Goal: Navigation & Orientation: Find specific page/section

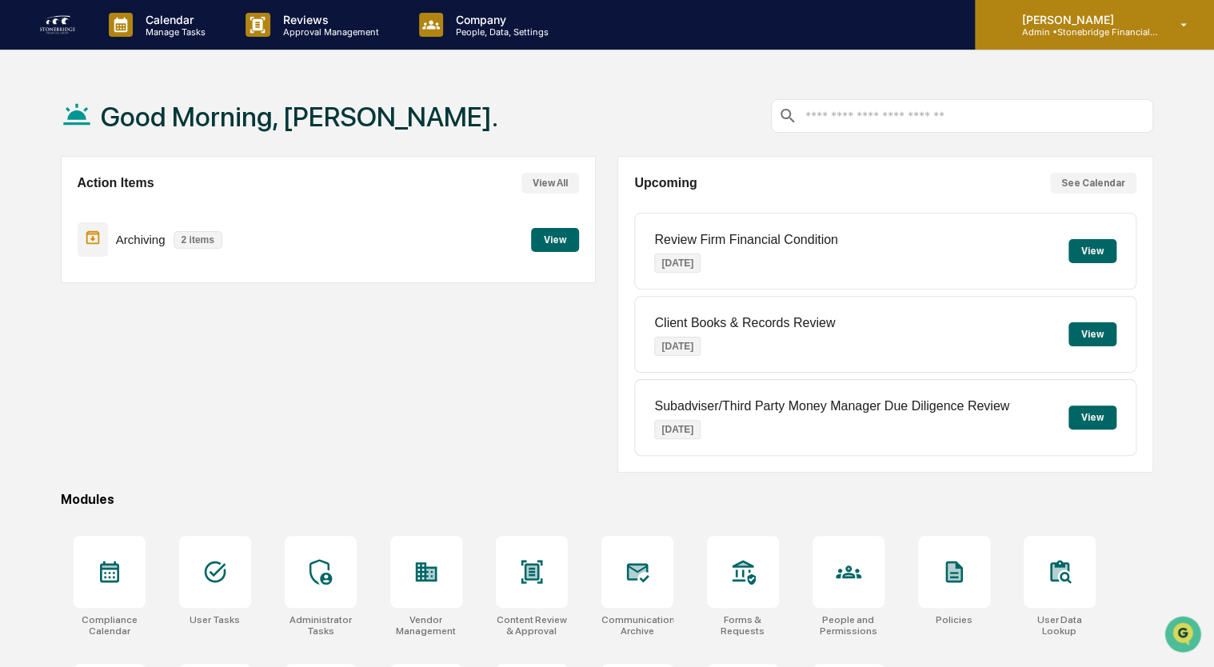
click at [1129, 28] on p "Admin • Stonebridge Financial Group" at bounding box center [1083, 31] width 149 height 11
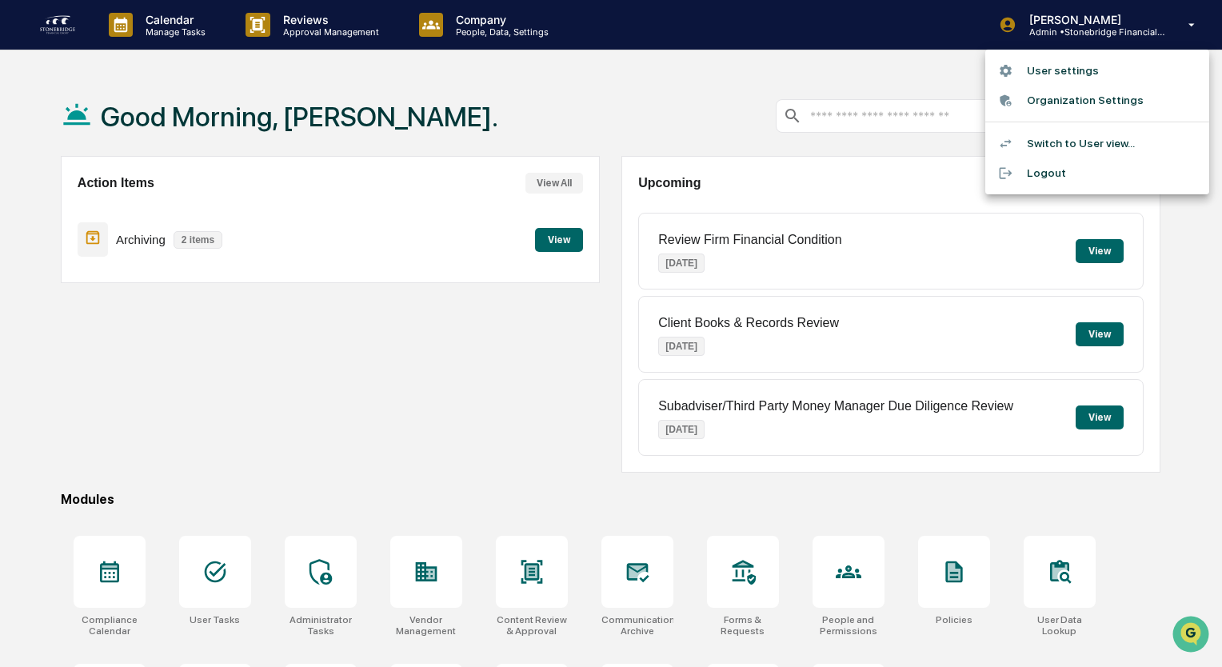
click at [785, 79] on div at bounding box center [611, 333] width 1222 height 667
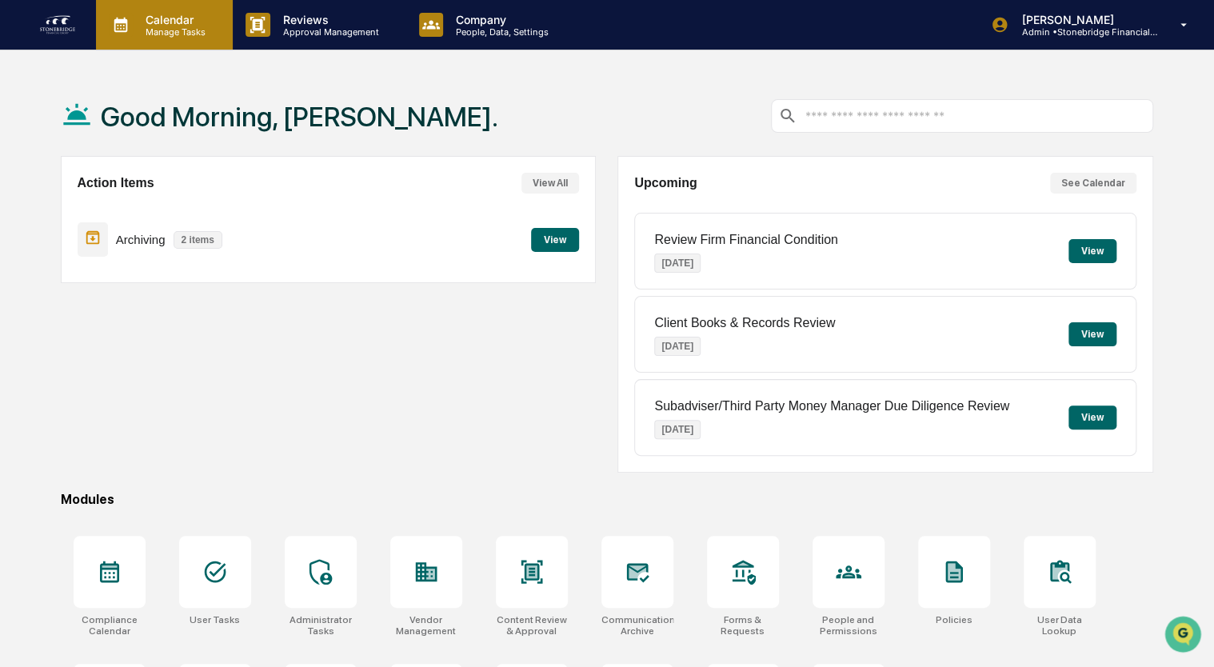
click at [153, 39] on div "Calendar Manage Tasks" at bounding box center [164, 25] width 137 height 50
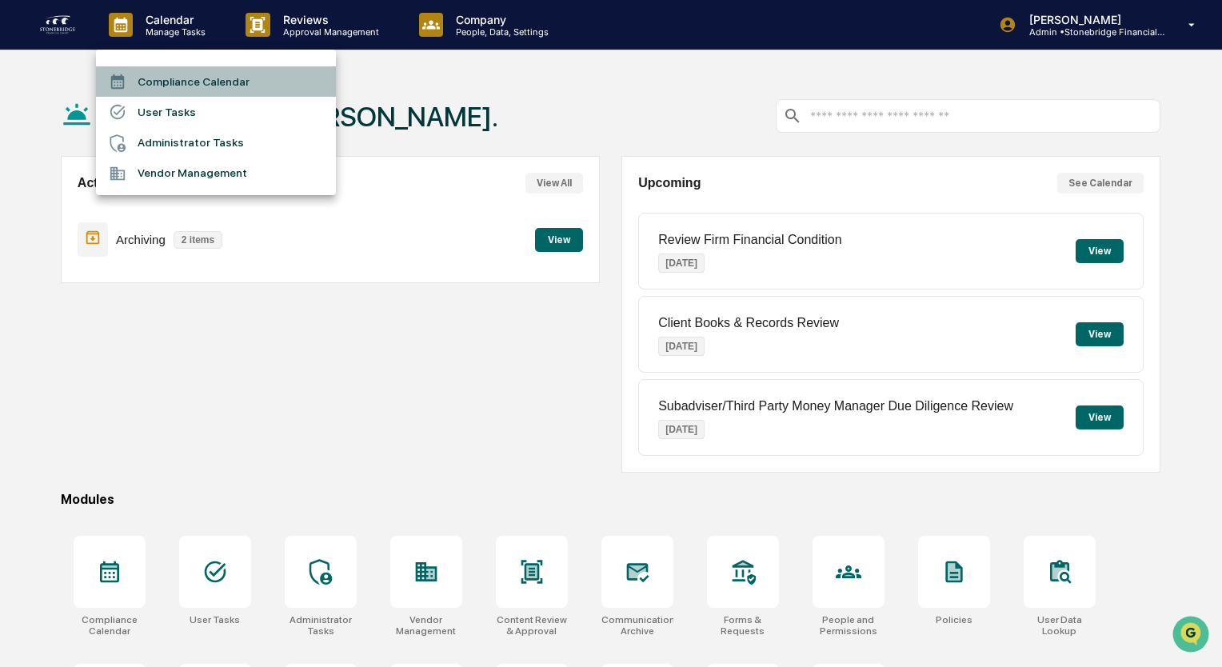
click at [190, 82] on li "Compliance Calendar" at bounding box center [216, 81] width 240 height 30
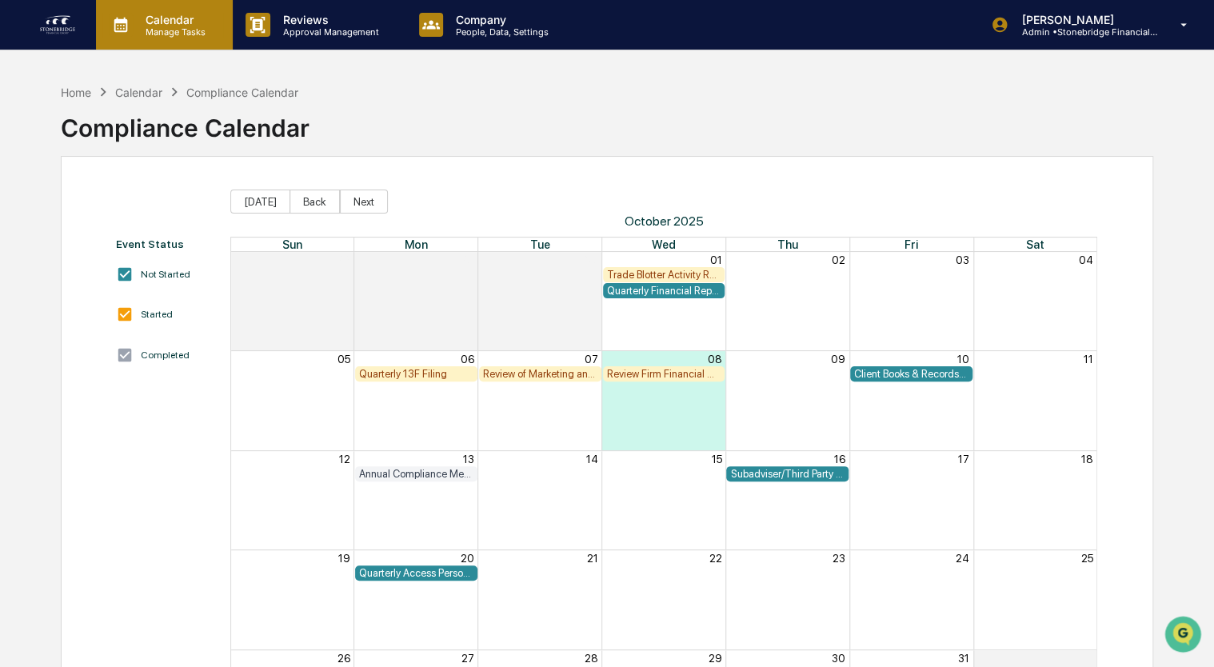
click at [186, 30] on p "Manage Tasks" at bounding box center [173, 31] width 81 height 11
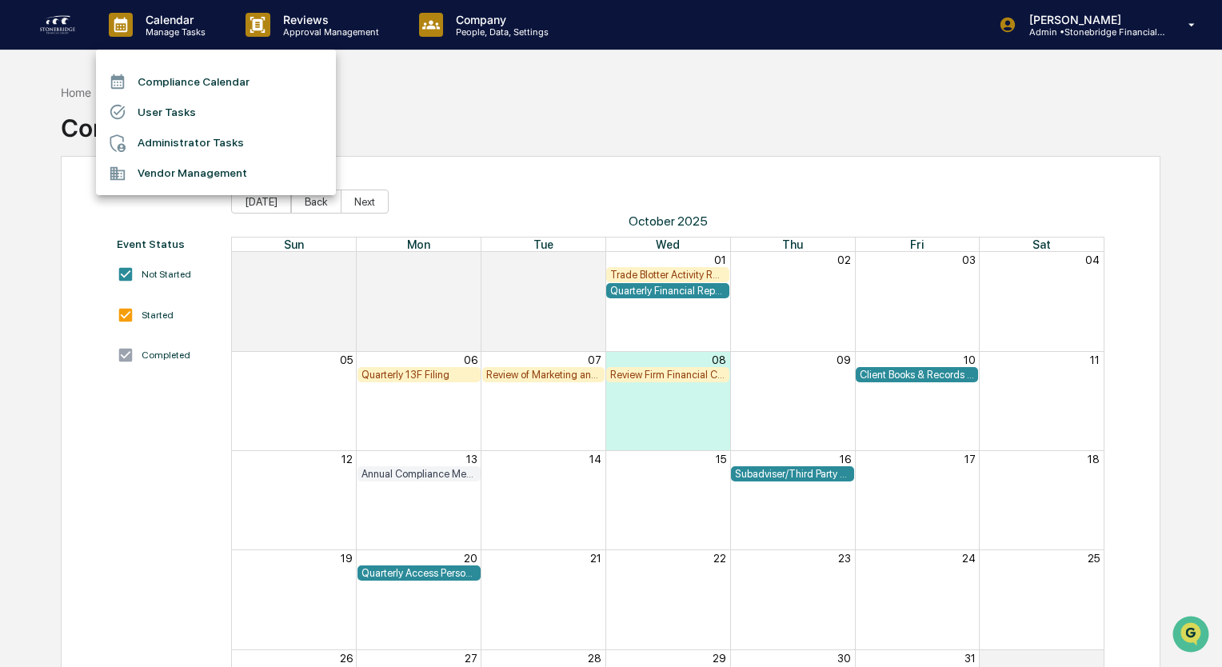
click at [172, 120] on li "User Tasks" at bounding box center [216, 112] width 240 height 30
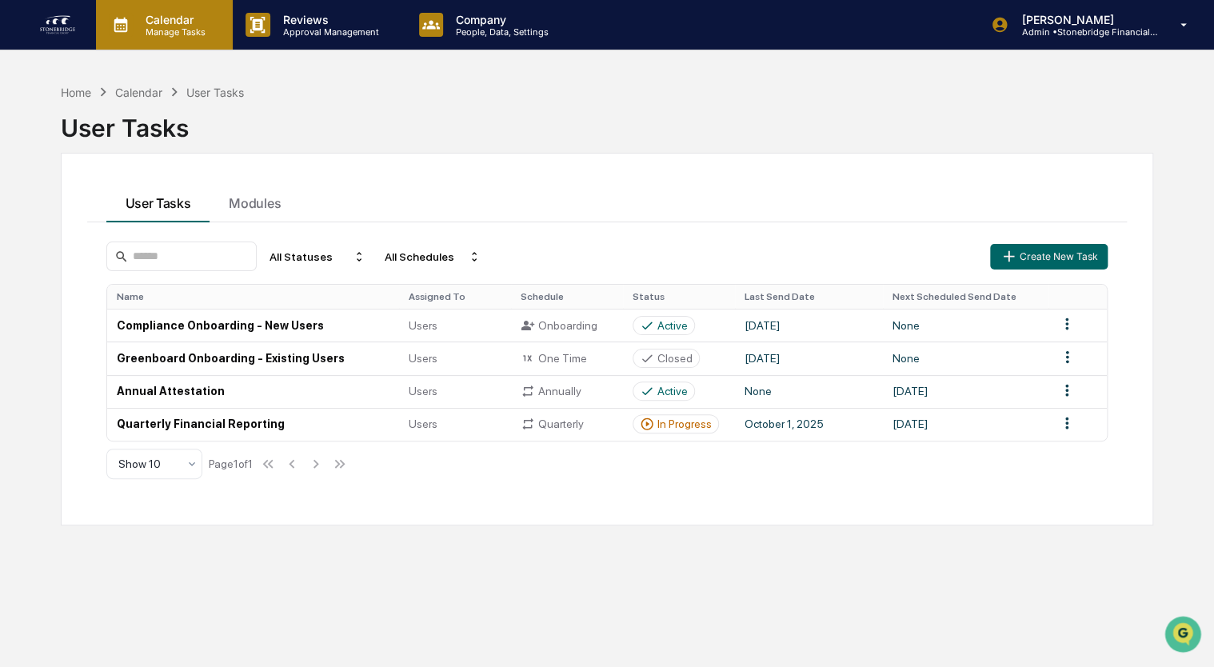
click at [187, 37] on div "Calendar Manage Tasks" at bounding box center [162, 25] width 121 height 25
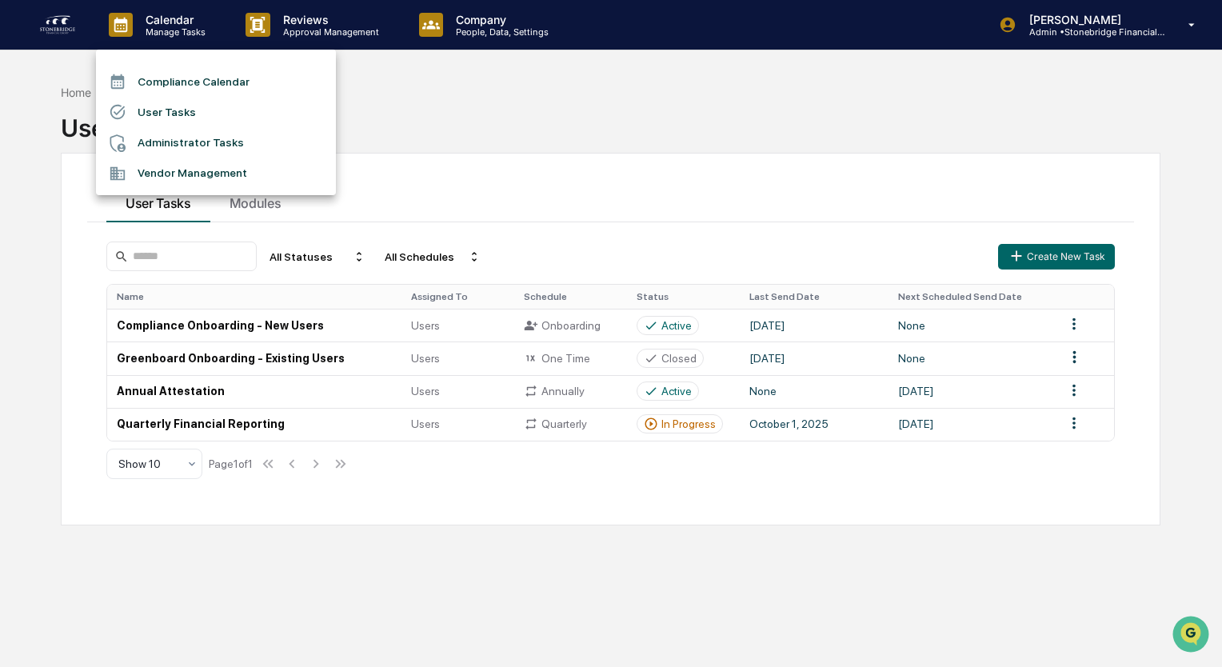
click at [171, 143] on li "Administrator Tasks" at bounding box center [216, 143] width 240 height 30
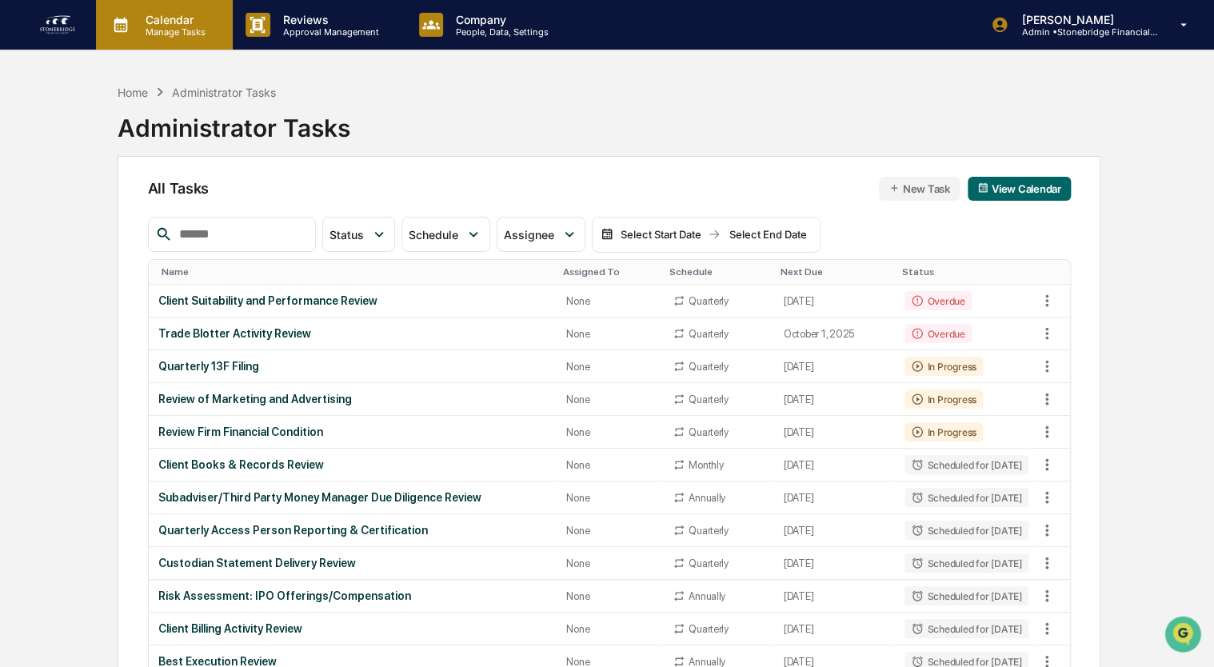
click at [186, 34] on p "Manage Tasks" at bounding box center [173, 31] width 81 height 11
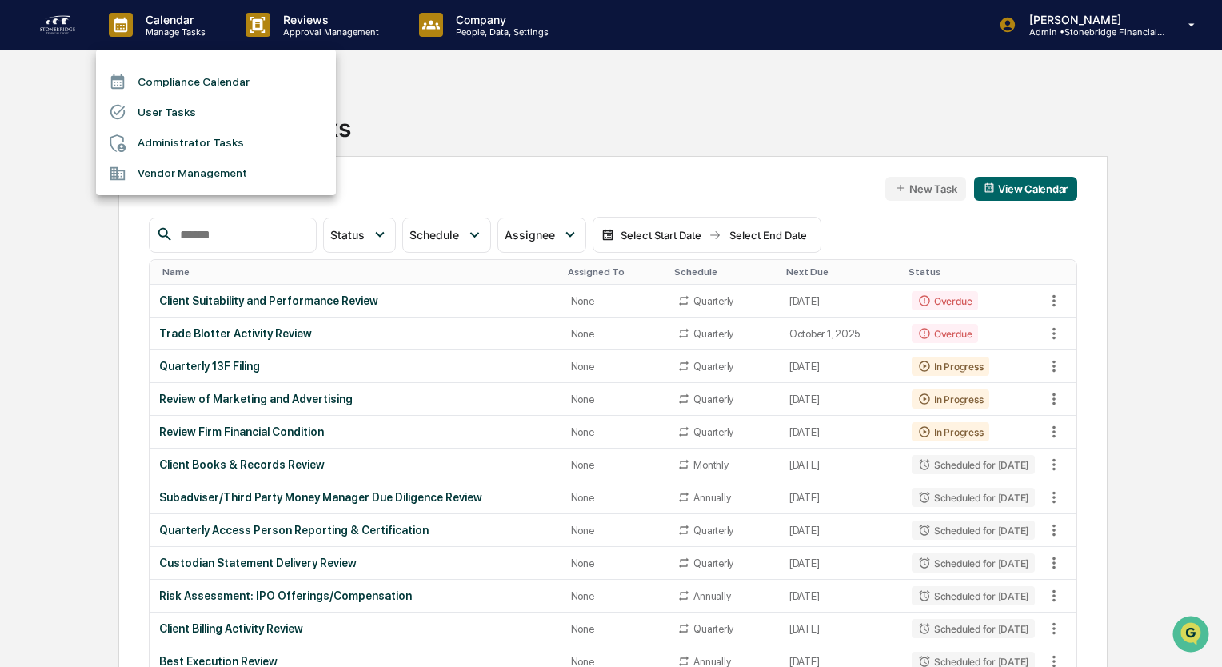
click at [178, 178] on li "Vendor Management" at bounding box center [216, 173] width 240 height 30
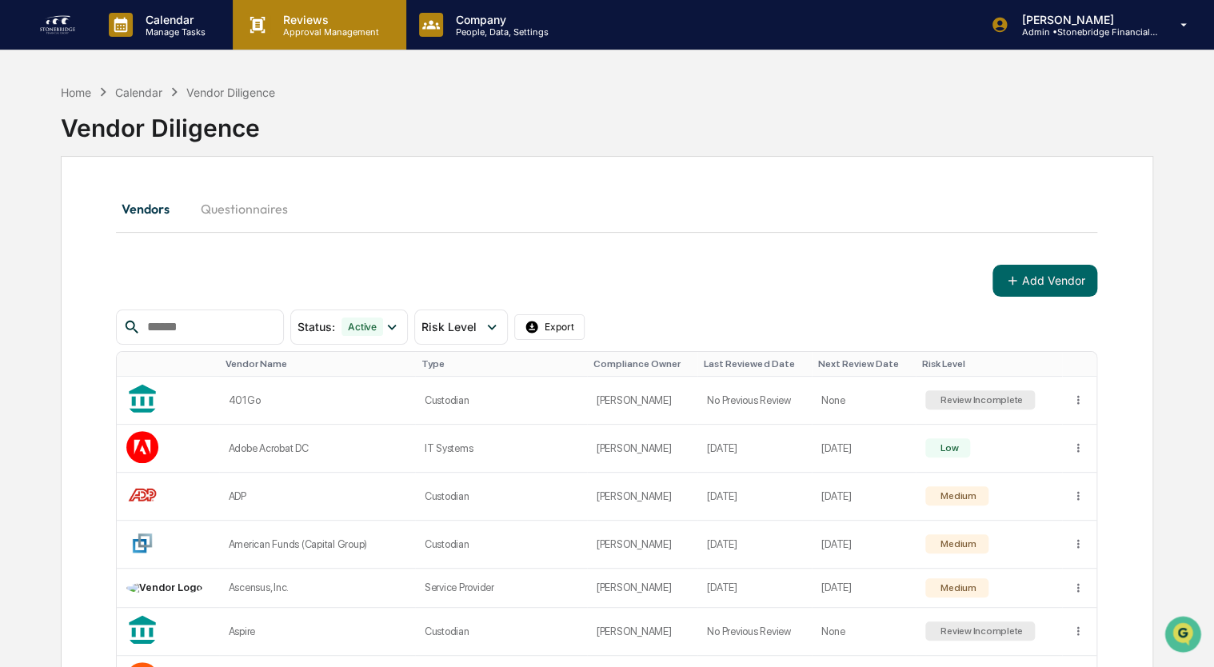
click at [294, 43] on div "Reviews Approval Management" at bounding box center [319, 25] width 173 height 50
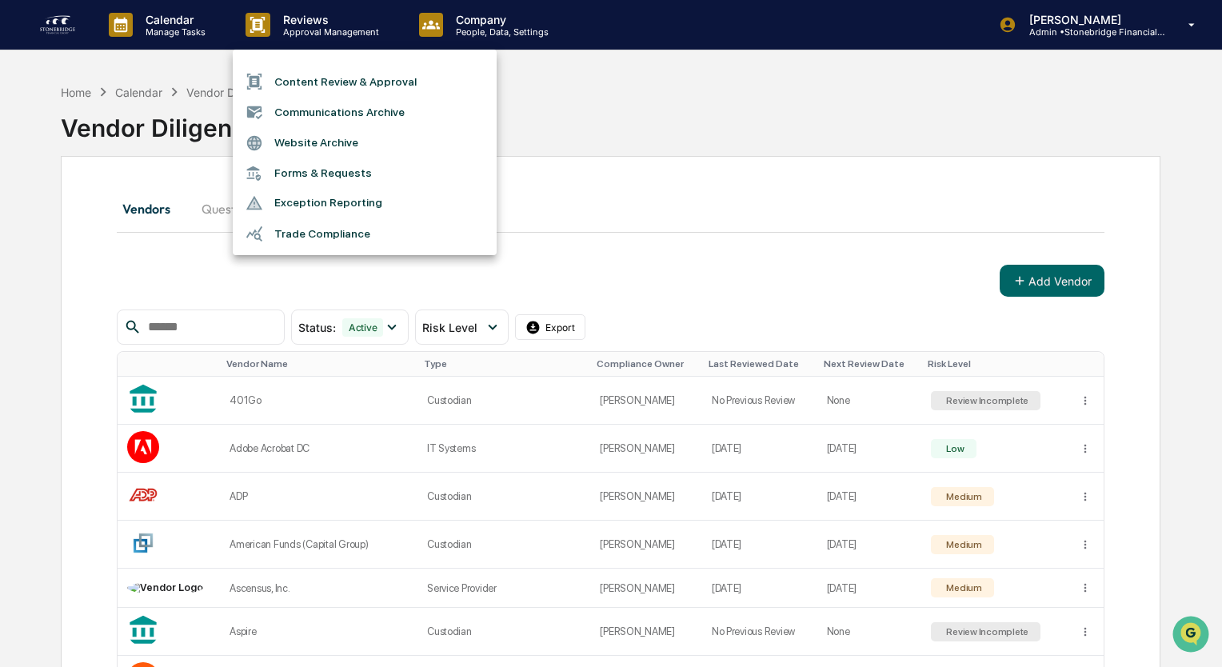
click at [334, 84] on li "Content Review & Approval" at bounding box center [365, 81] width 264 height 30
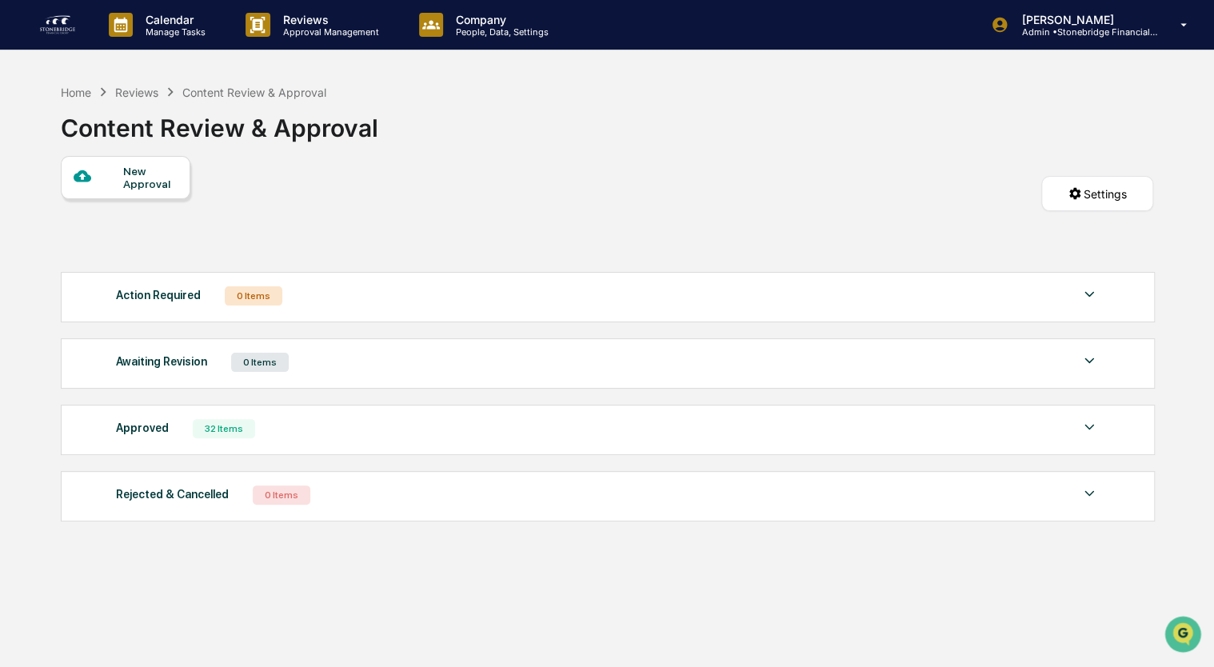
click at [323, 441] on div "Approved 32 Items File Name Review Id Created Date Requested By Compliance Owne…" at bounding box center [608, 430] width 1094 height 50
click at [1088, 433] on img at bounding box center [1089, 427] width 19 height 19
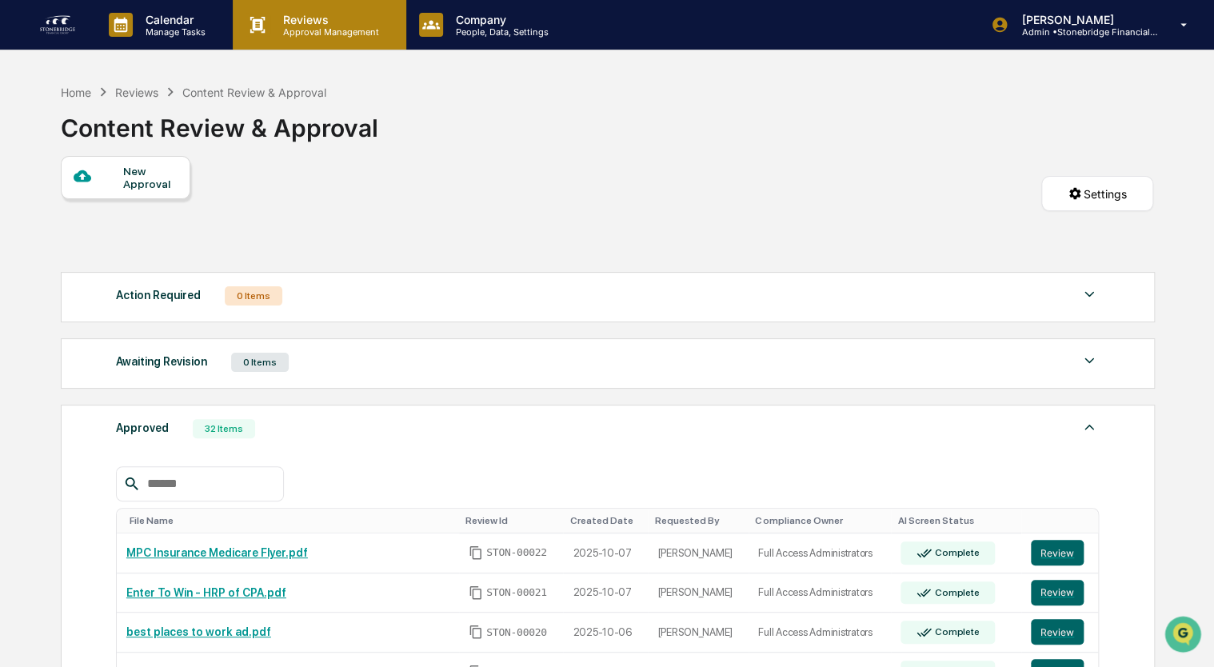
click at [323, 34] on p "Approval Management" at bounding box center [328, 31] width 117 height 11
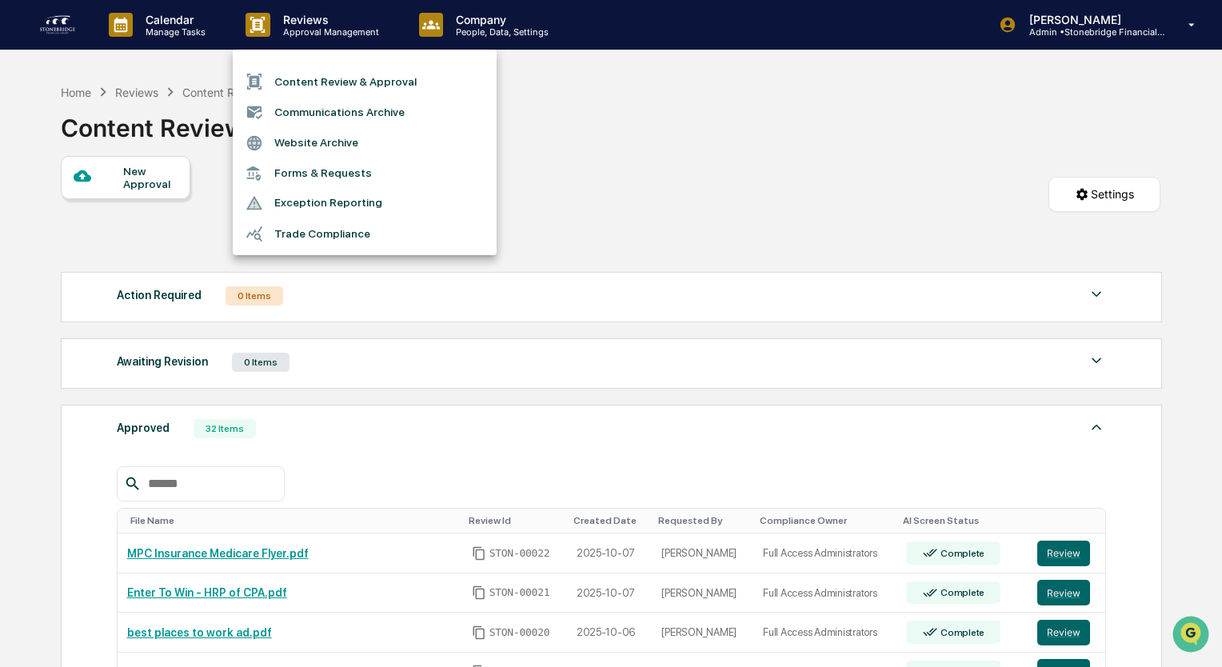
click at [310, 120] on li "Communications Archive" at bounding box center [365, 112] width 264 height 30
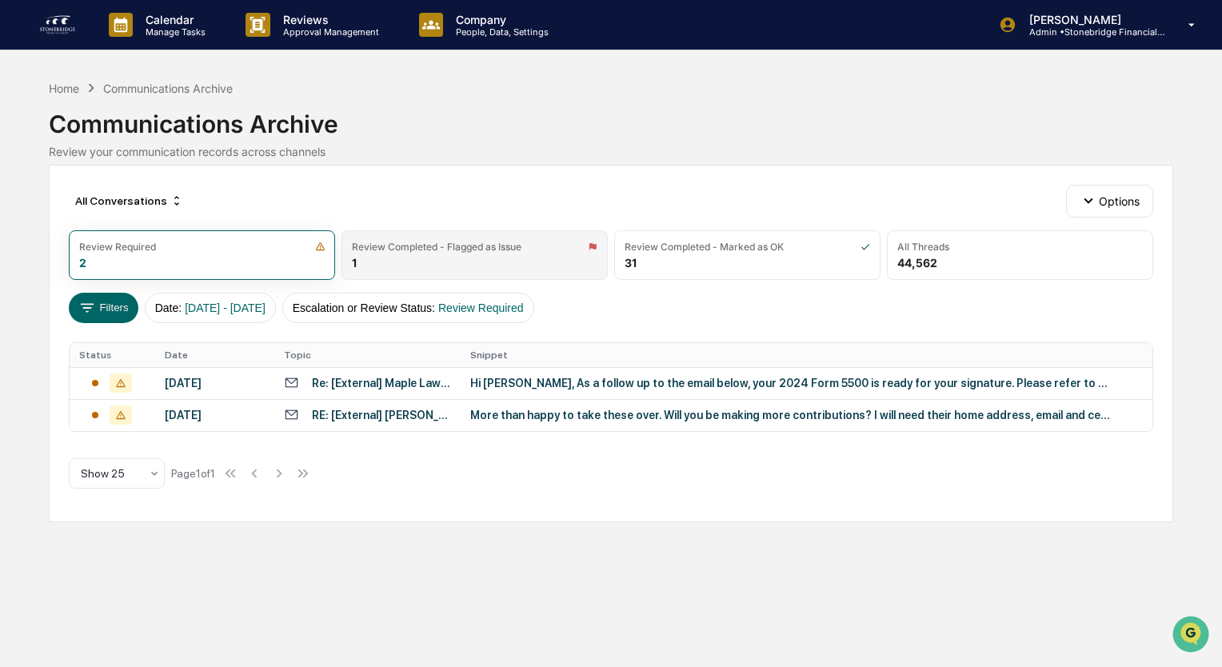
click at [474, 258] on div "Review Completed - Flagged as Issue 1" at bounding box center [475, 255] width 266 height 50
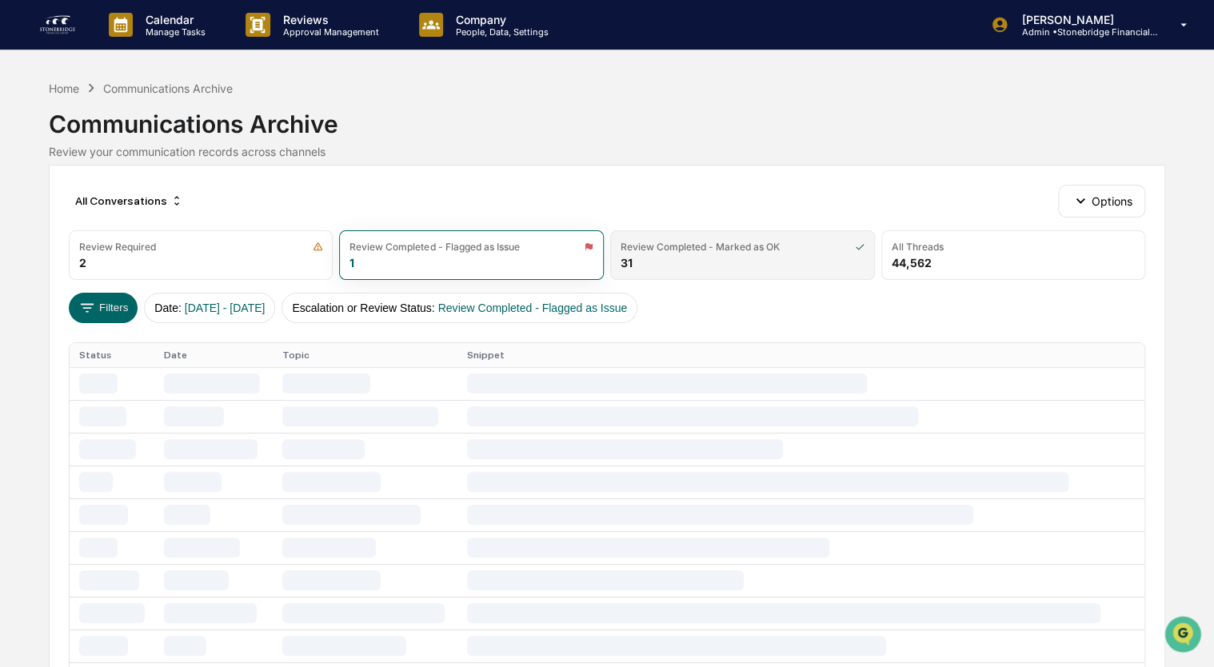
click at [730, 248] on div "Review Completed - Marked as OK" at bounding box center [700, 247] width 159 height 12
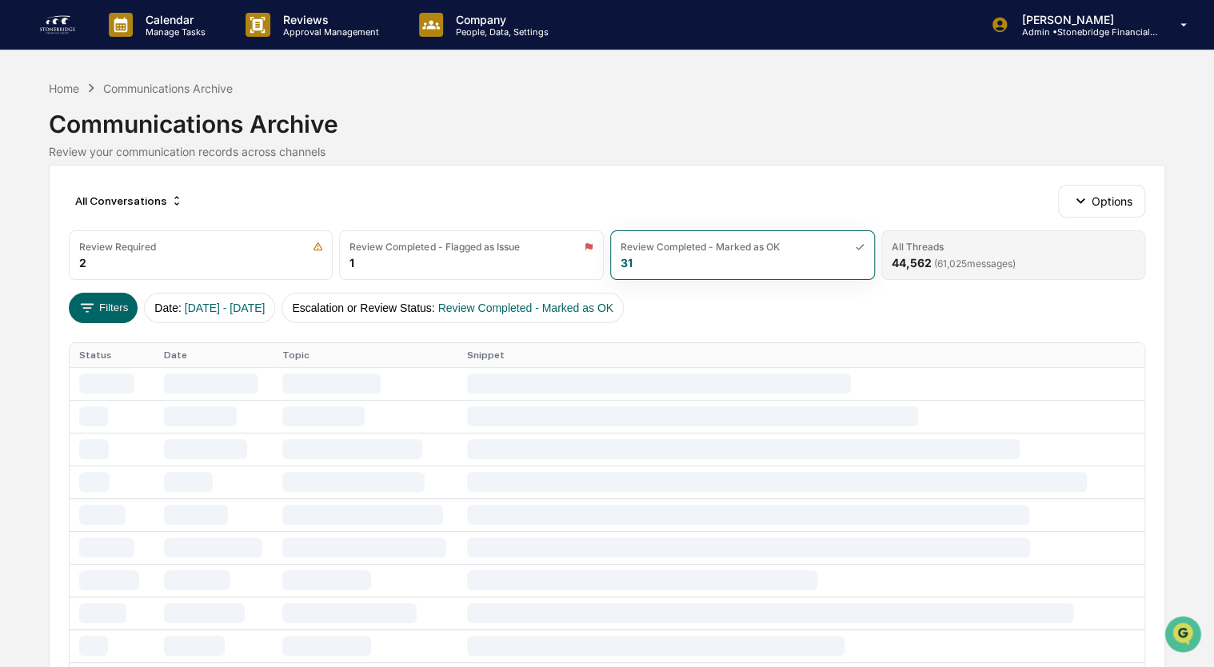
click at [951, 250] on div "All Threads" at bounding box center [1014, 247] width 244 height 12
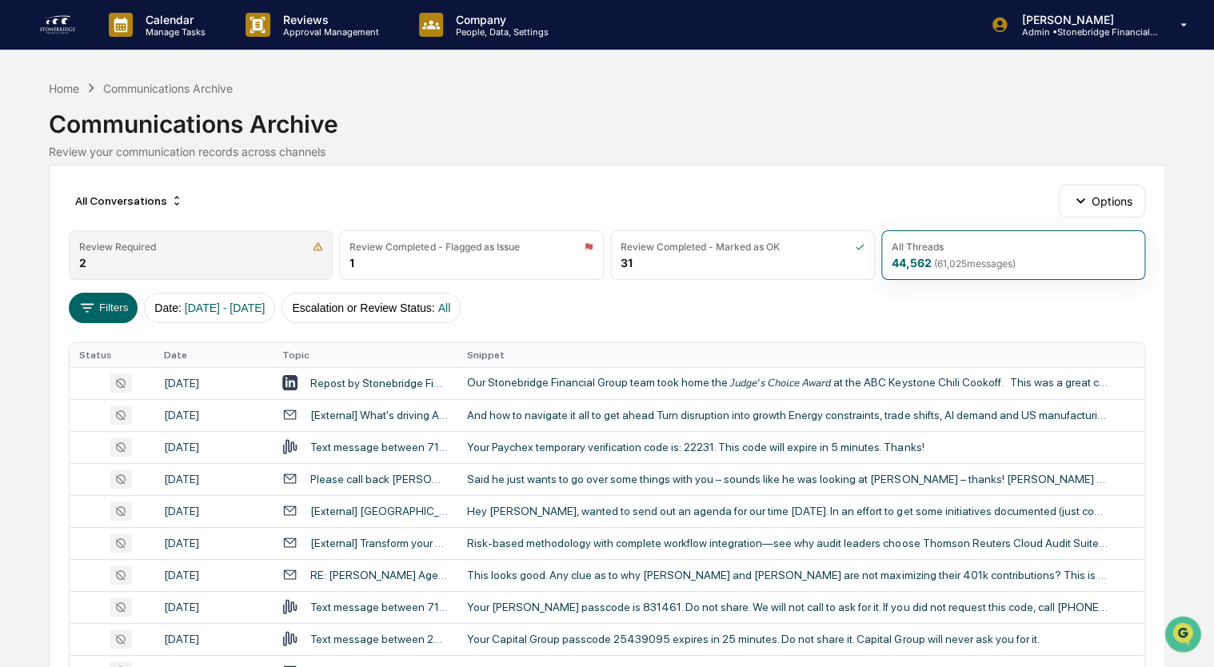
click at [230, 245] on div "Review Required" at bounding box center [201, 247] width 244 height 12
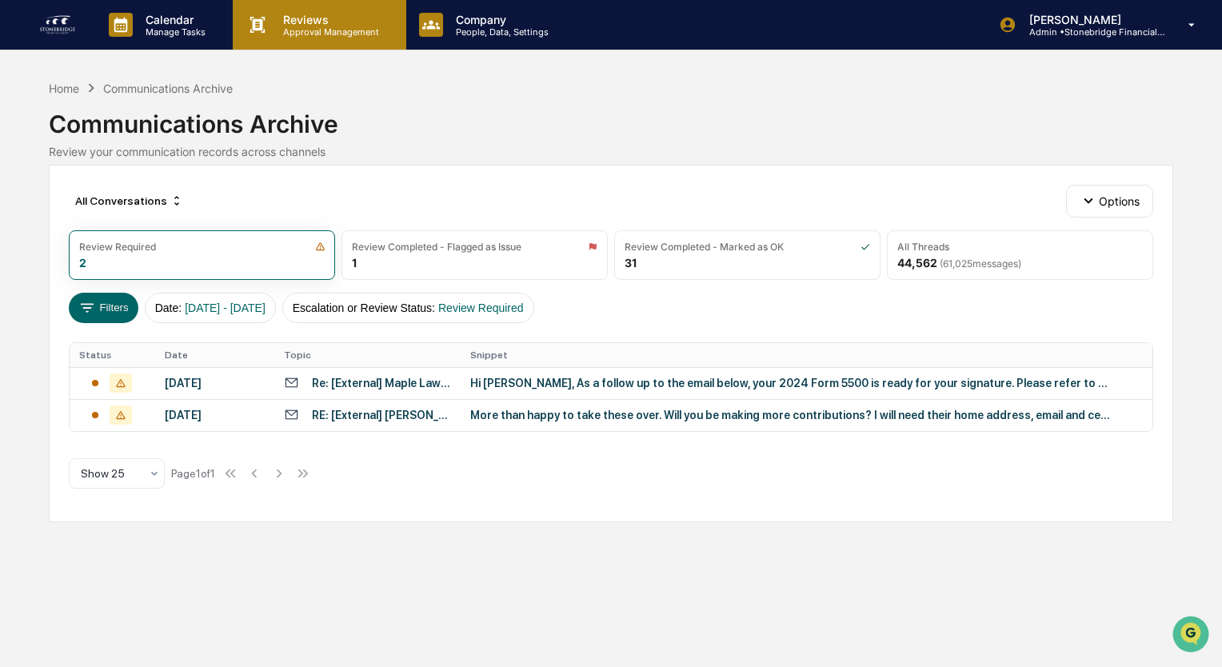
click at [345, 26] on p "Approval Management" at bounding box center [328, 31] width 117 height 11
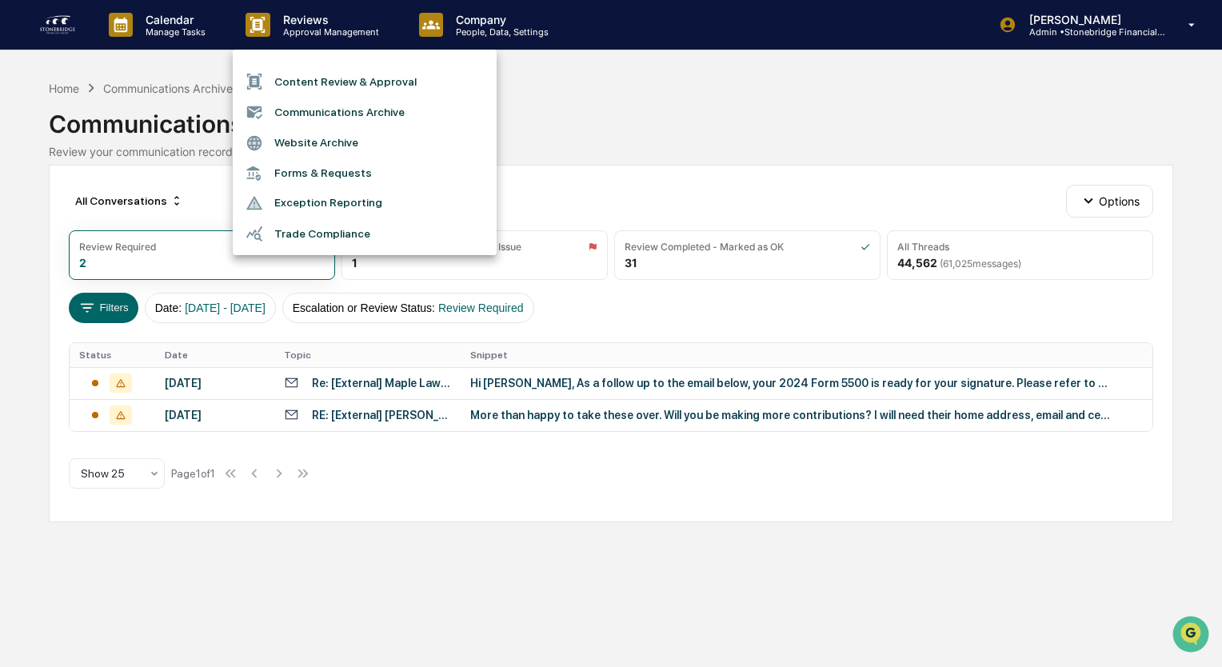
click at [320, 150] on li "Website Archive" at bounding box center [365, 143] width 264 height 30
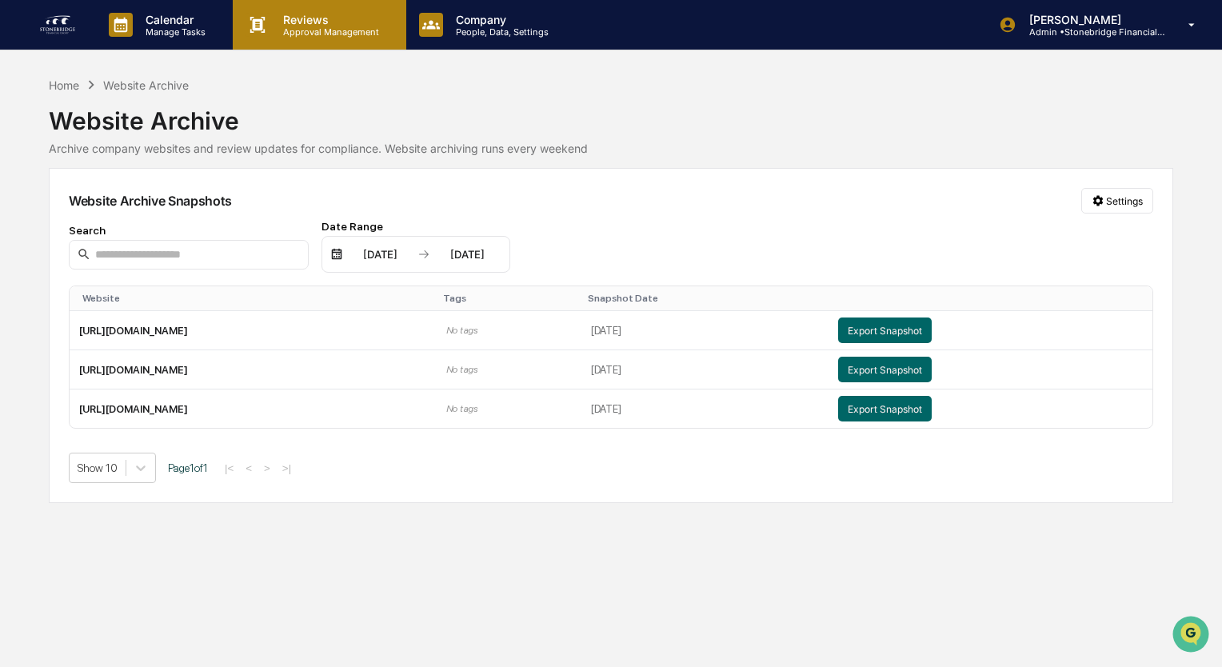
click at [323, 36] on p "Approval Management" at bounding box center [328, 31] width 117 height 11
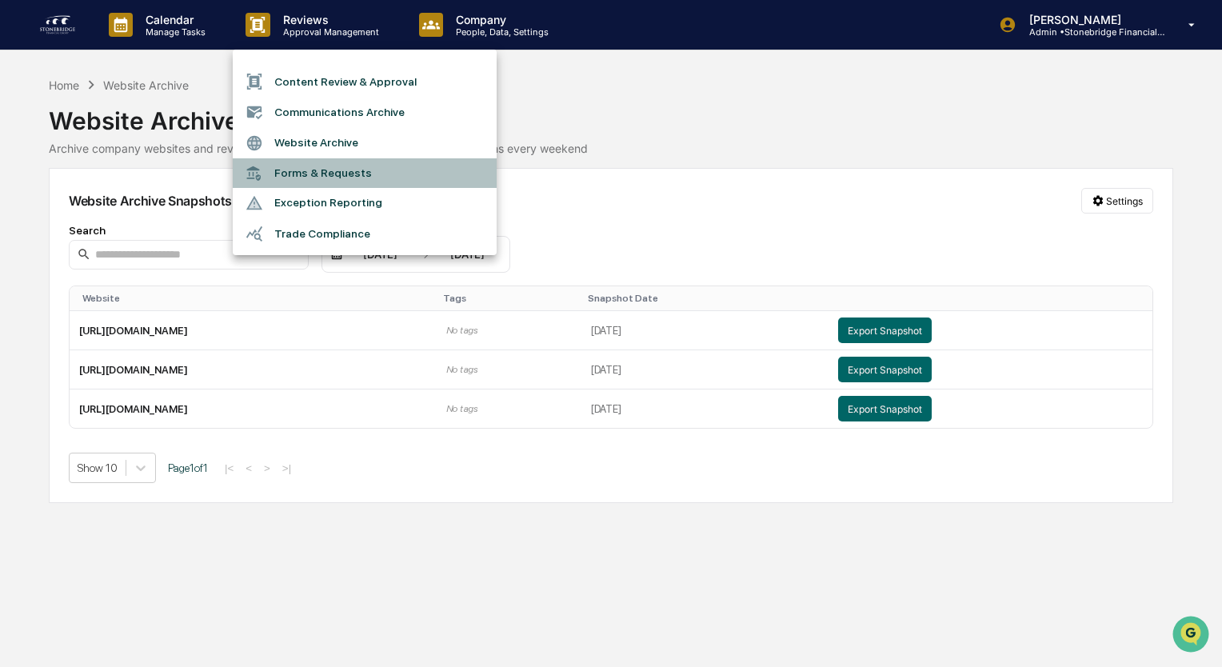
click at [323, 171] on li "Forms & Requests" at bounding box center [365, 173] width 264 height 30
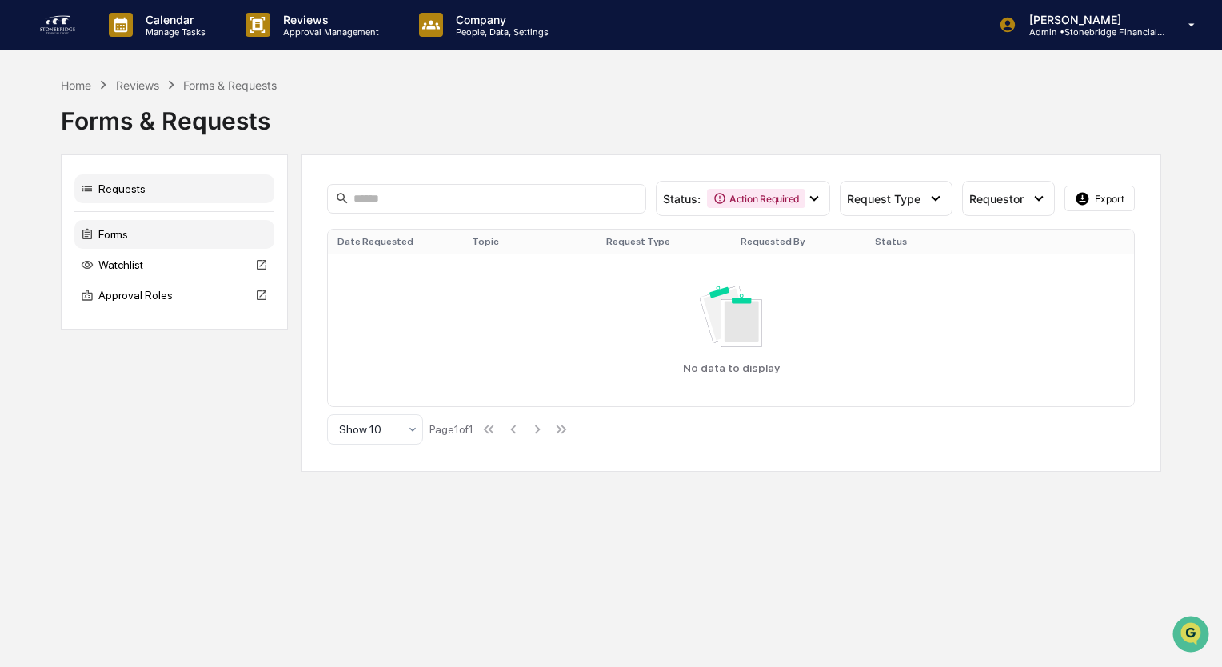
click at [156, 246] on div "Forms" at bounding box center [174, 234] width 200 height 29
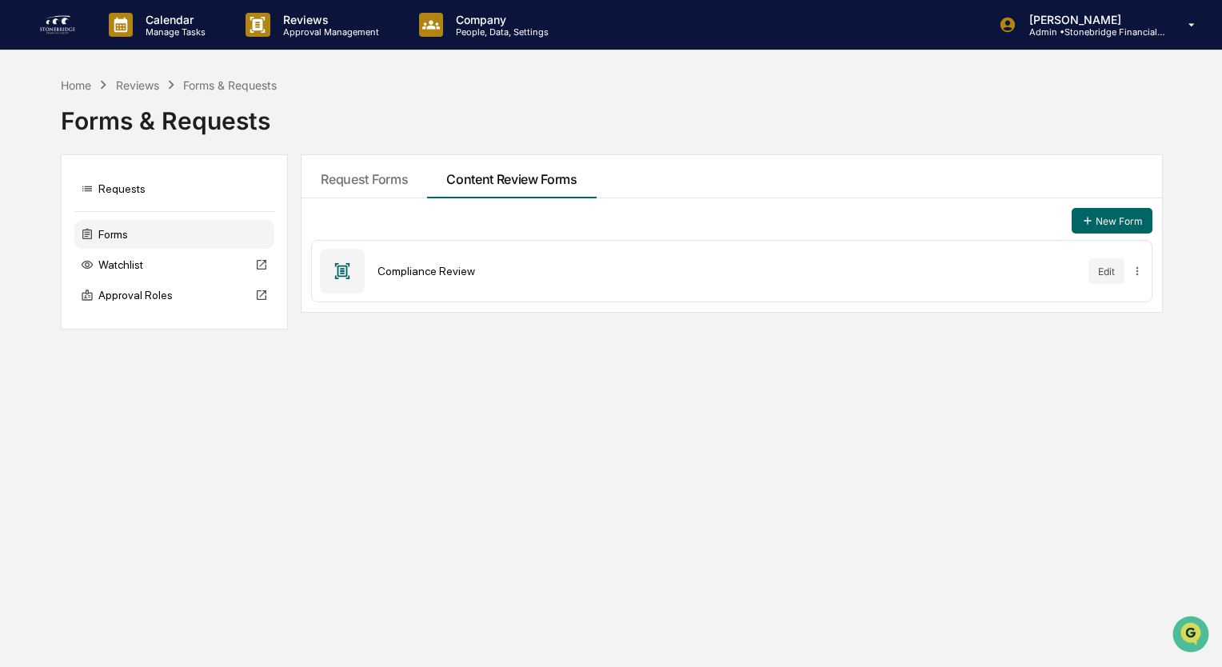
click at [454, 265] on div "Compliance Review" at bounding box center [727, 271] width 698 height 13
click at [364, 264] on div at bounding box center [342, 271] width 45 height 45
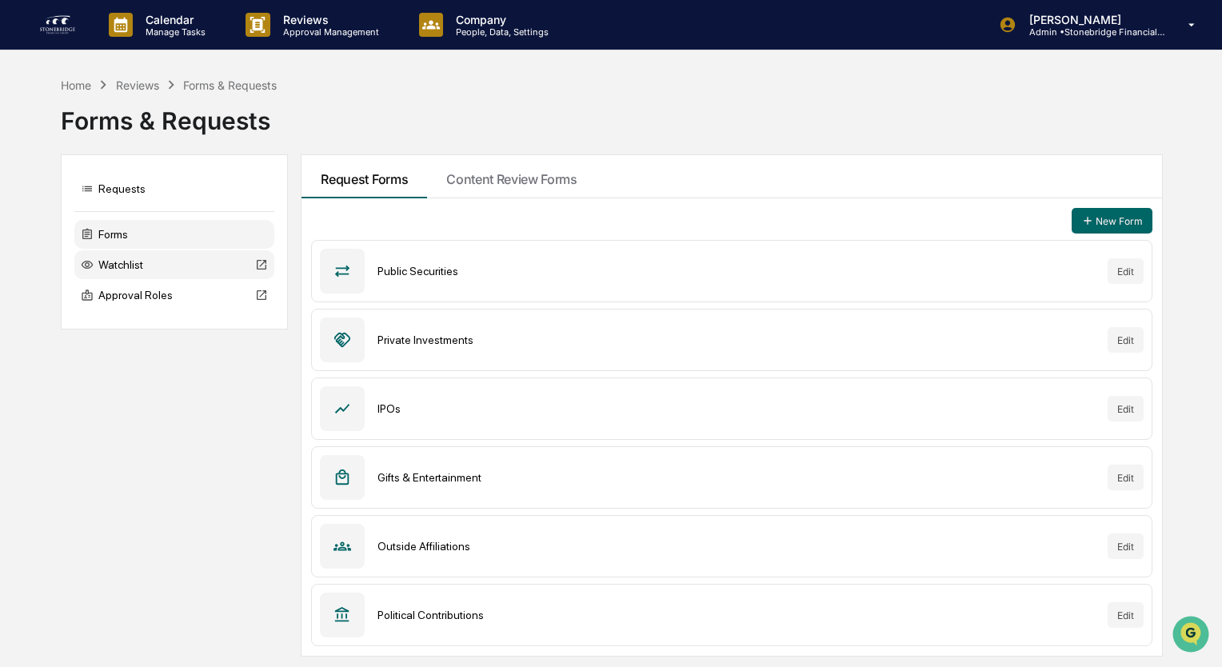
click at [134, 278] on div "Watchlist" at bounding box center [174, 264] width 200 height 29
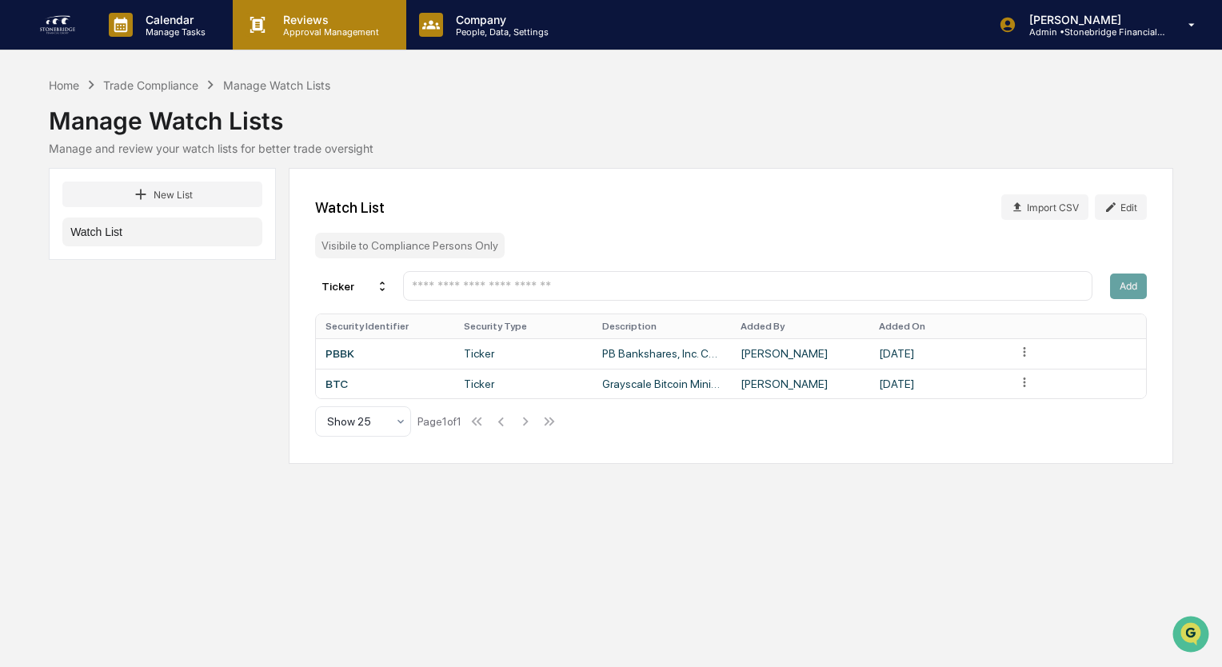
click at [293, 24] on p "Reviews" at bounding box center [328, 20] width 117 height 14
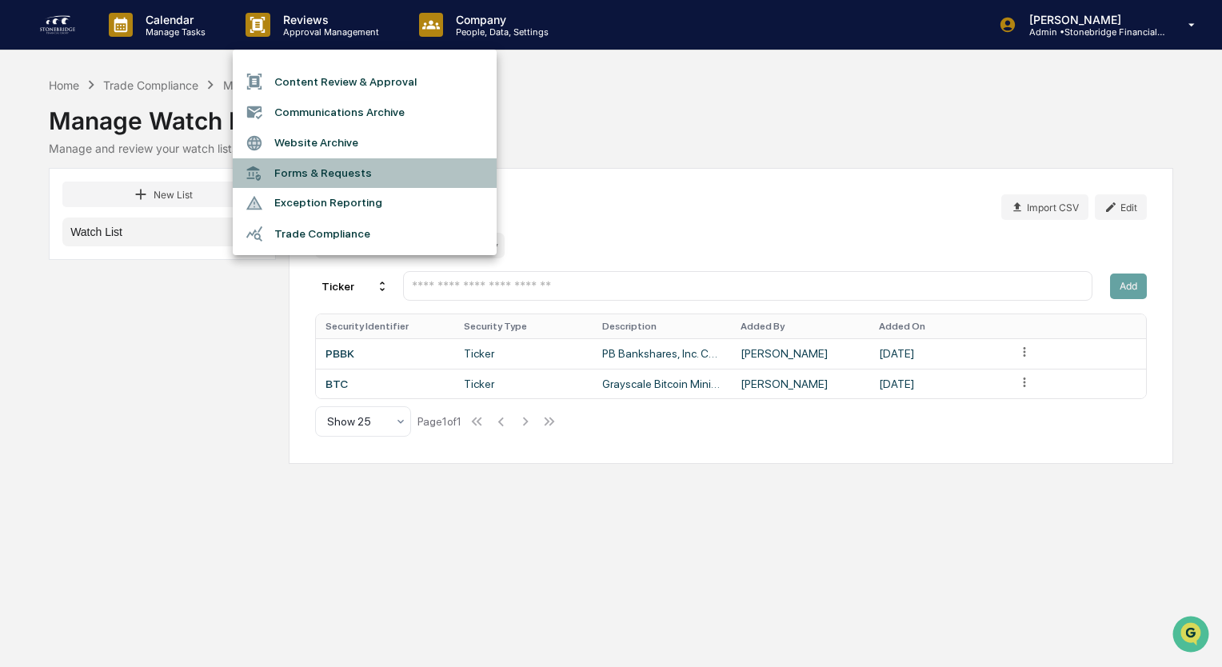
click at [300, 172] on li "Forms & Requests" at bounding box center [365, 173] width 264 height 30
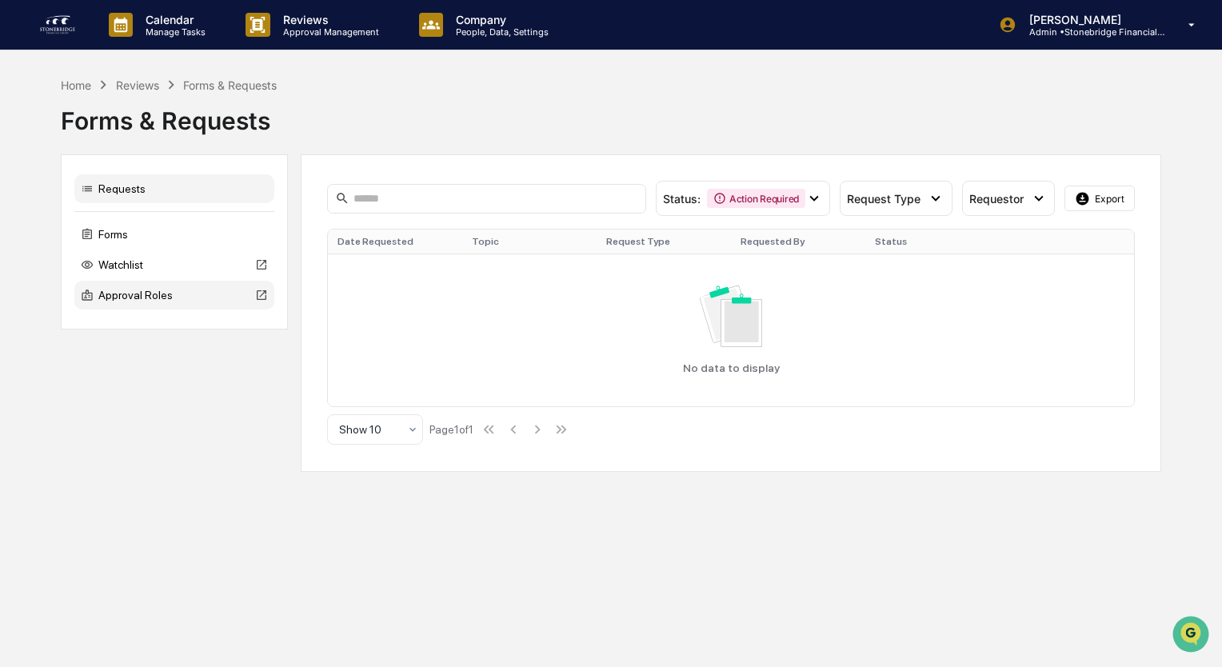
click at [170, 305] on div "Approval Roles" at bounding box center [174, 295] width 200 height 29
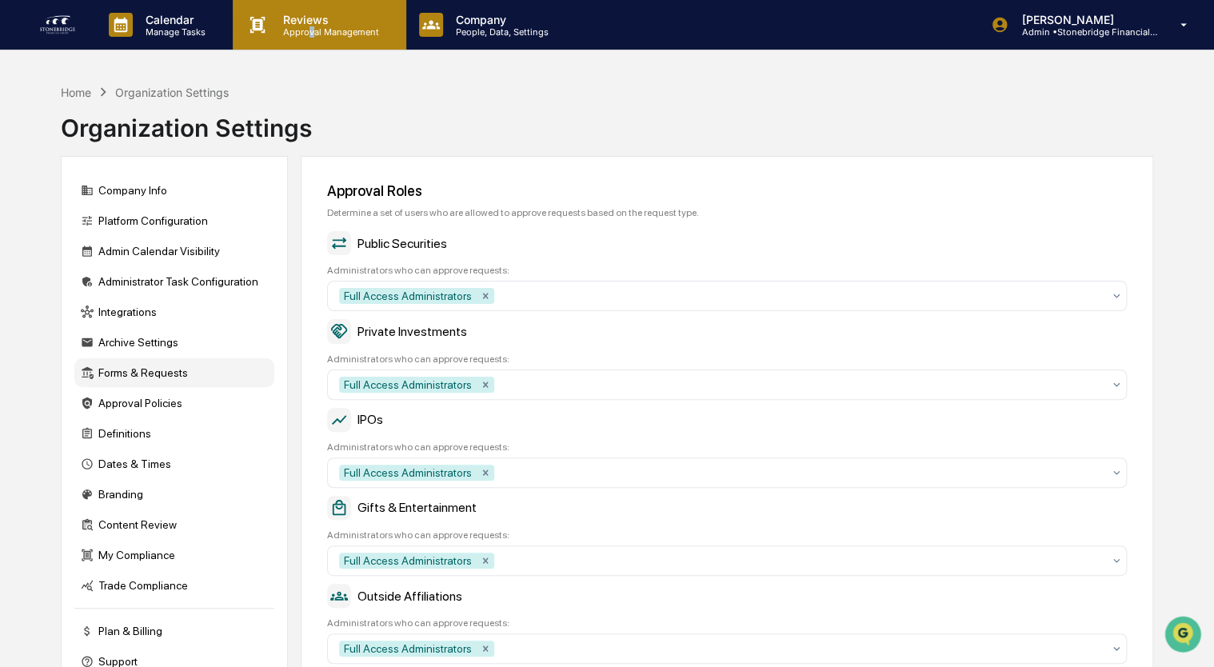
click at [310, 27] on p "Approval Management" at bounding box center [328, 31] width 117 height 11
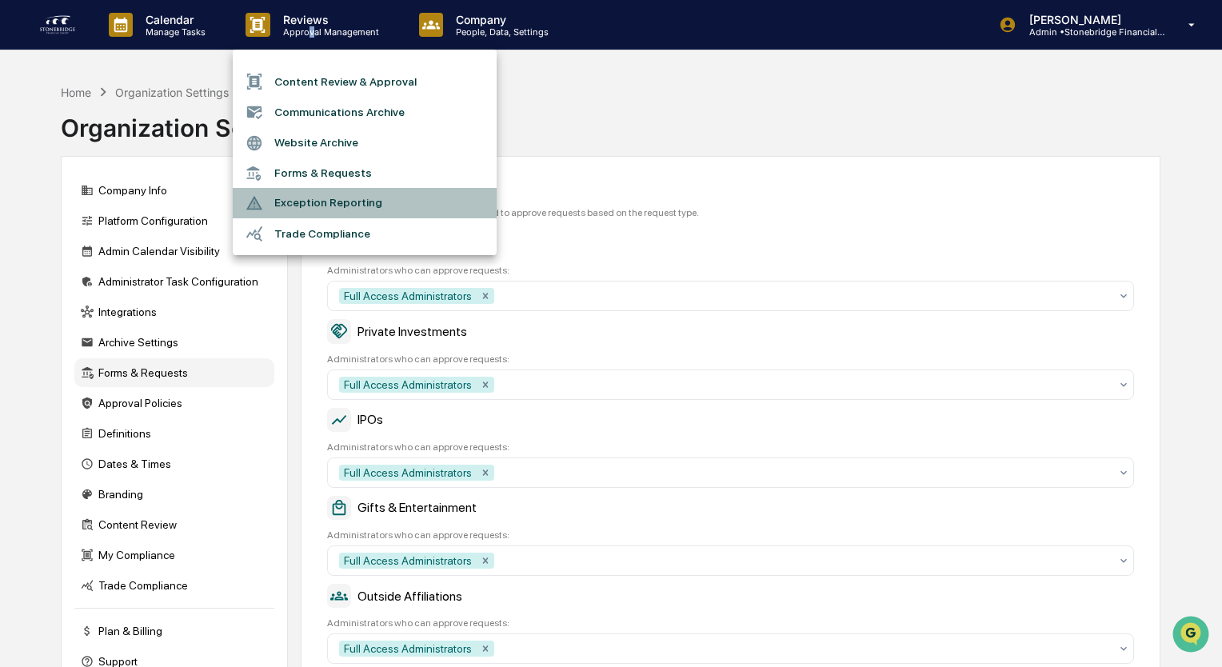
drag, startPoint x: 310, startPoint y: 27, endPoint x: 309, endPoint y: 208, distance: 180.8
click at [309, 208] on li "Exception Reporting" at bounding box center [365, 203] width 264 height 30
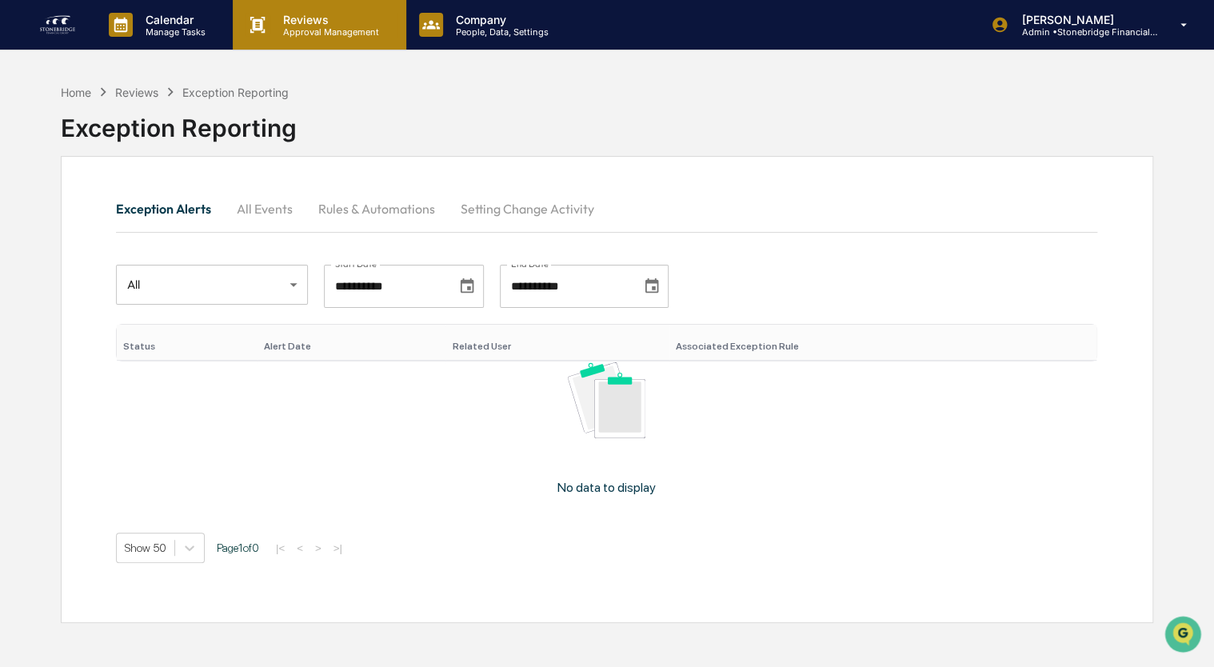
click at [315, 22] on p "Reviews" at bounding box center [328, 20] width 117 height 14
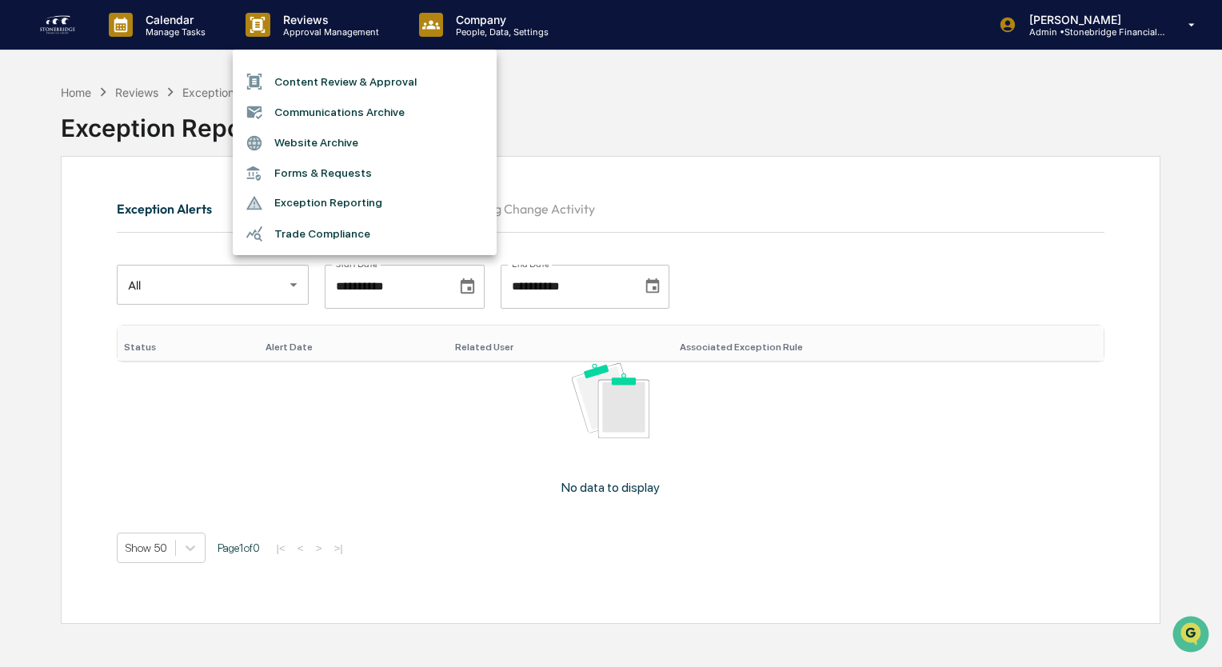
click at [311, 237] on li "Trade Compliance" at bounding box center [365, 233] width 264 height 30
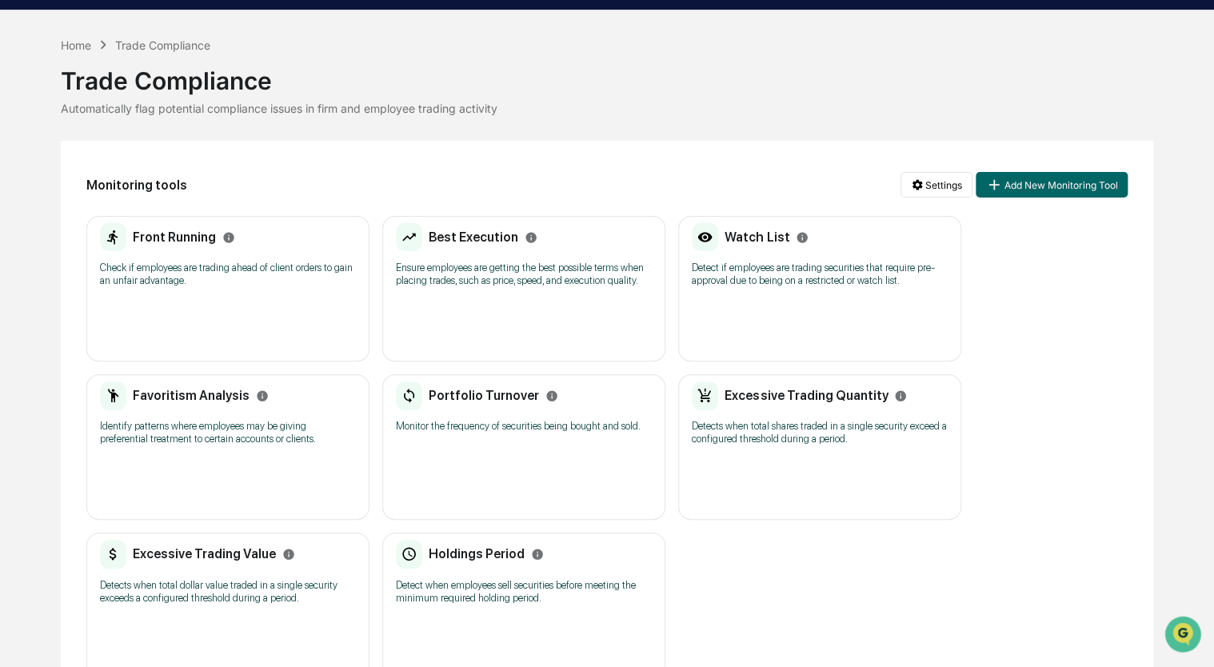
scroll to position [76, 0]
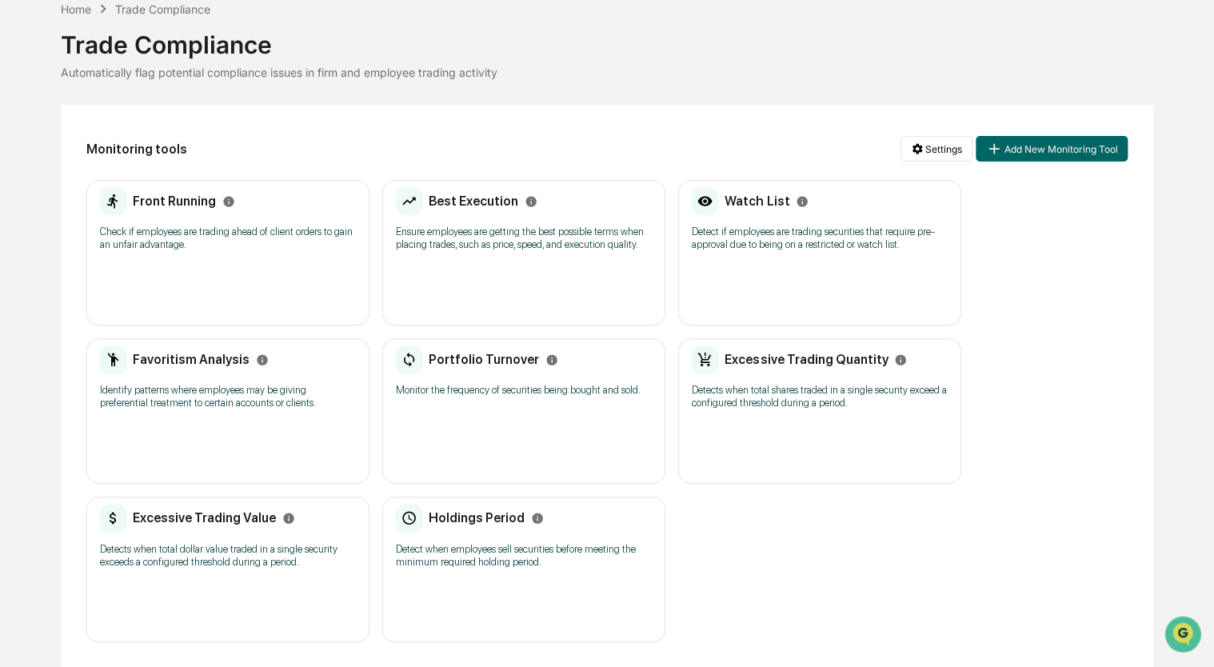
click at [168, 231] on p "Check if employees are trading ahead of client orders to gain an unfair advanta…" at bounding box center [228, 239] width 256 height 26
click at [506, 300] on div "Best Execution Ensure employees are getting the best possible terms when placin…" at bounding box center [523, 253] width 283 height 146
click at [784, 255] on div "Watch List Detect if employees are trading securities that require pre-approval…" at bounding box center [820, 224] width 256 height 74
click at [566, 564] on p "Detect when employees sell securities before meeting the minimum required holdi…" at bounding box center [524, 556] width 256 height 26
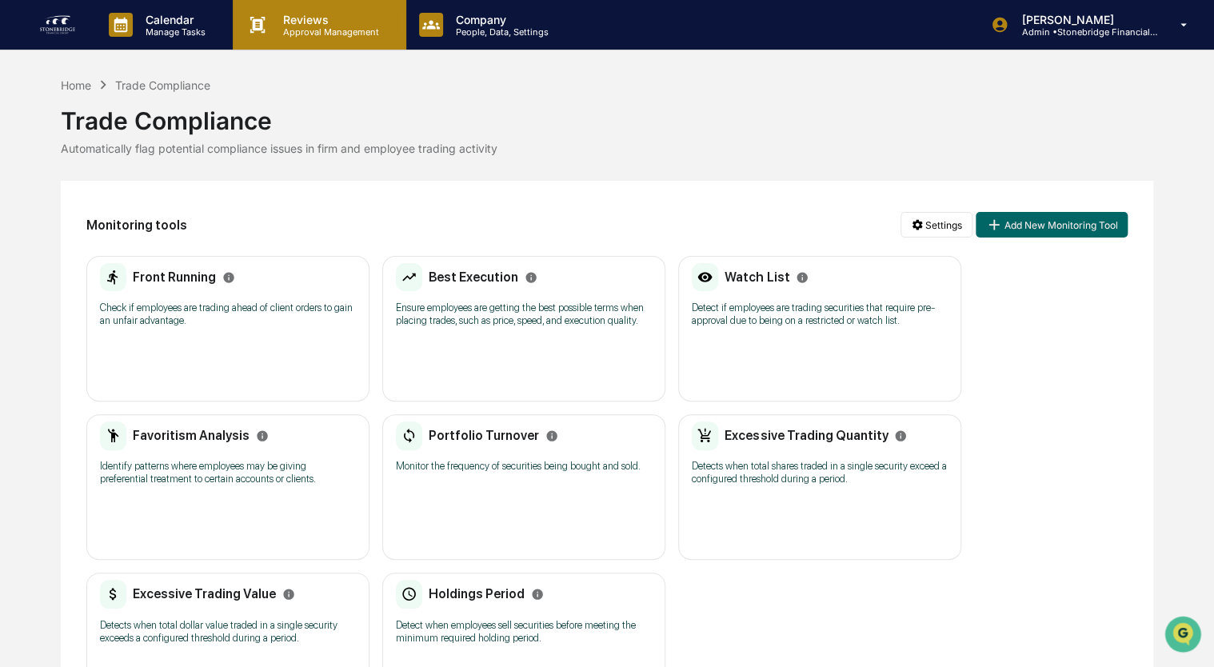
click at [391, 34] on div "Reviews Approval Management" at bounding box center [317, 25] width 157 height 25
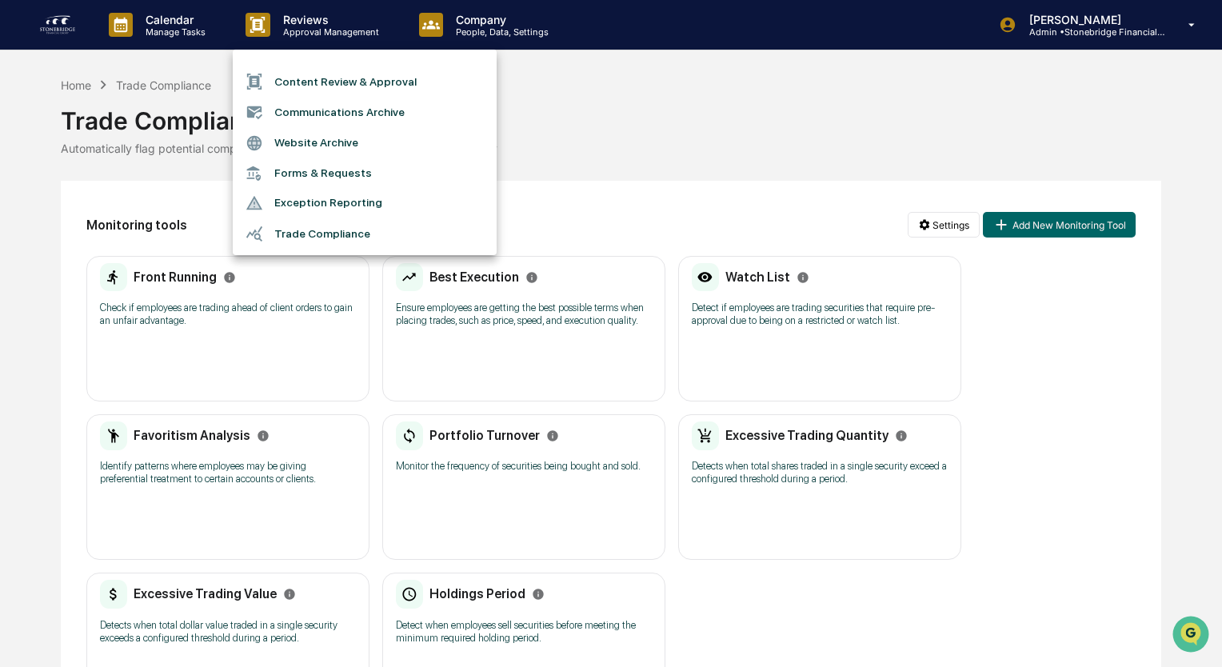
click at [490, 30] on div at bounding box center [611, 333] width 1222 height 667
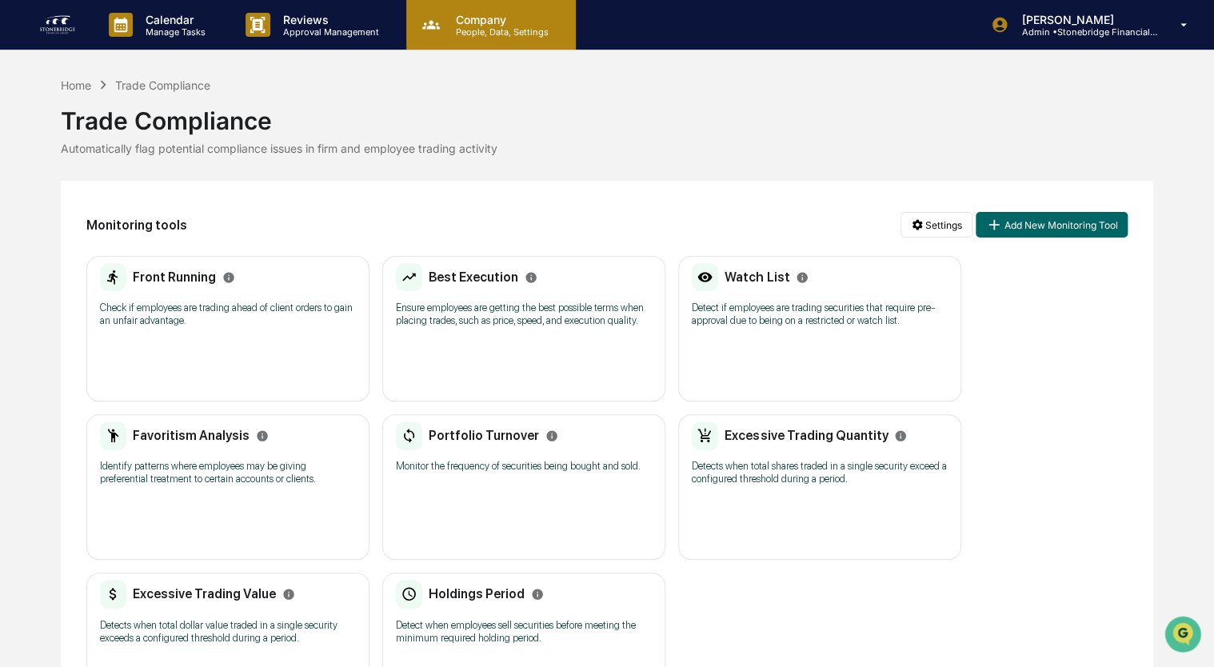
click at [502, 24] on p "Company" at bounding box center [500, 20] width 114 height 14
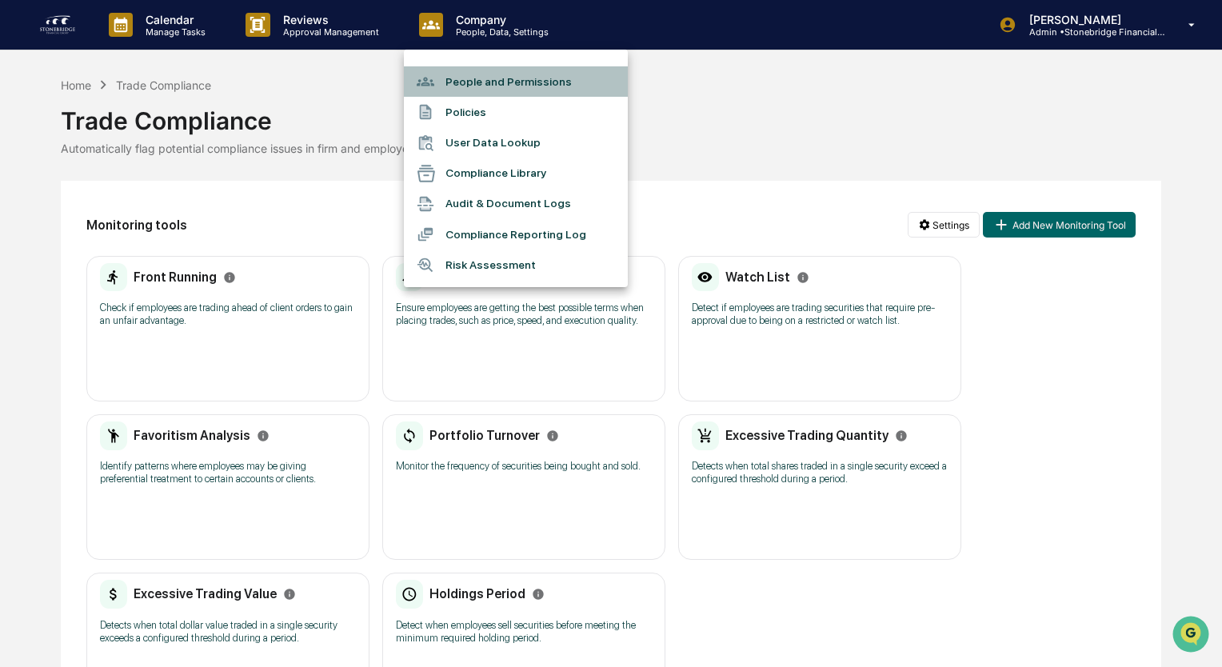
click at [530, 75] on li "People and Permissions" at bounding box center [516, 81] width 224 height 30
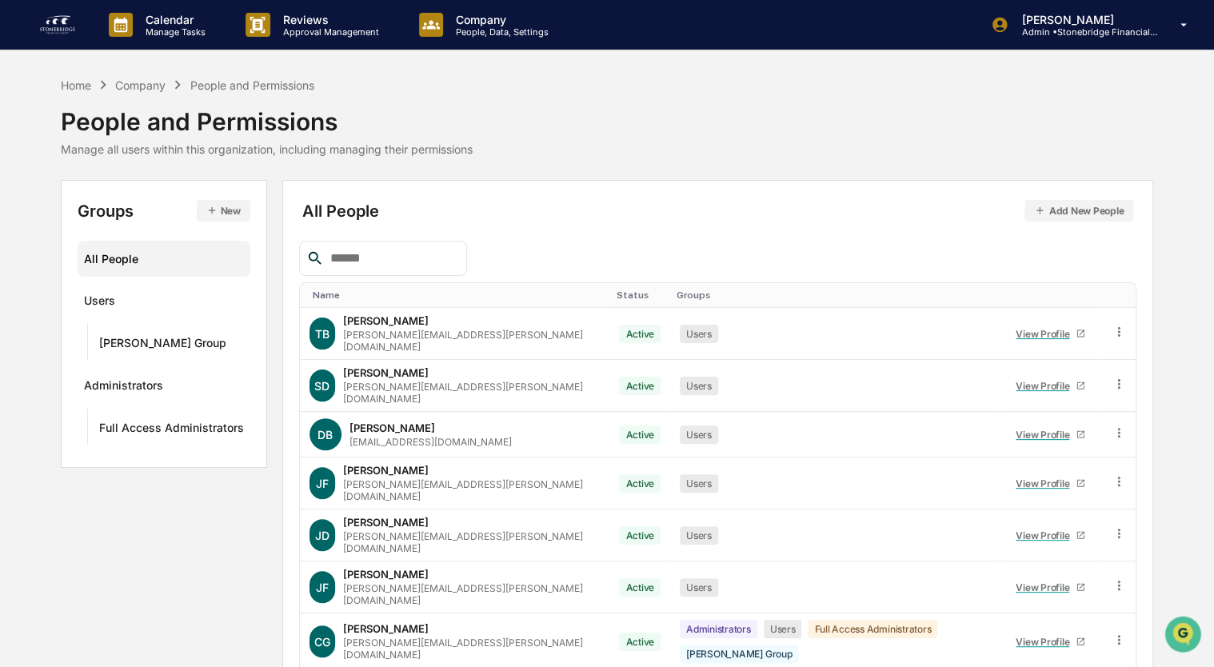
click at [352, 290] on div "Name" at bounding box center [458, 295] width 291 height 11
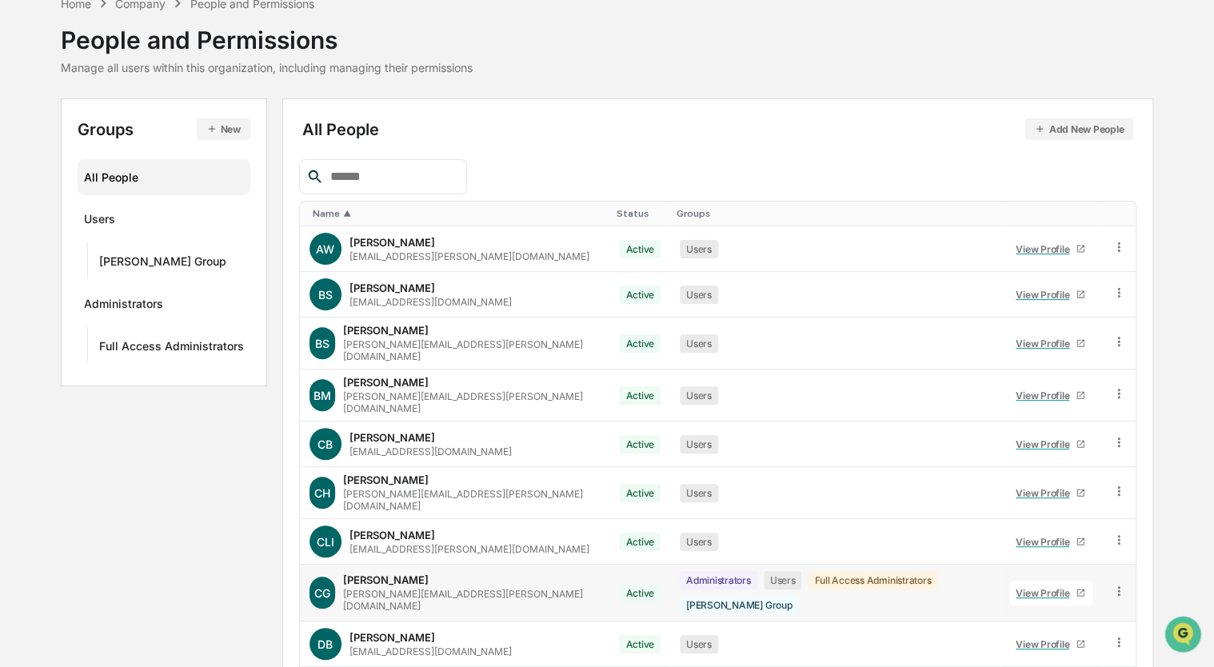
scroll to position [166, 0]
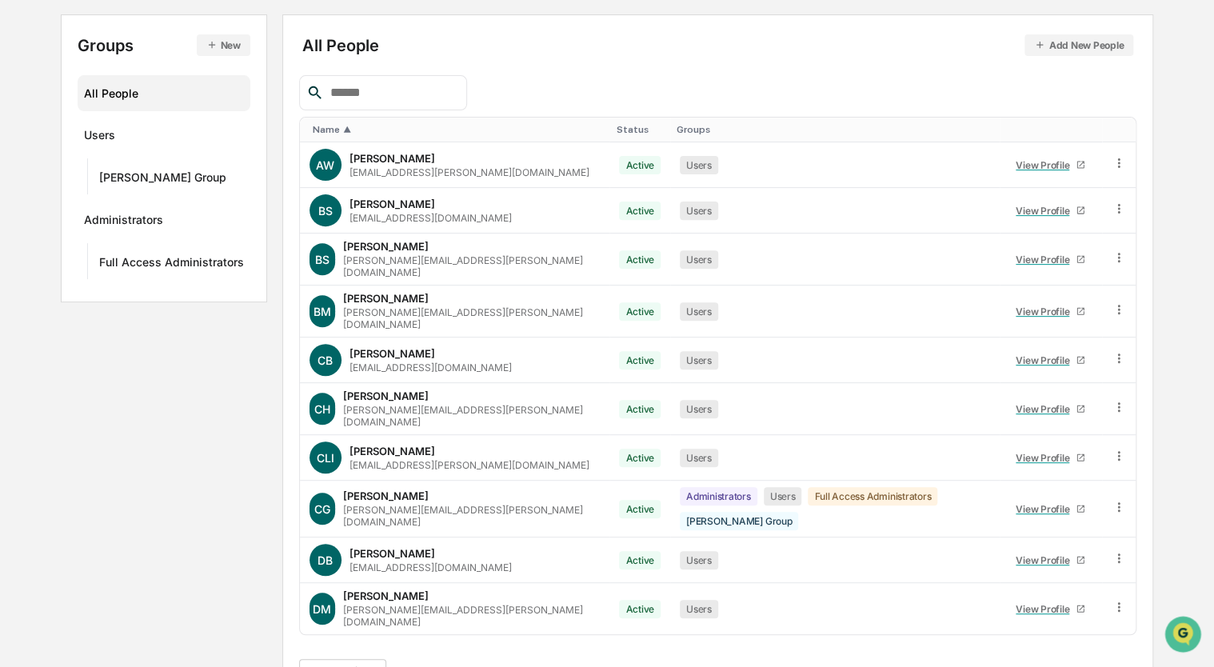
click at [503, 666] on button ">" at bounding box center [500, 675] width 16 height 14
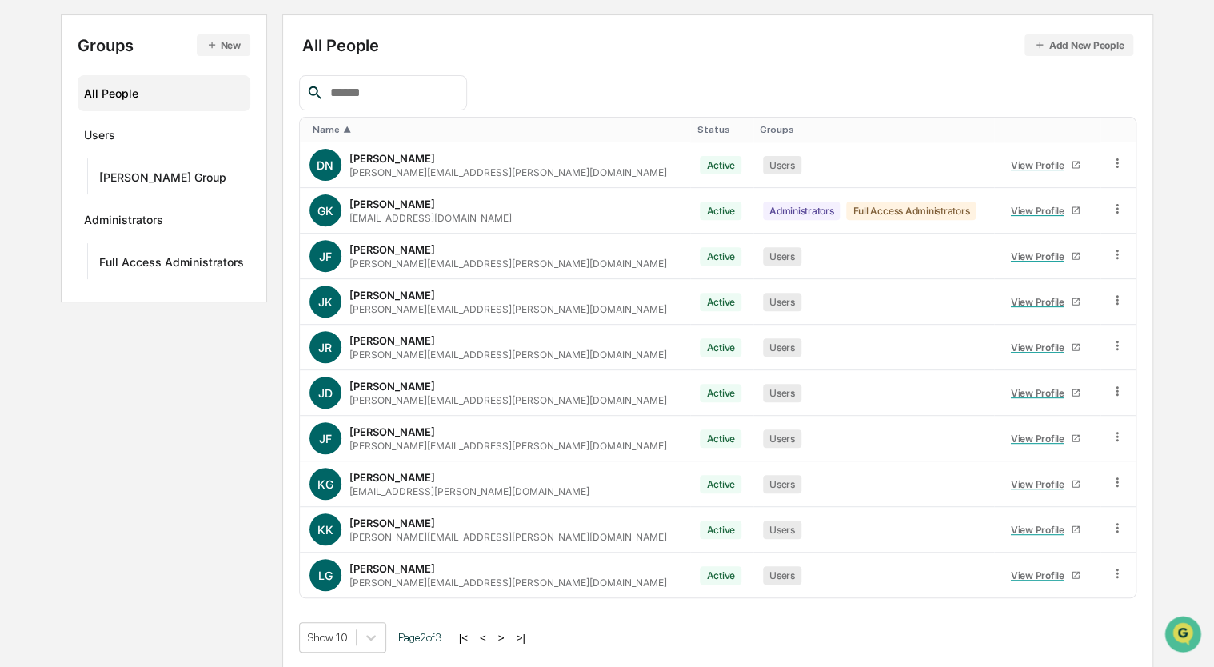
click at [503, 636] on button ">" at bounding box center [502, 638] width 16 height 14
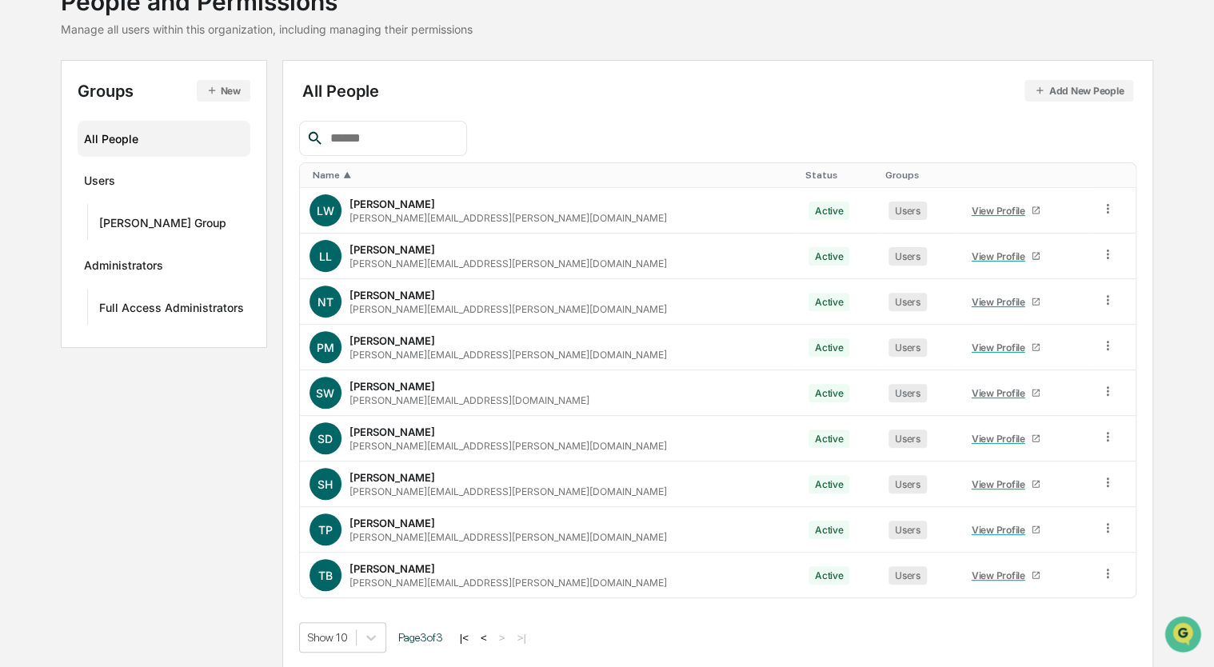
click at [466, 635] on button "|<" at bounding box center [464, 638] width 18 height 14
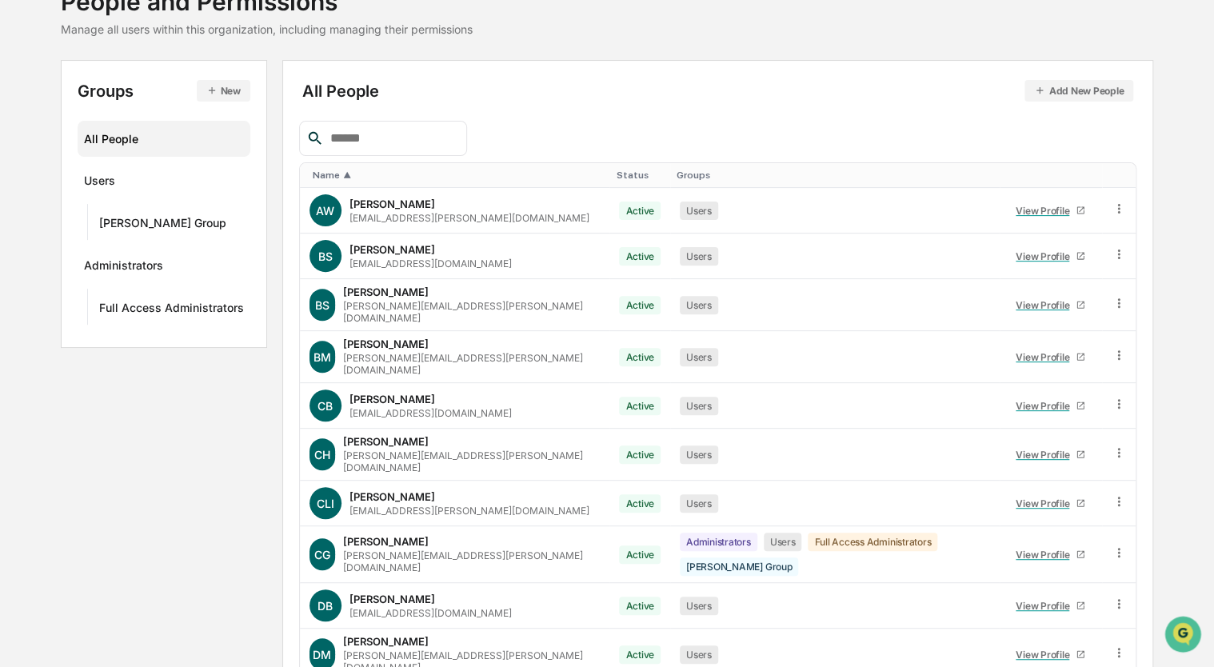
click at [466, 635] on td "[PERSON_NAME] McGarvey [EMAIL_ADDRESS][PERSON_NAME][DOMAIN_NAME]" at bounding box center [455, 654] width 310 height 51
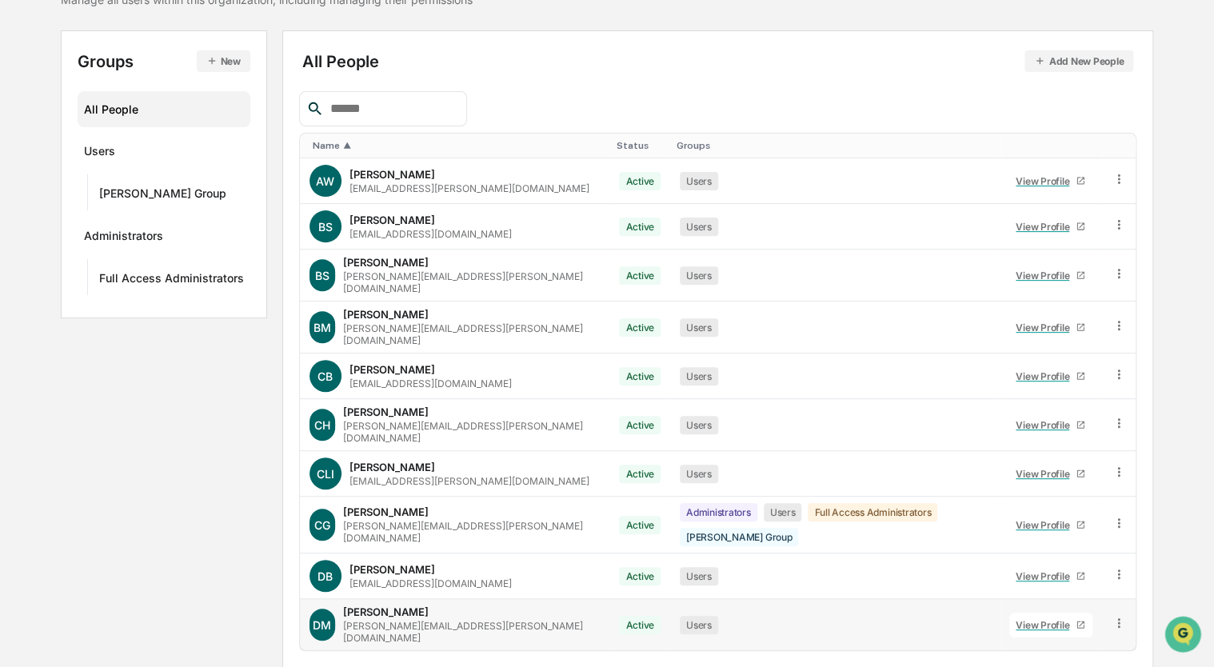
scroll to position [166, 0]
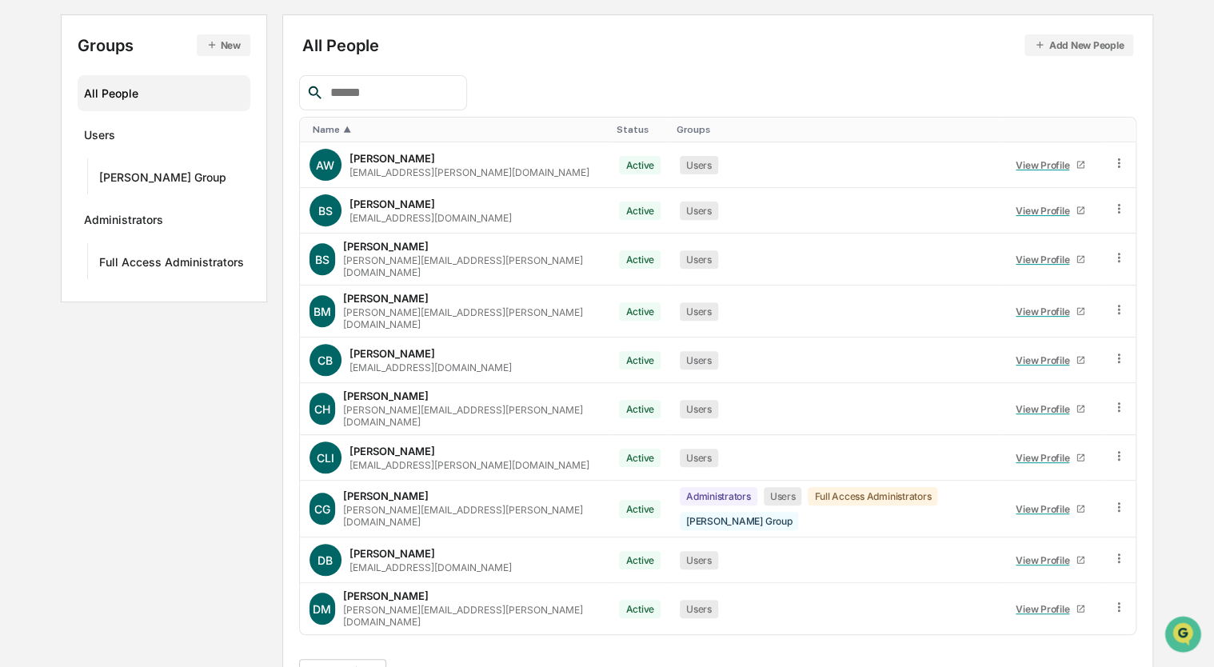
click at [502, 666] on button ">" at bounding box center [500, 675] width 16 height 14
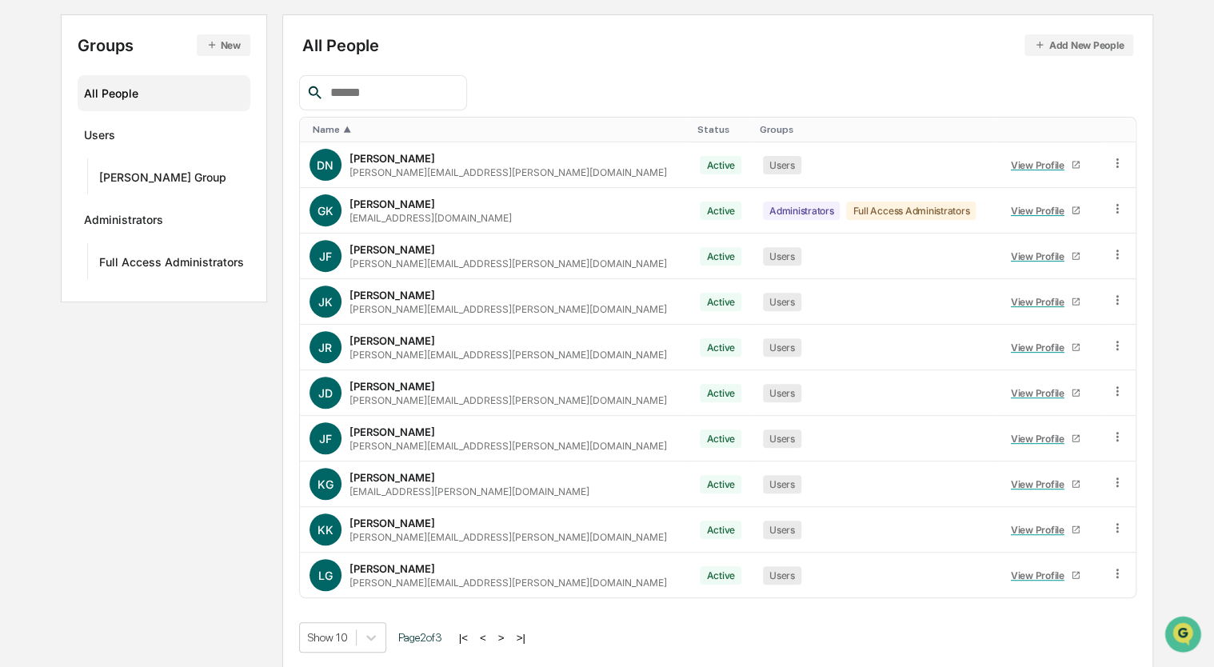
click at [505, 638] on button ">" at bounding box center [502, 638] width 16 height 14
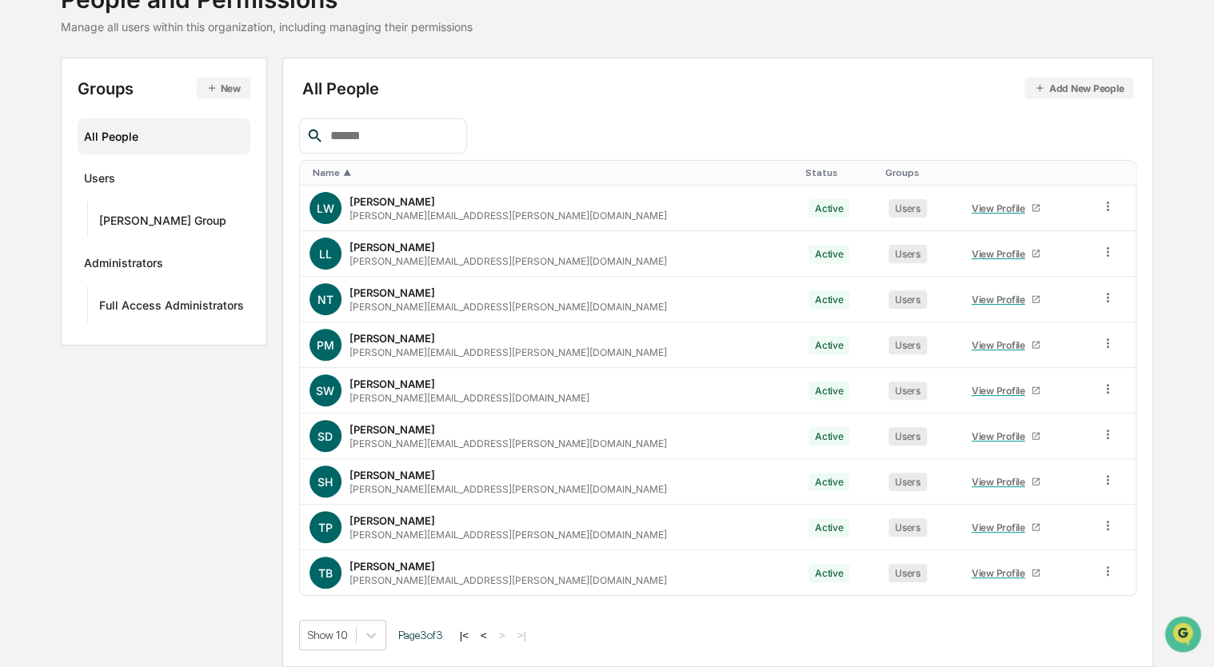
scroll to position [120, 0]
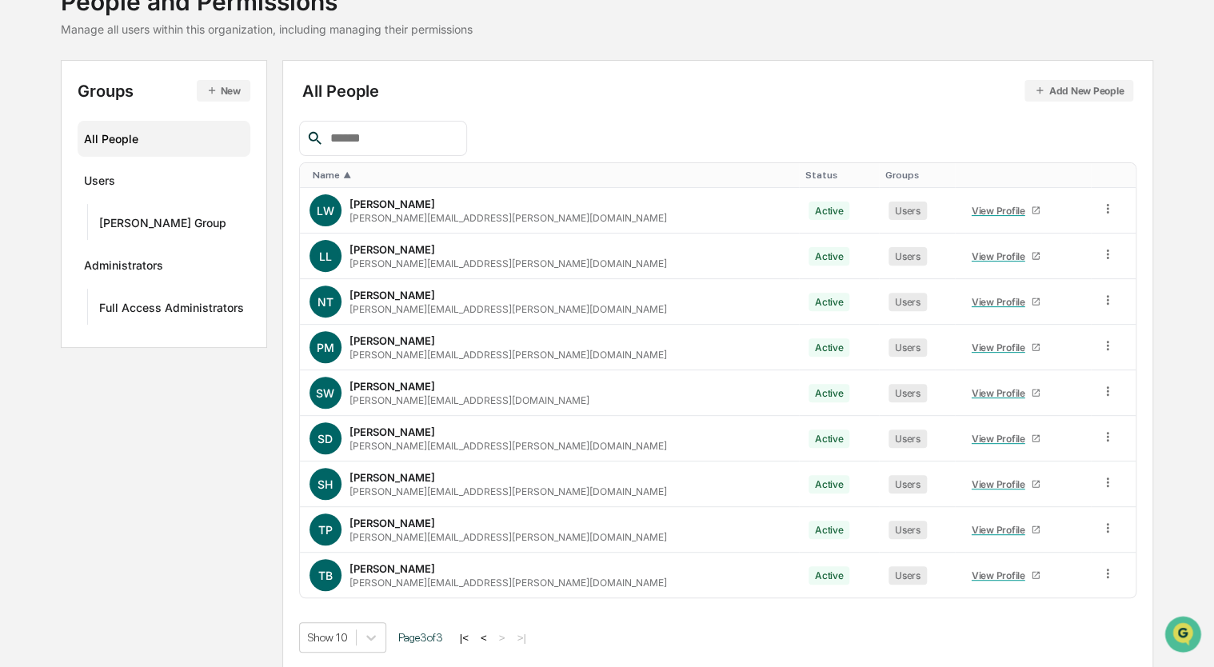
click at [492, 635] on button "<" at bounding box center [484, 638] width 16 height 14
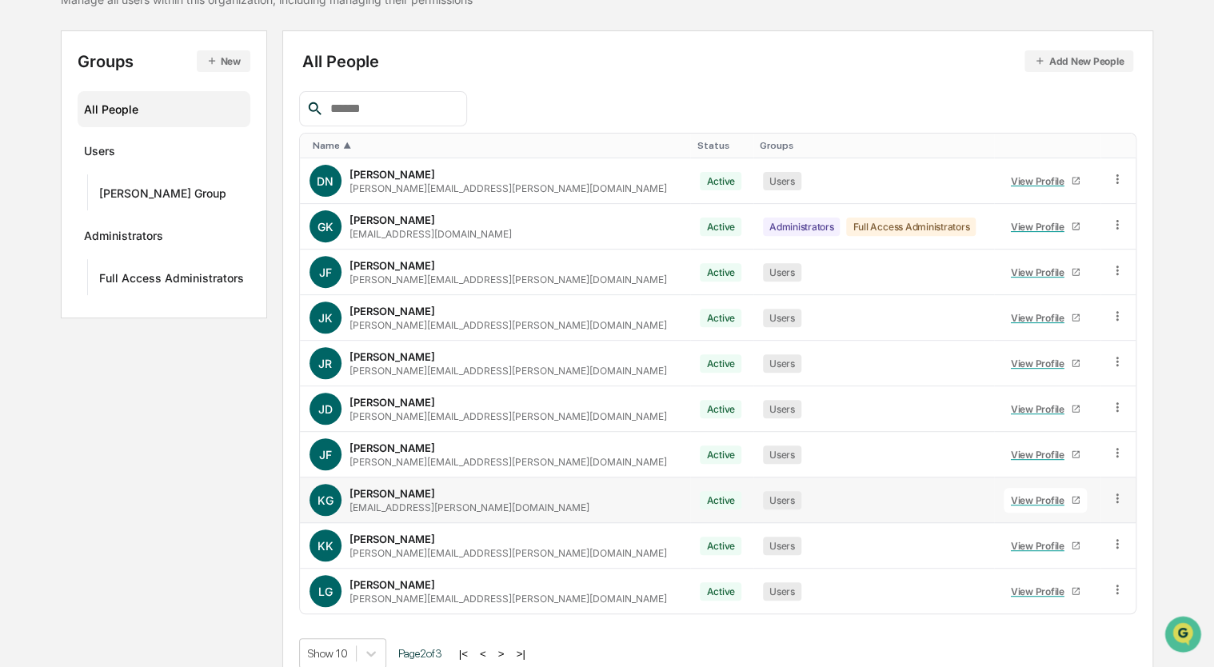
scroll to position [166, 0]
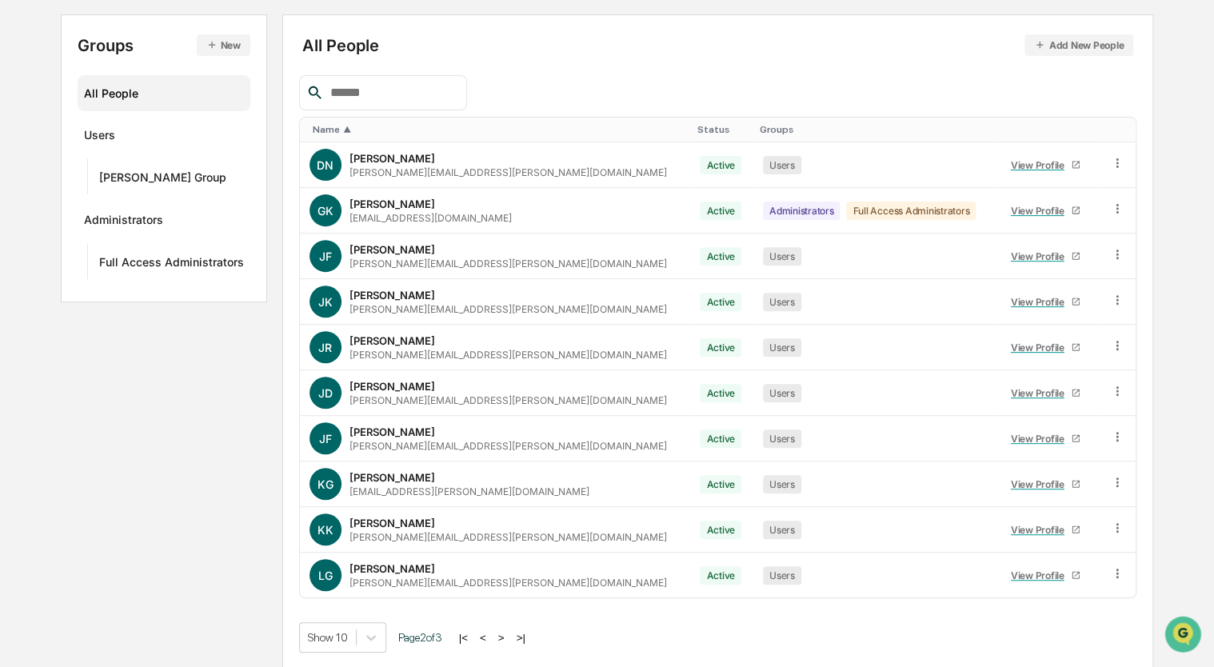
click at [483, 636] on button "<" at bounding box center [483, 638] width 16 height 14
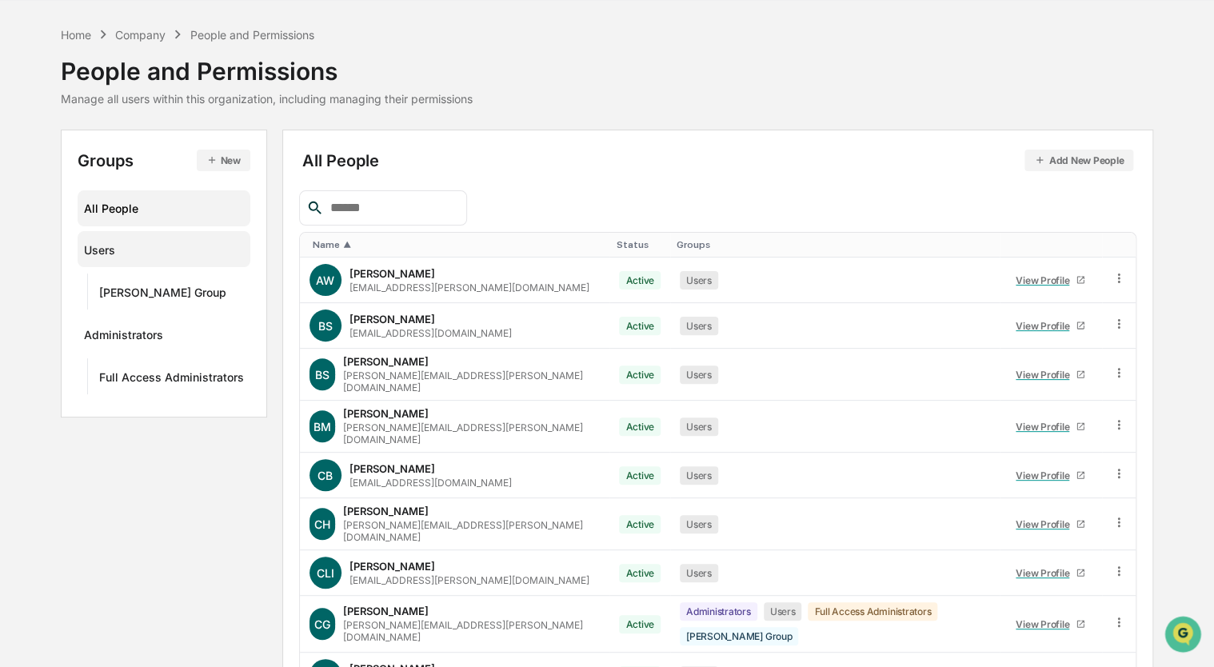
scroll to position [6, 0]
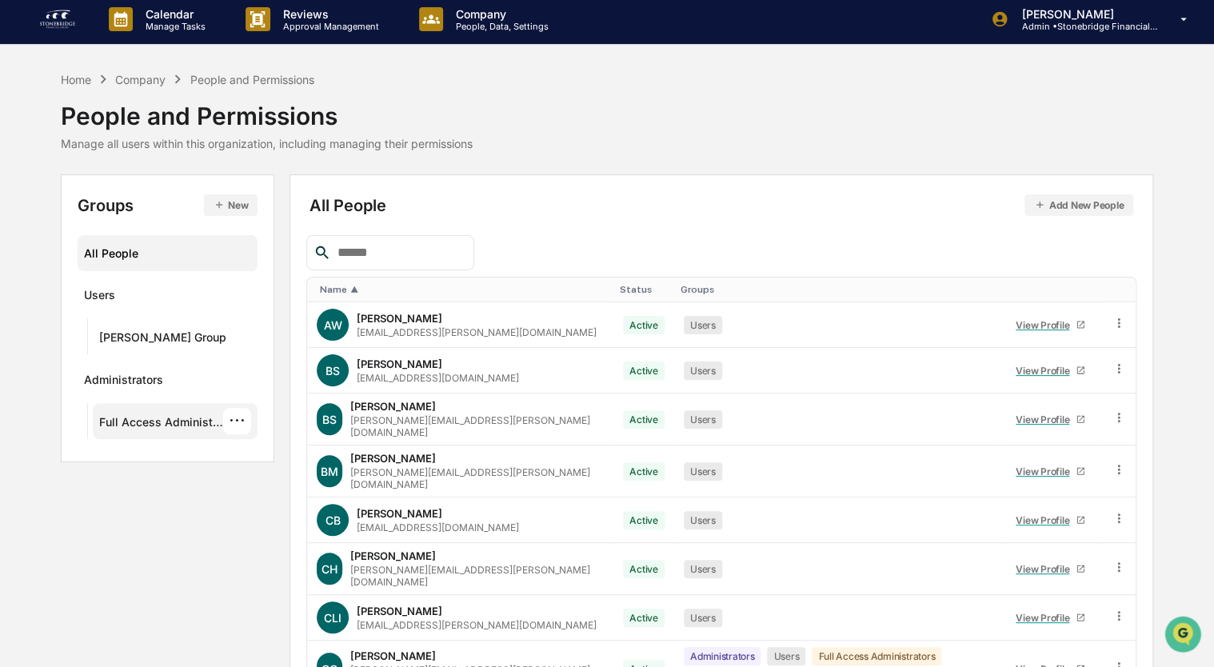
click at [170, 427] on div "Full Access Administrators" at bounding box center [161, 424] width 124 height 19
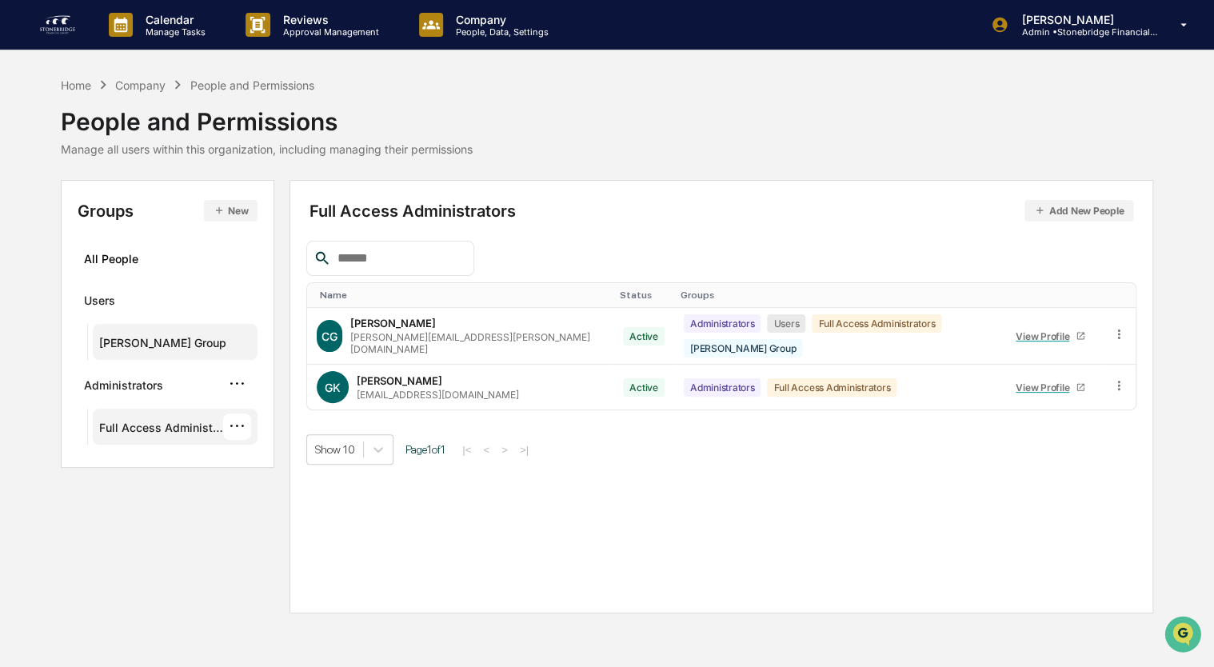
scroll to position [0, 0]
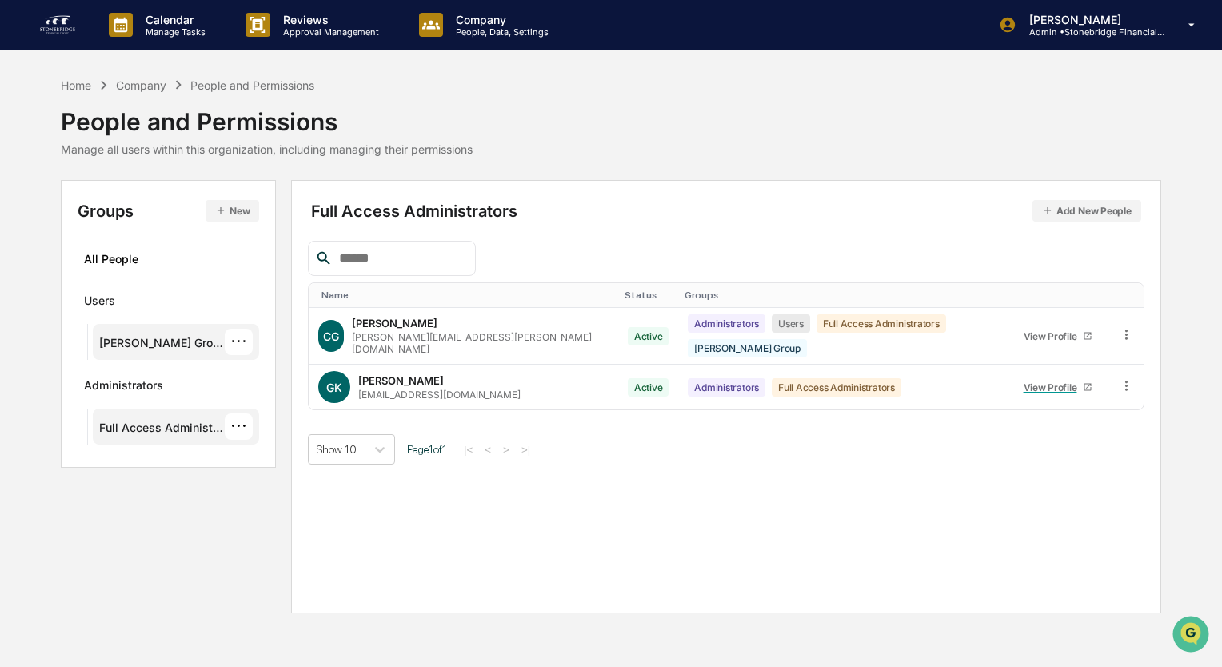
click at [146, 351] on div "[PERSON_NAME] Group" at bounding box center [162, 345] width 126 height 19
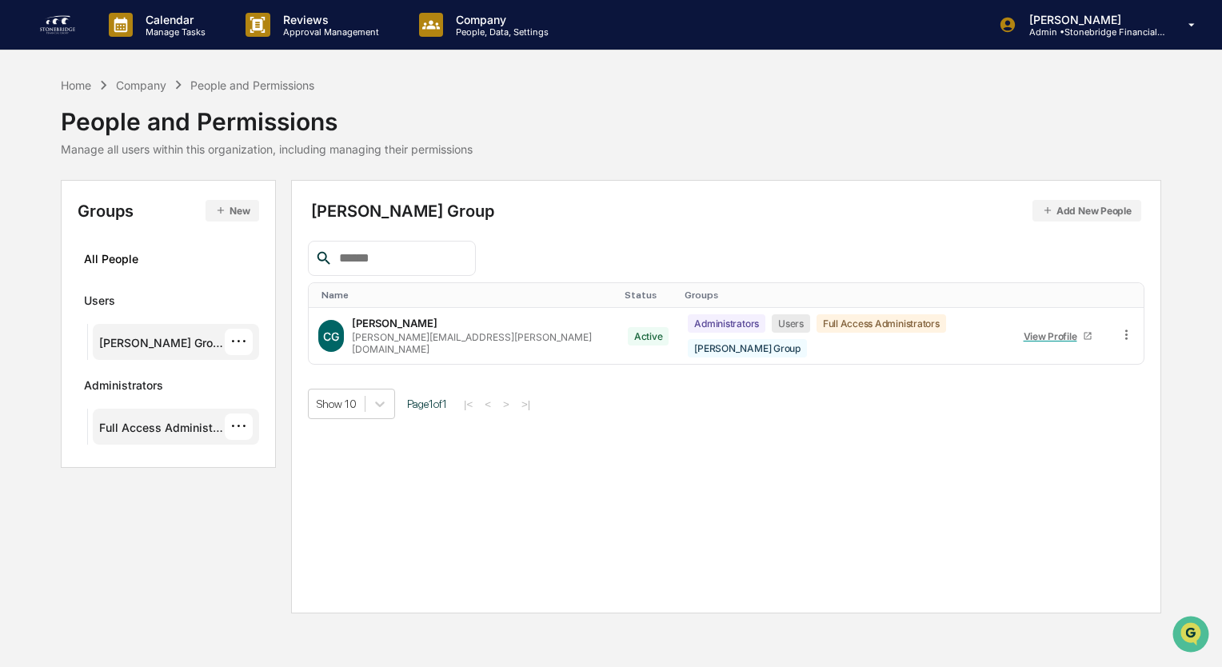
click at [152, 426] on div "Full Access Administrators" at bounding box center [162, 430] width 126 height 19
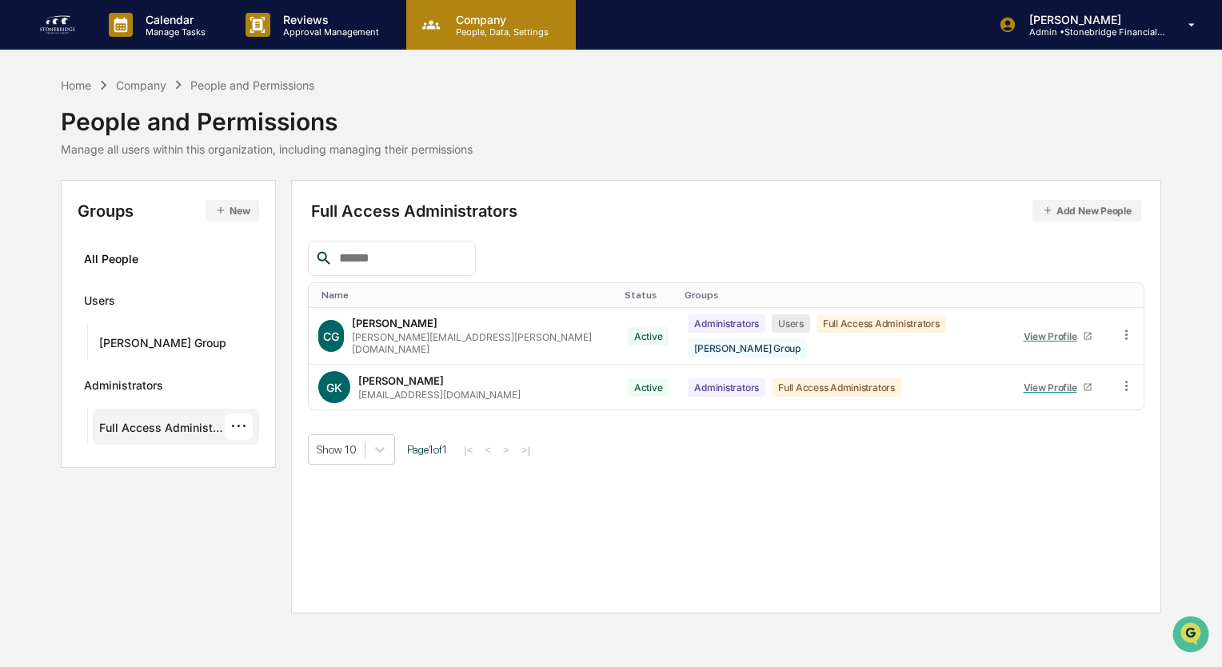
click at [480, 34] on p "People, Data, Settings" at bounding box center [500, 31] width 114 height 11
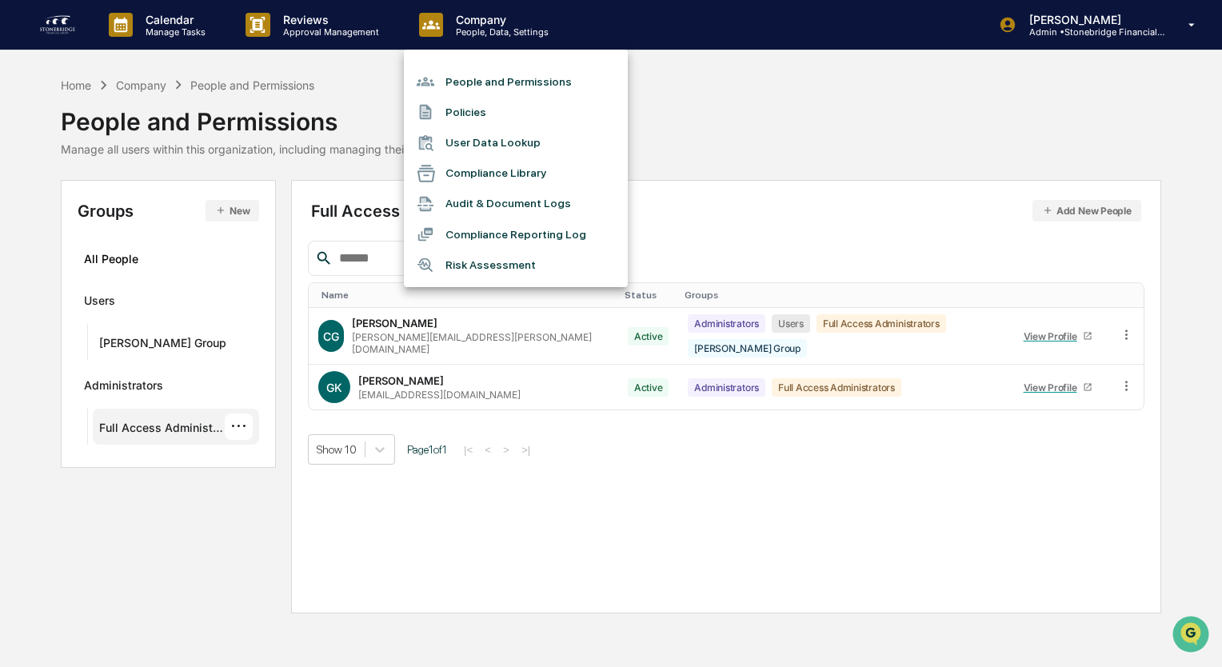
click at [502, 124] on li "Policies" at bounding box center [516, 112] width 224 height 30
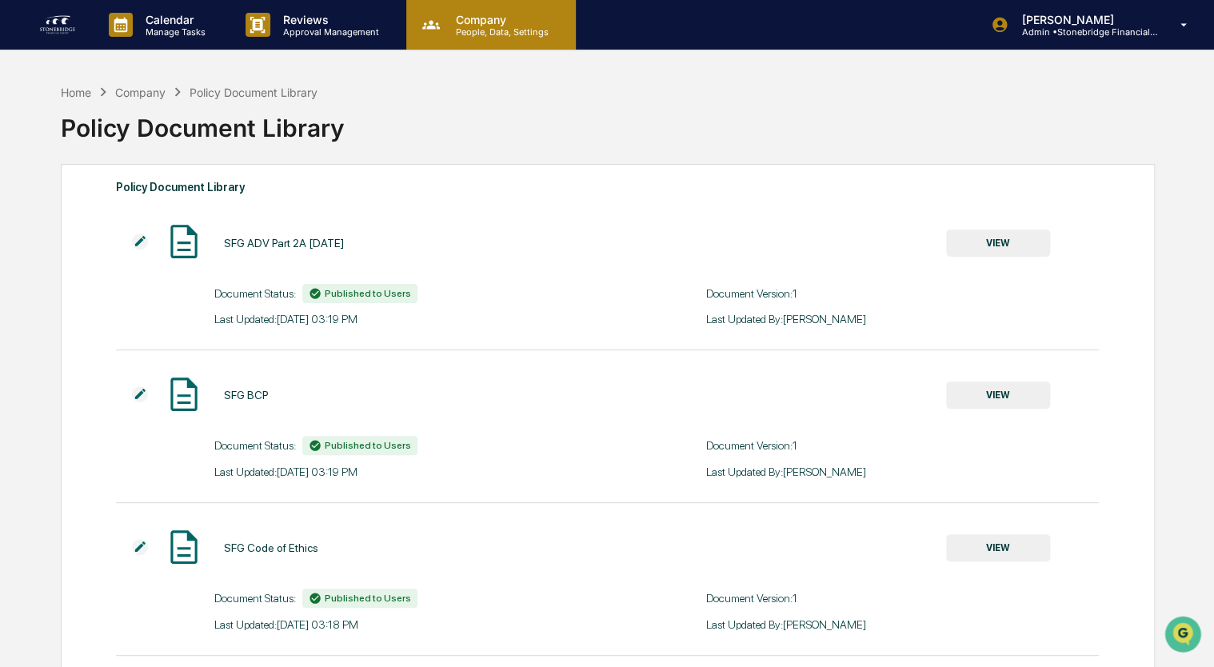
click at [492, 25] on p "Company" at bounding box center [500, 20] width 114 height 14
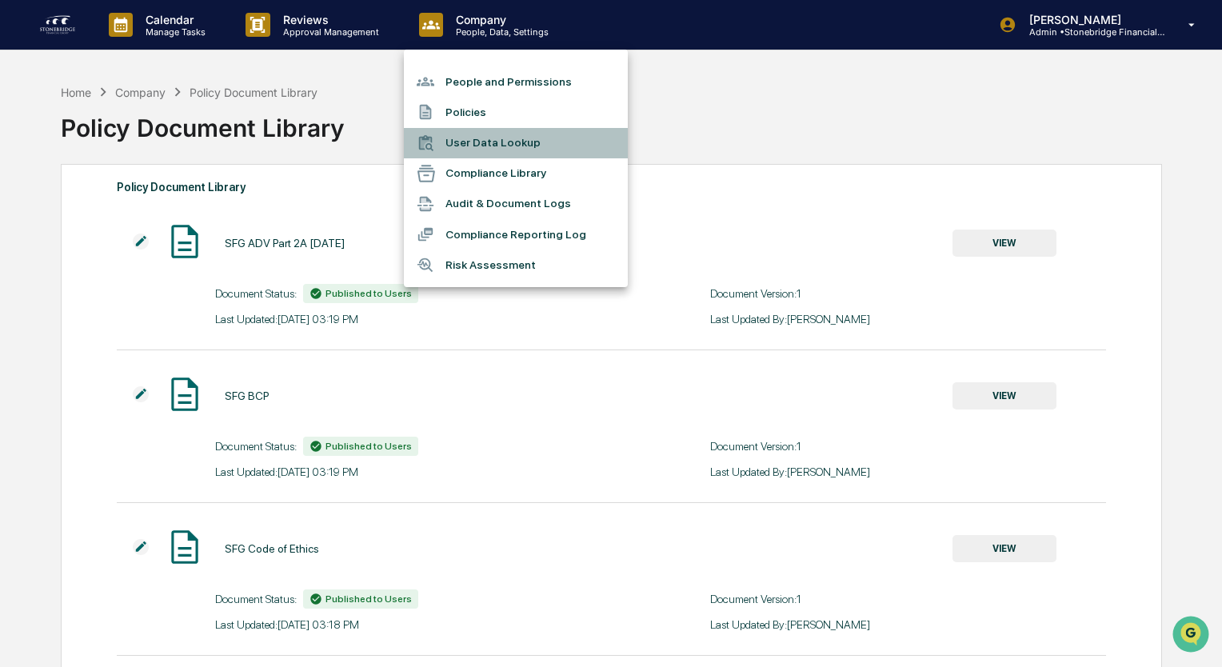
click at [469, 145] on li "User Data Lookup" at bounding box center [516, 143] width 224 height 30
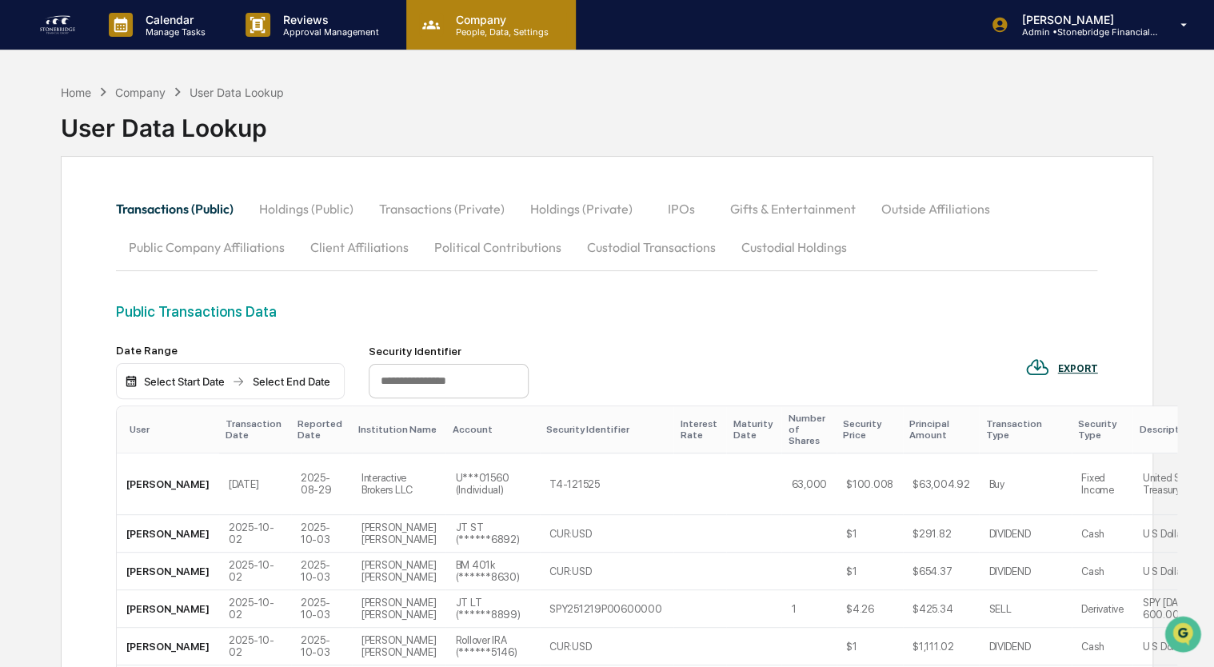
click at [498, 37] on div "Company People, Data, Settings" at bounding box center [490, 25] width 154 height 25
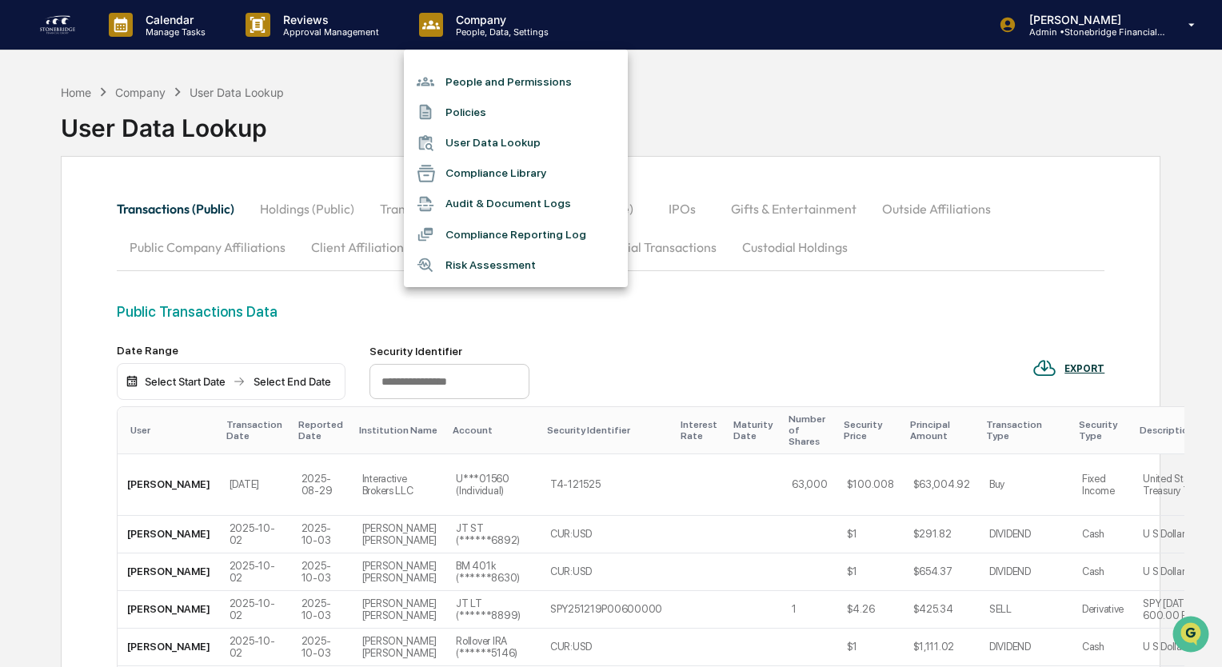
click at [282, 155] on div at bounding box center [611, 333] width 1222 height 667
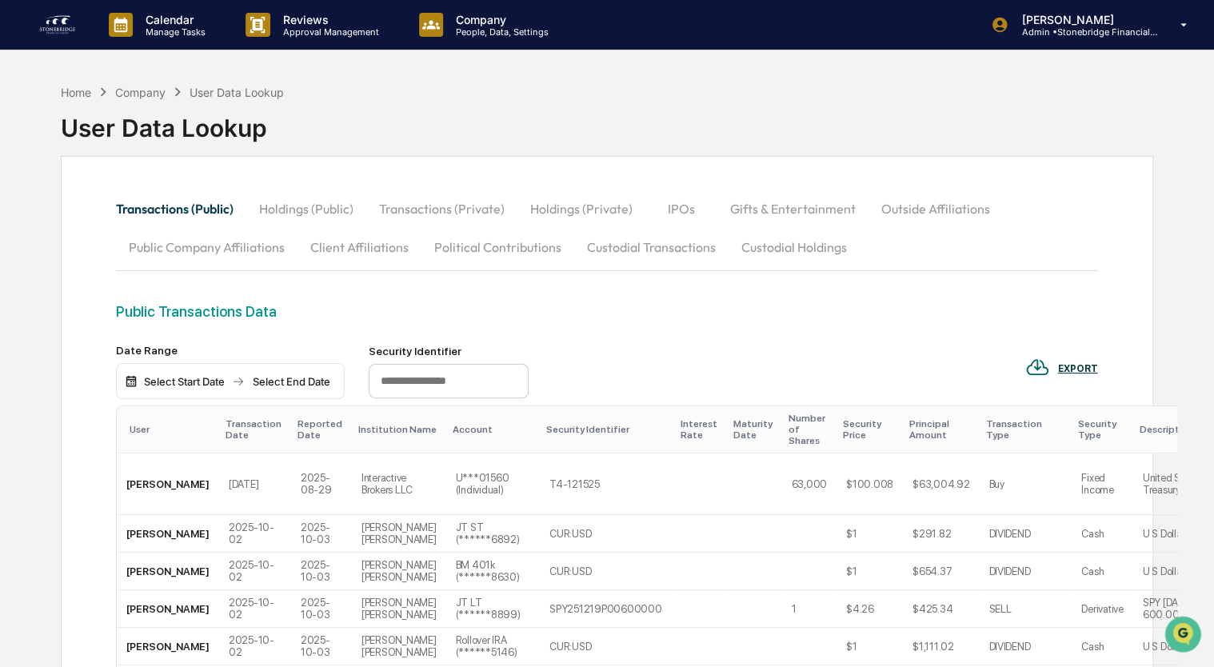
click at [315, 215] on button "Holdings (Public)" at bounding box center [306, 209] width 120 height 38
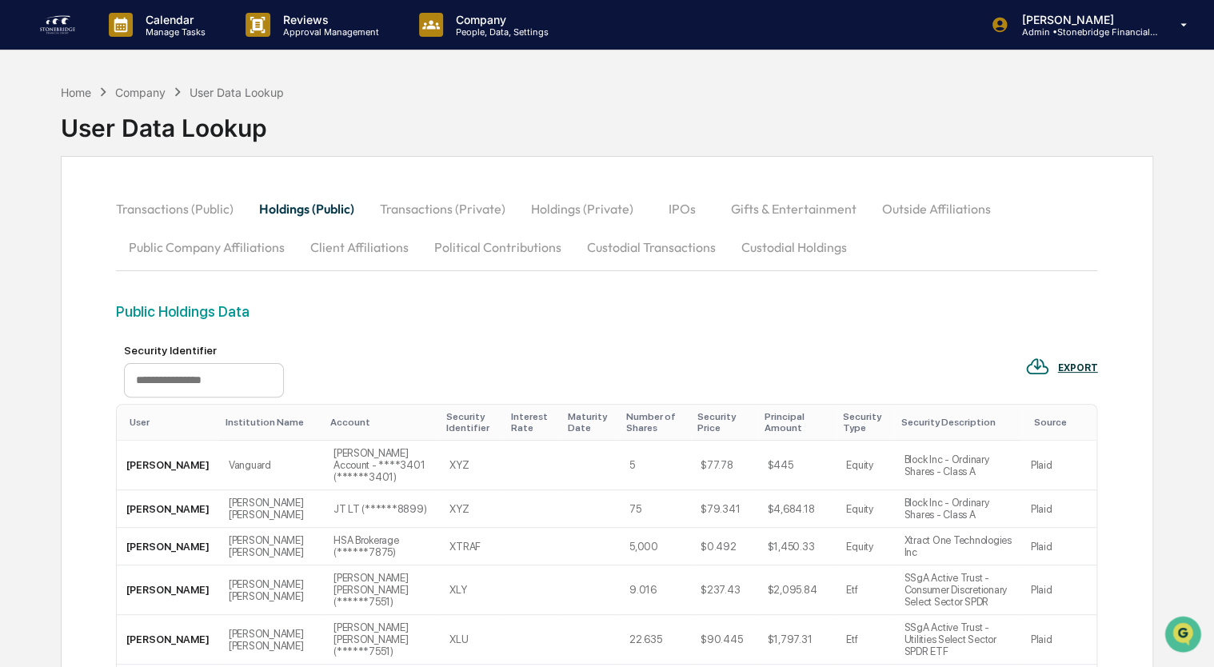
click at [178, 210] on button "Transactions (Public)" at bounding box center [181, 209] width 130 height 38
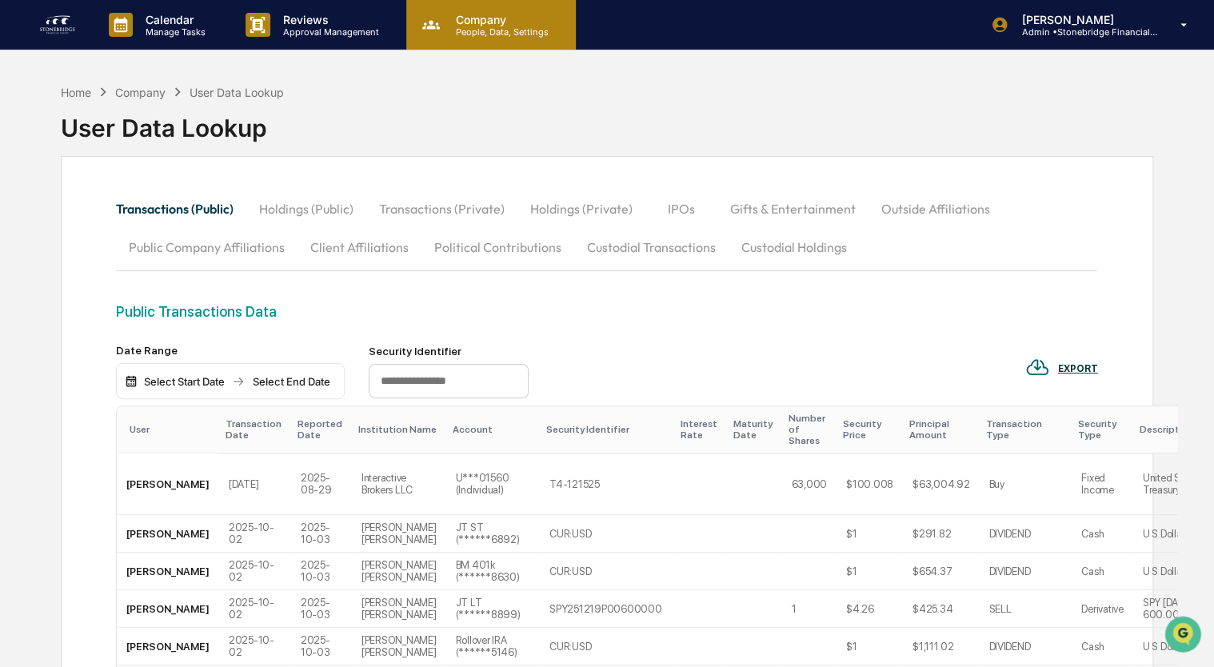
click at [476, 2] on div "Company People, Data, Settings" at bounding box center [491, 25] width 170 height 50
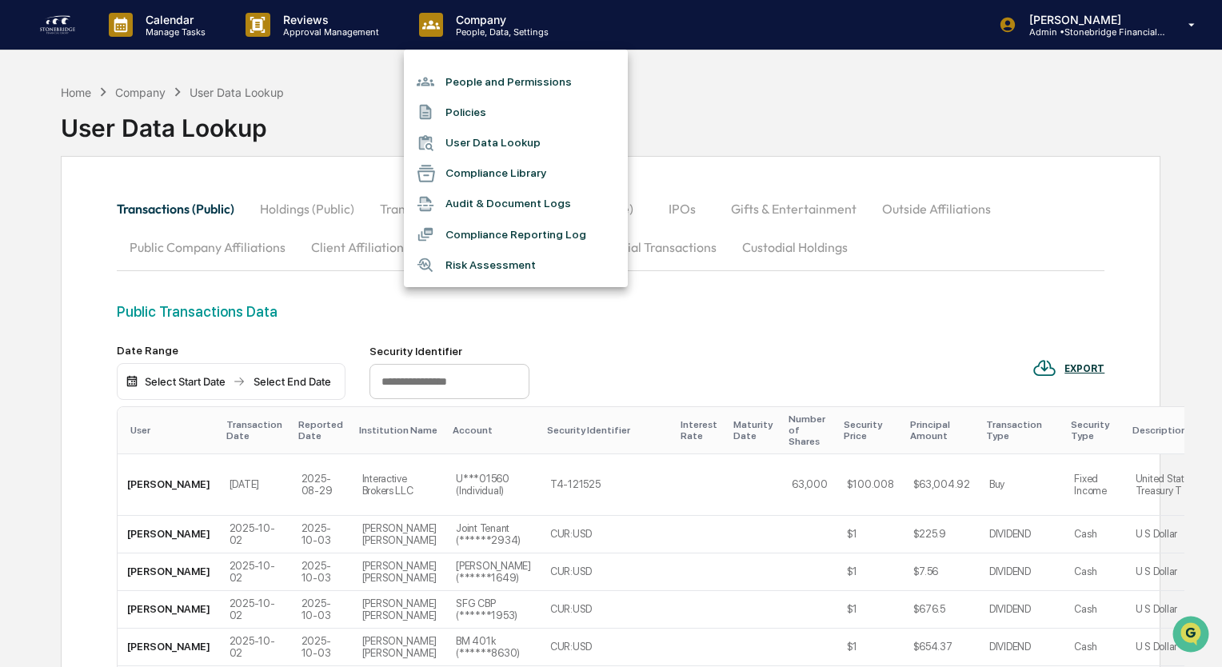
click at [479, 185] on li "Compliance Library" at bounding box center [516, 173] width 224 height 30
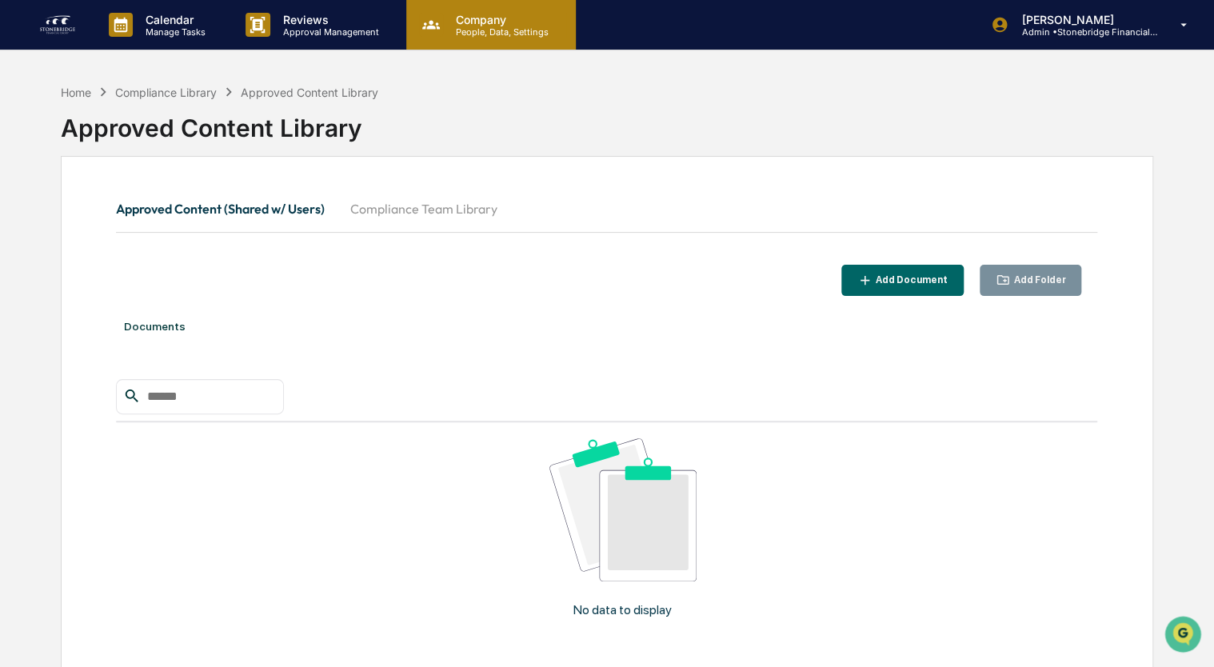
click at [463, 31] on p "People, Data, Settings" at bounding box center [500, 31] width 114 height 11
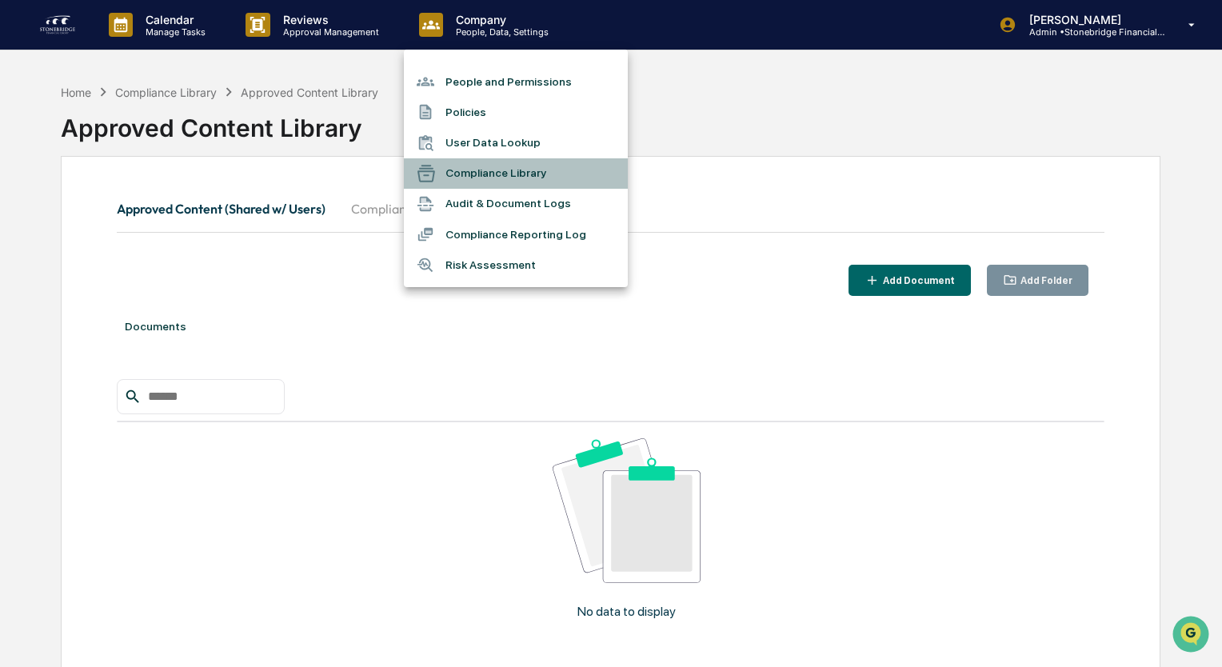
click at [473, 182] on li "Compliance Library" at bounding box center [516, 173] width 224 height 30
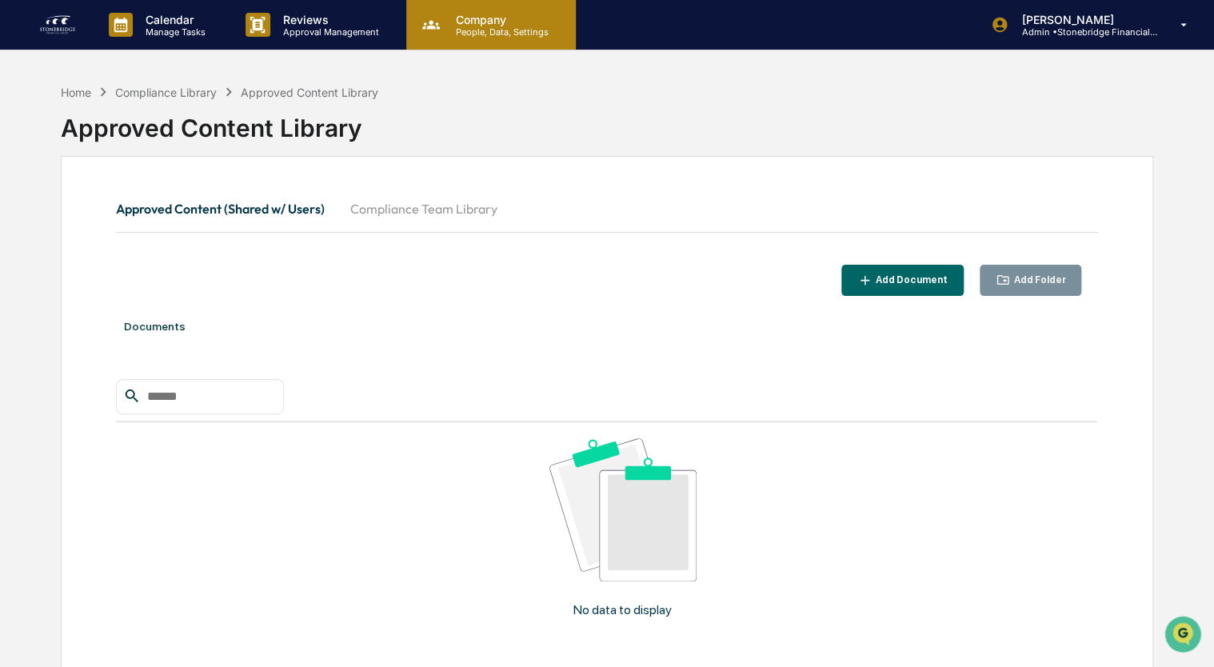
click at [480, 14] on p "Company" at bounding box center [500, 20] width 114 height 14
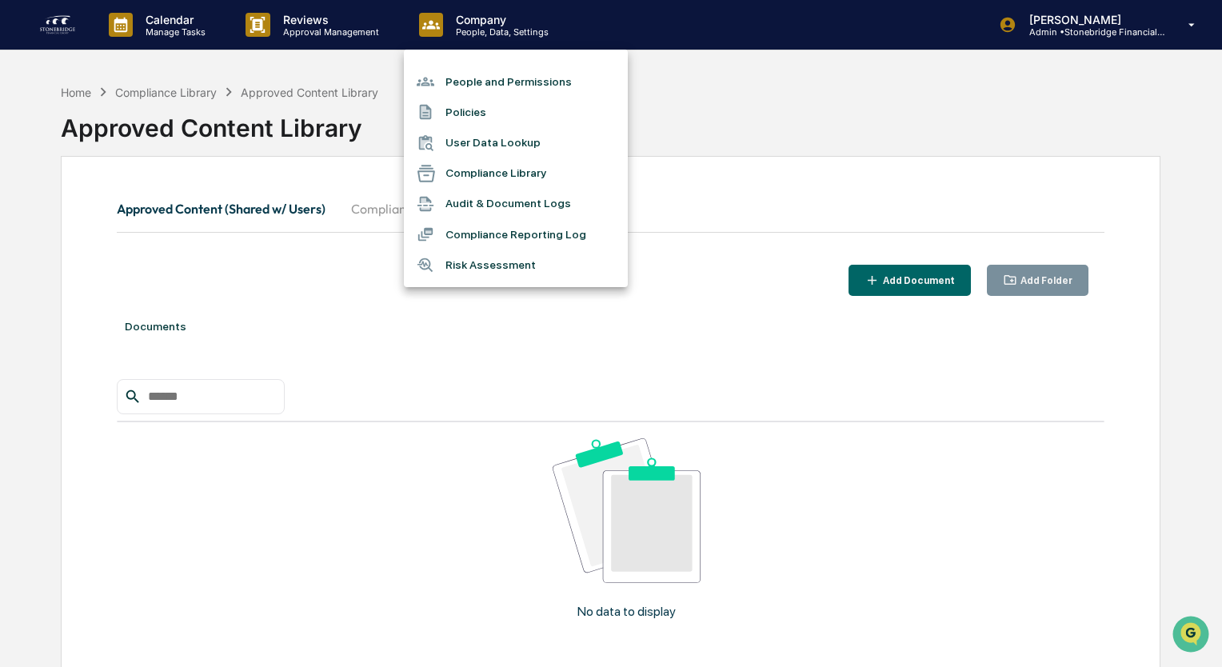
click at [502, 214] on li "Audit & Document Logs" at bounding box center [516, 204] width 224 height 30
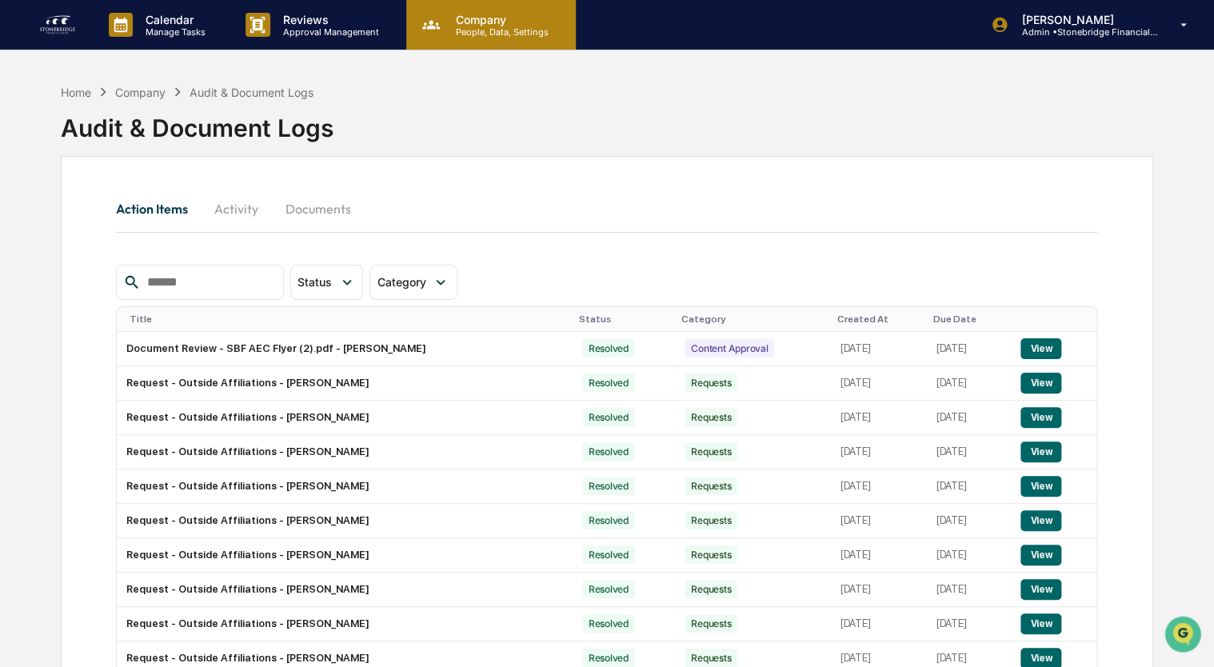
click at [485, 25] on p "Company" at bounding box center [500, 20] width 114 height 14
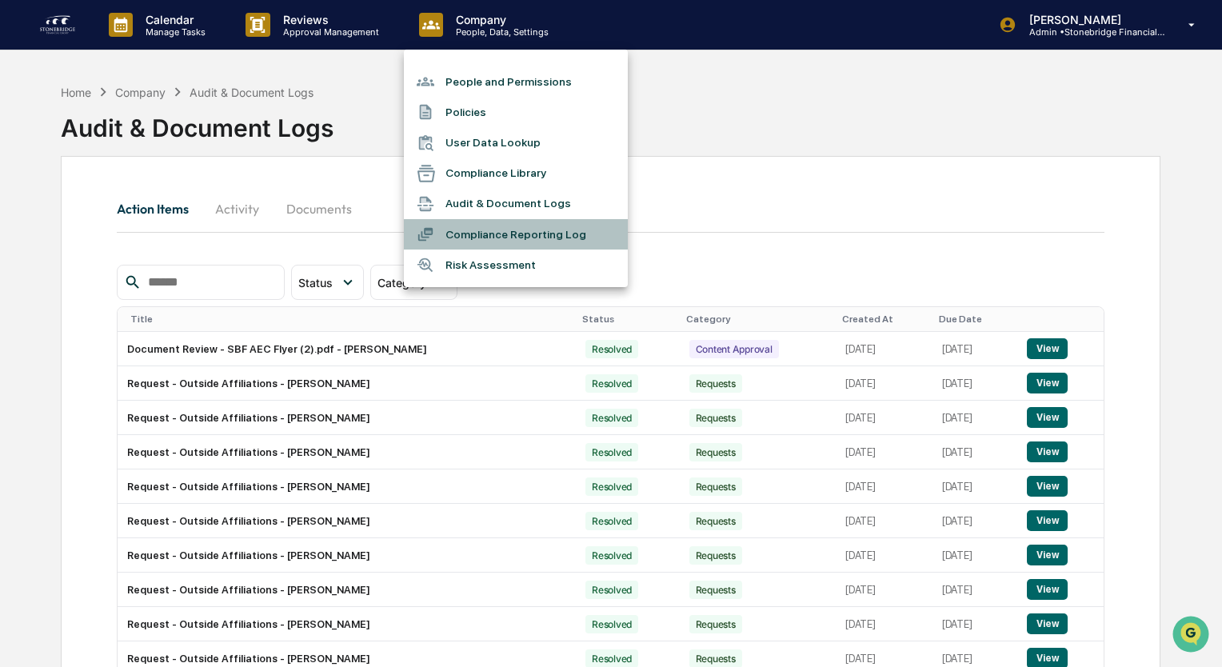
click at [497, 230] on li "Compliance Reporting Log" at bounding box center [516, 234] width 224 height 30
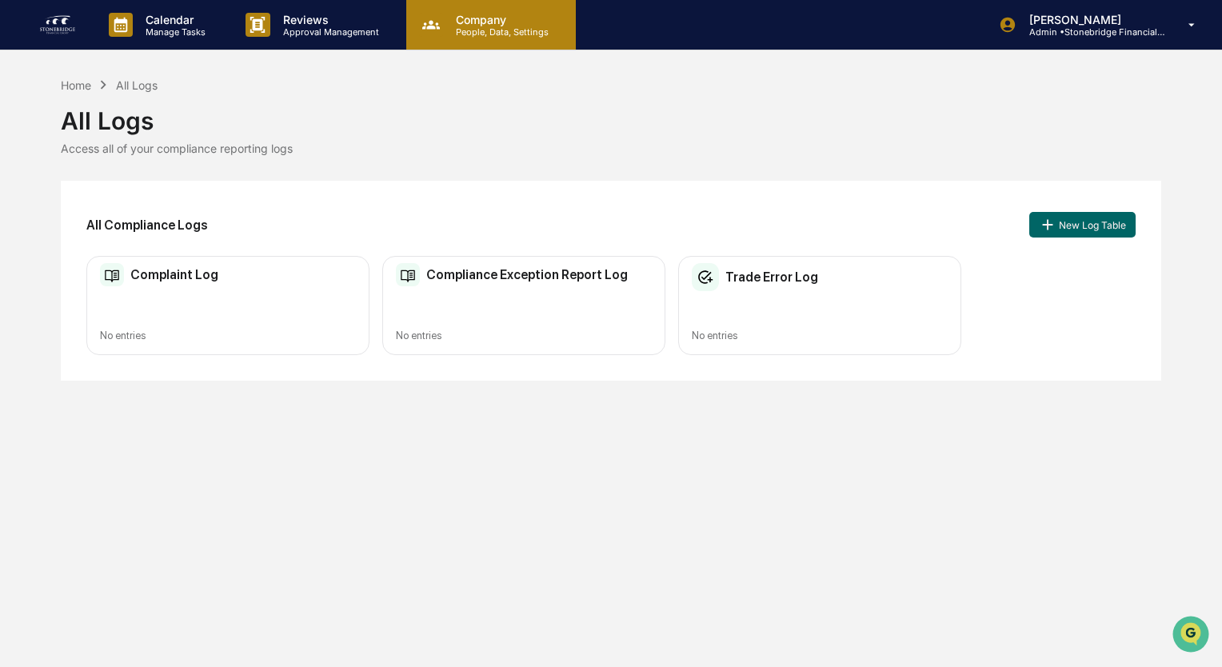
click at [498, 43] on div "Company People, Data, Settings" at bounding box center [491, 25] width 170 height 50
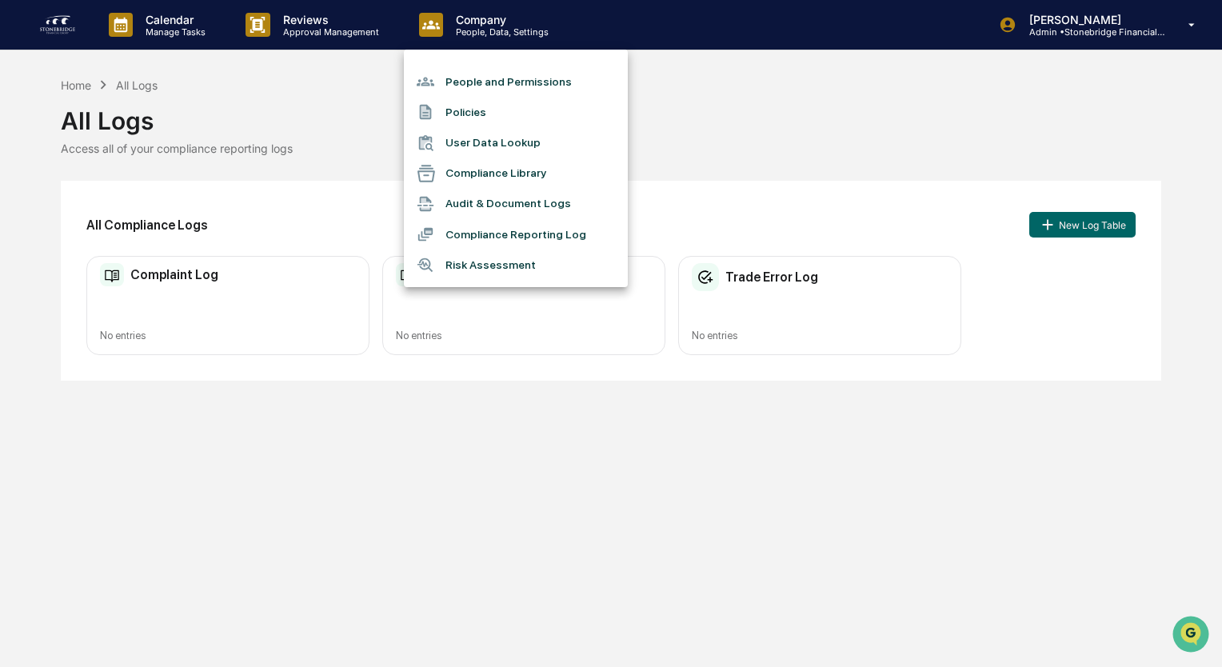
click at [506, 273] on li "Risk Assessment" at bounding box center [516, 265] width 224 height 30
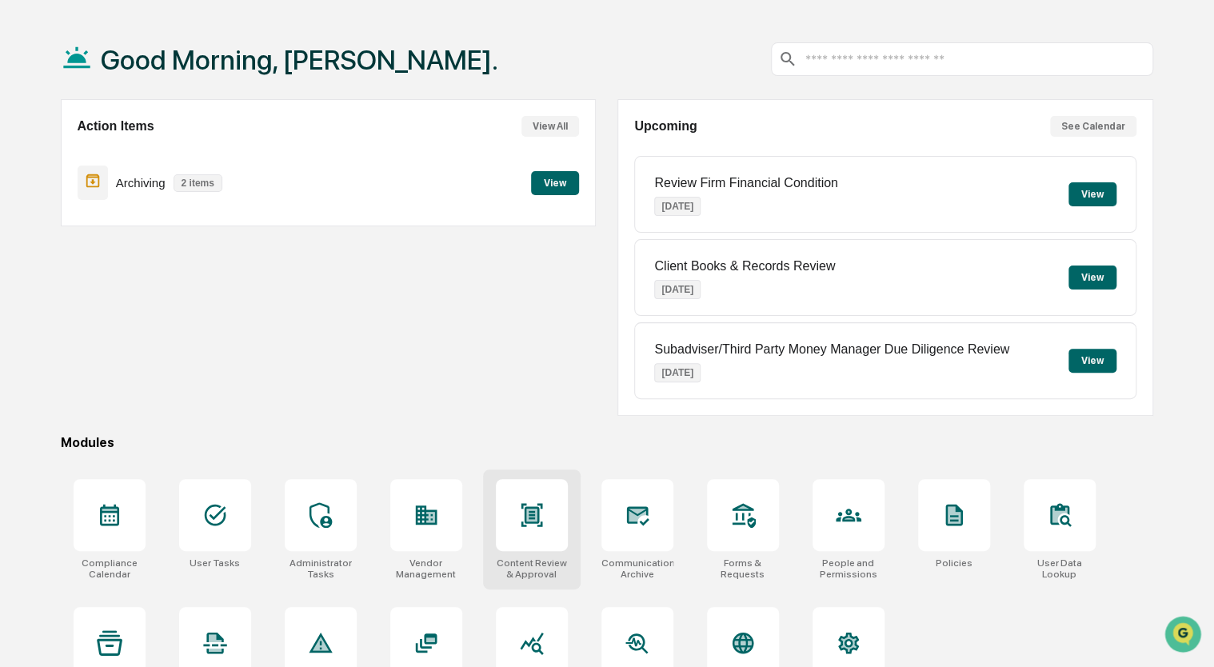
scroll to position [106, 0]
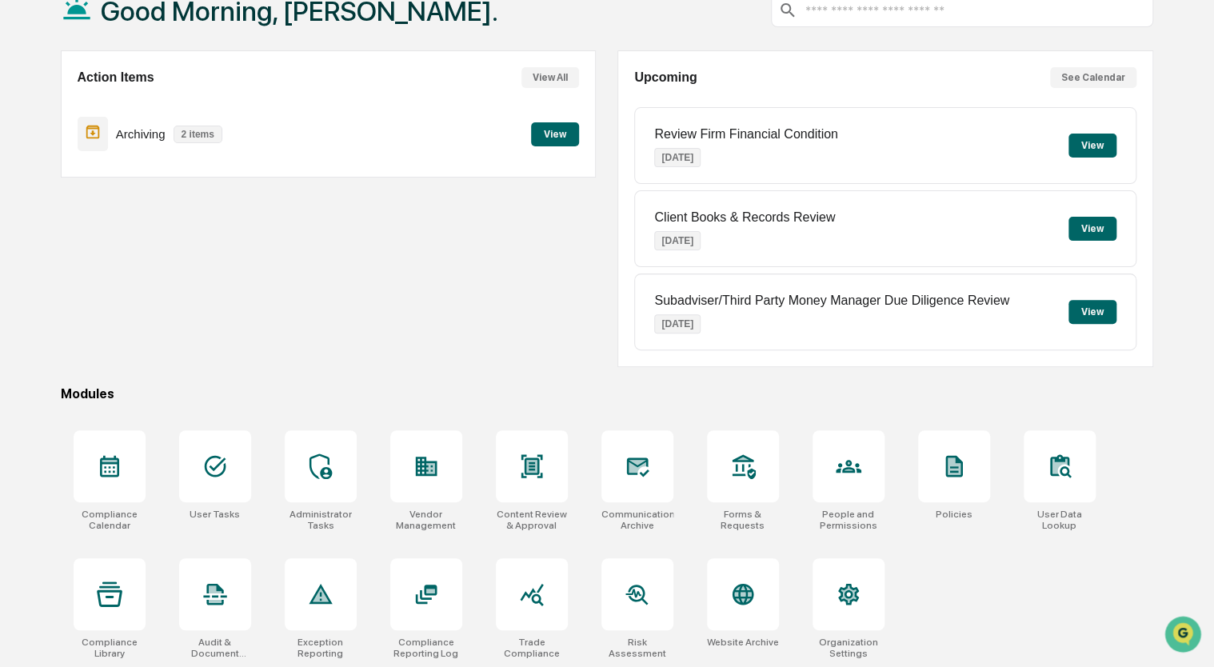
click at [375, 291] on div "Action Items View All Archiving 2 items View" at bounding box center [328, 208] width 535 height 317
click at [414, 330] on div "Action Items View All Archiving 2 items View" at bounding box center [328, 208] width 535 height 317
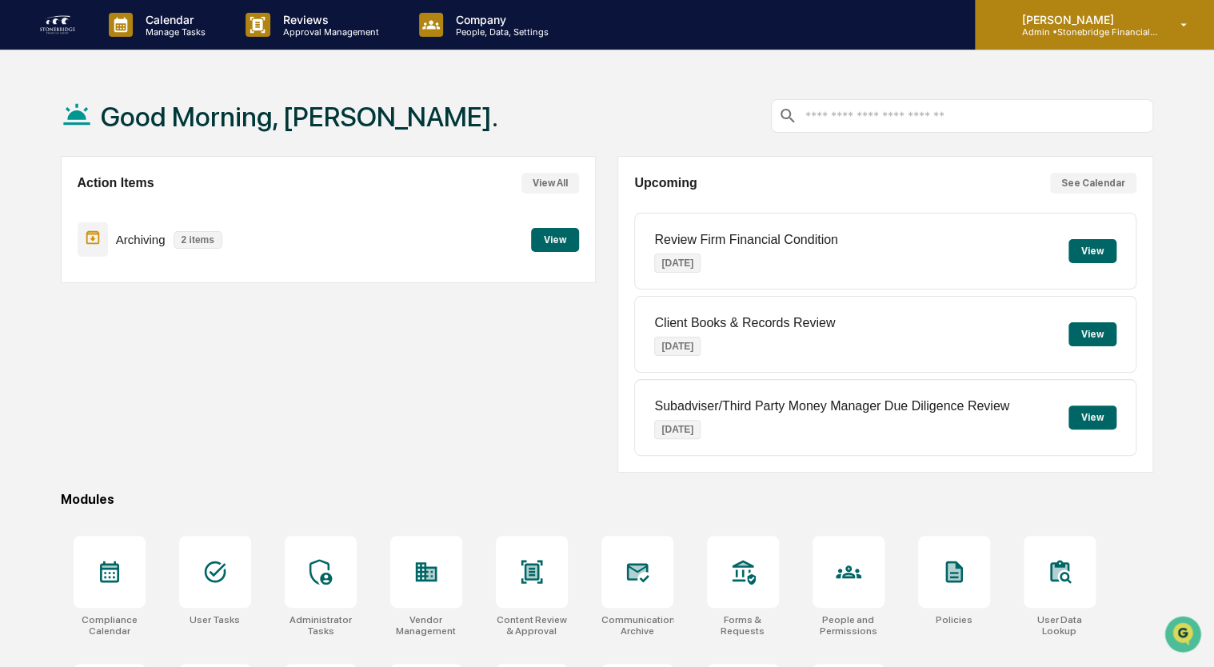
click at [1104, 20] on p "[PERSON_NAME]" at bounding box center [1083, 20] width 149 height 14
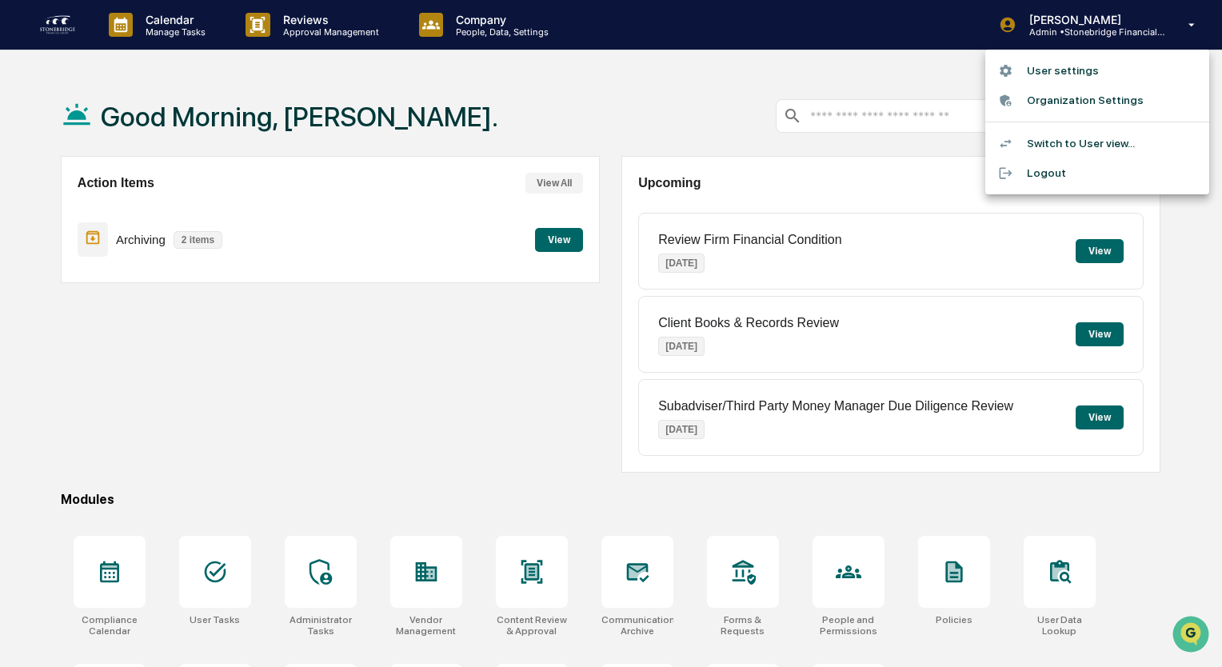
click at [1069, 146] on li "Switch to User view..." at bounding box center [1098, 144] width 224 height 30
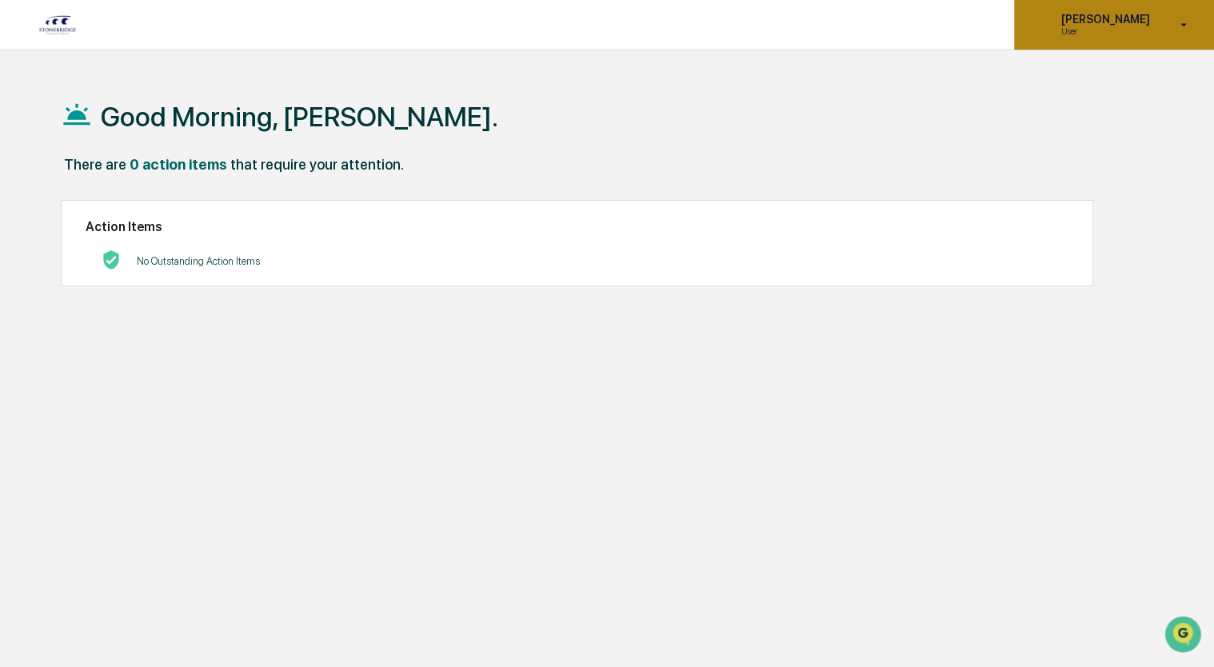
click at [1088, 27] on p "User" at bounding box center [1103, 31] width 110 height 11
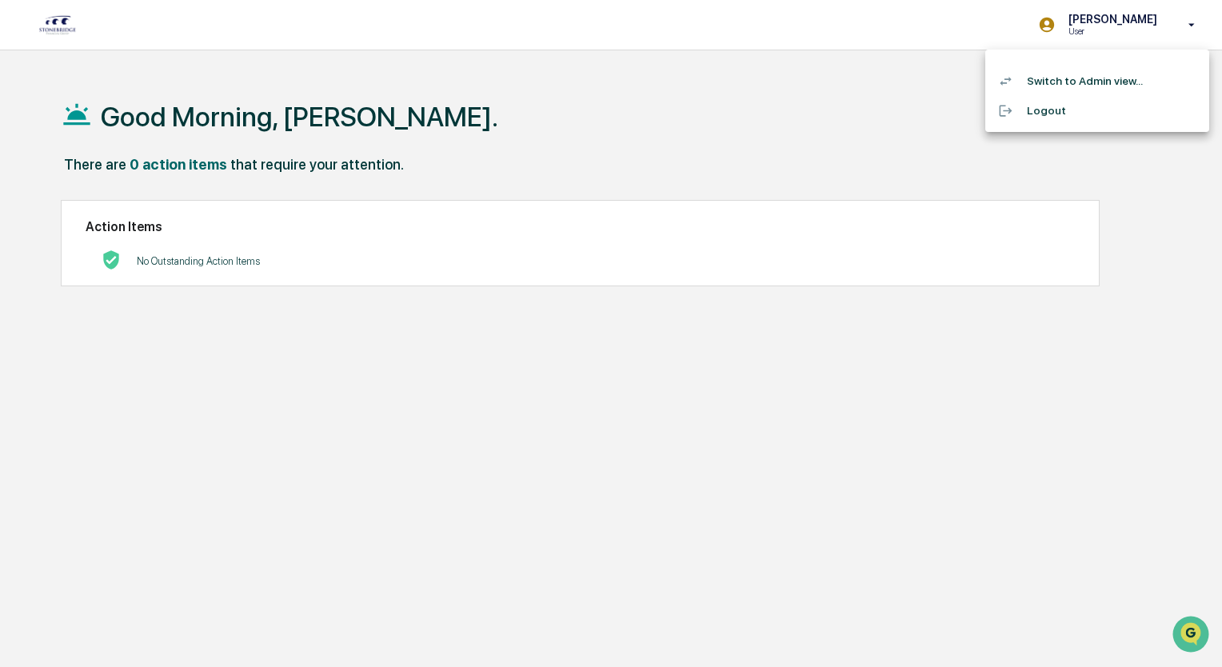
click at [1088, 82] on li "Switch to Admin view..." at bounding box center [1098, 81] width 224 height 30
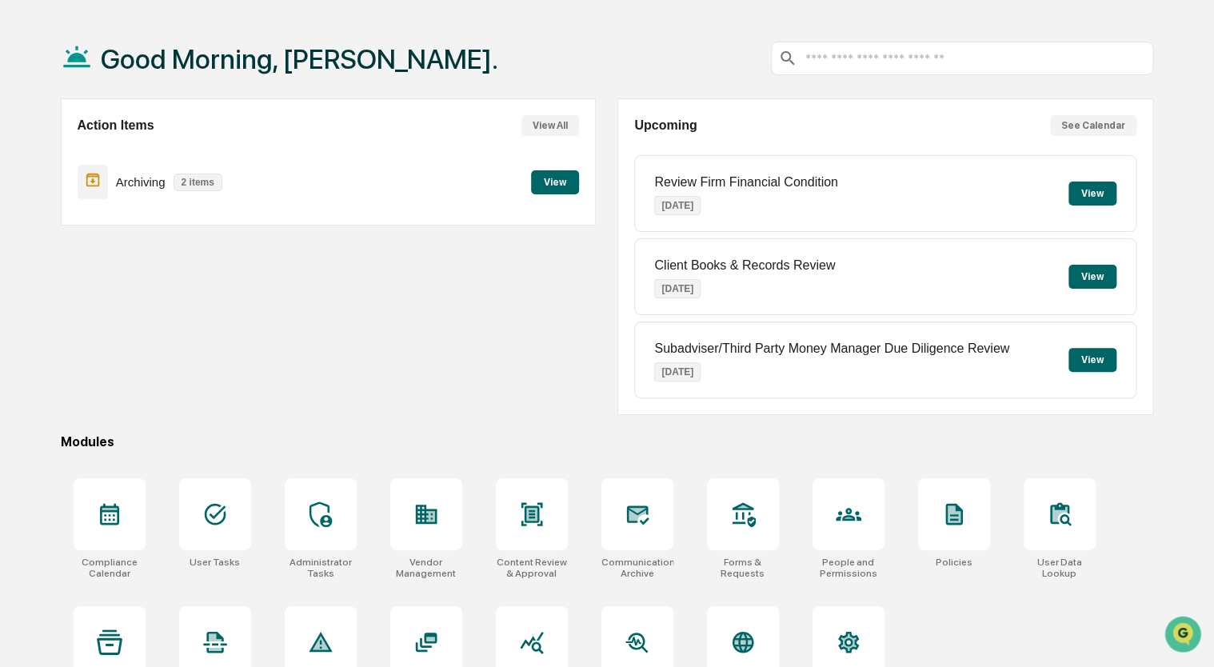
scroll to position [106, 0]
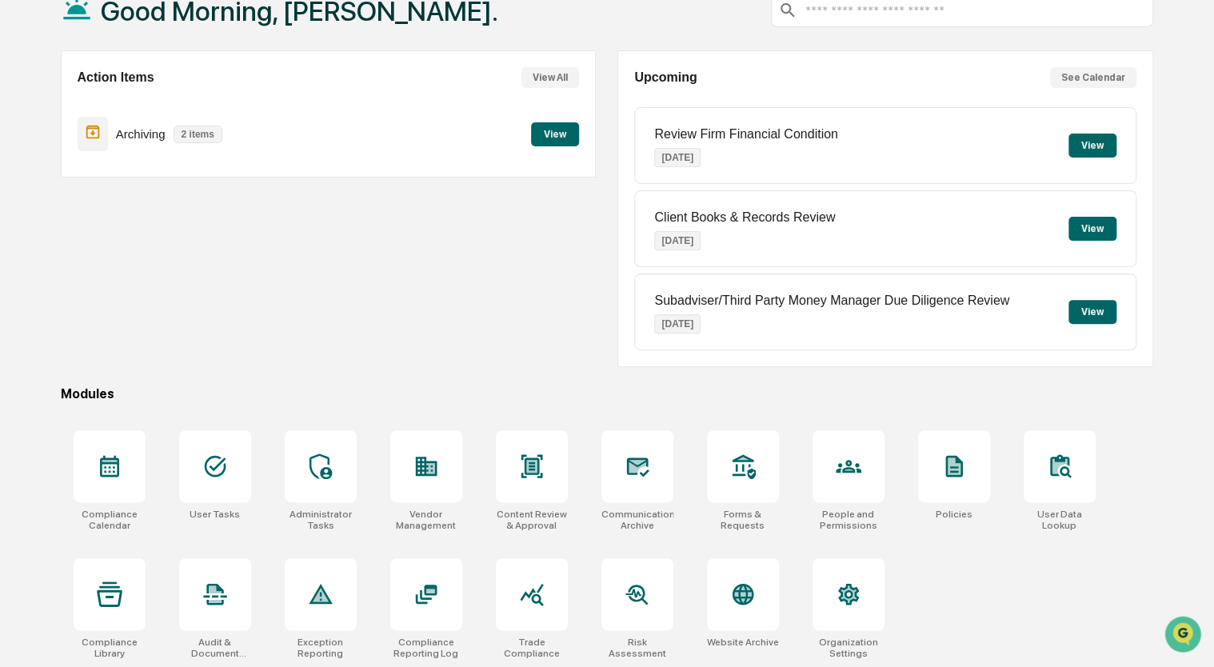
click at [1121, 82] on button "See Calendar" at bounding box center [1093, 77] width 86 height 21
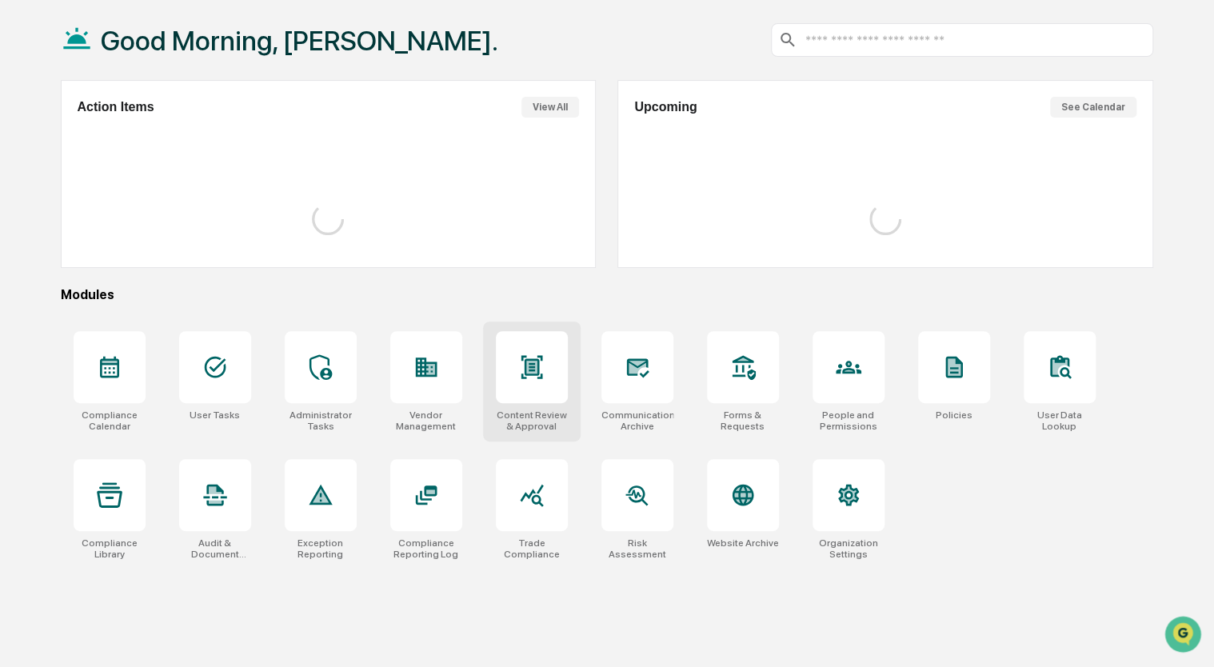
scroll to position [106, 0]
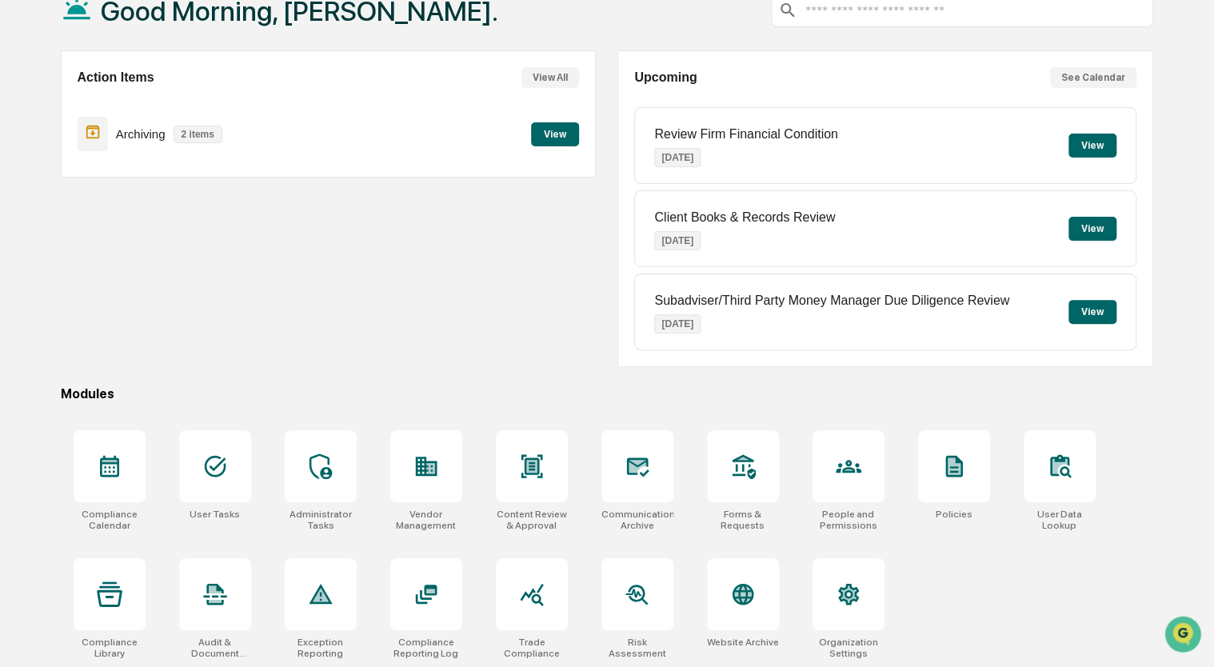
click at [343, 315] on div "Action Items View All Archiving 2 items View" at bounding box center [328, 208] width 535 height 317
click at [419, 322] on div "Action Items View All Archiving 2 items View" at bounding box center [328, 208] width 535 height 317
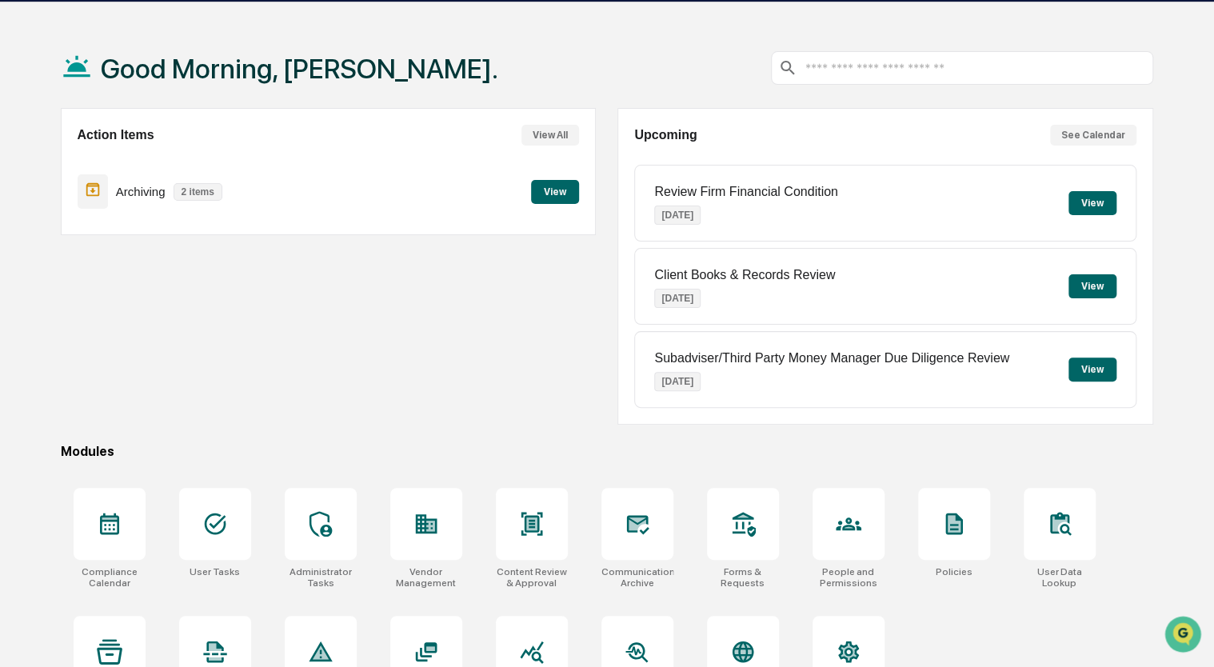
scroll to position [0, 0]
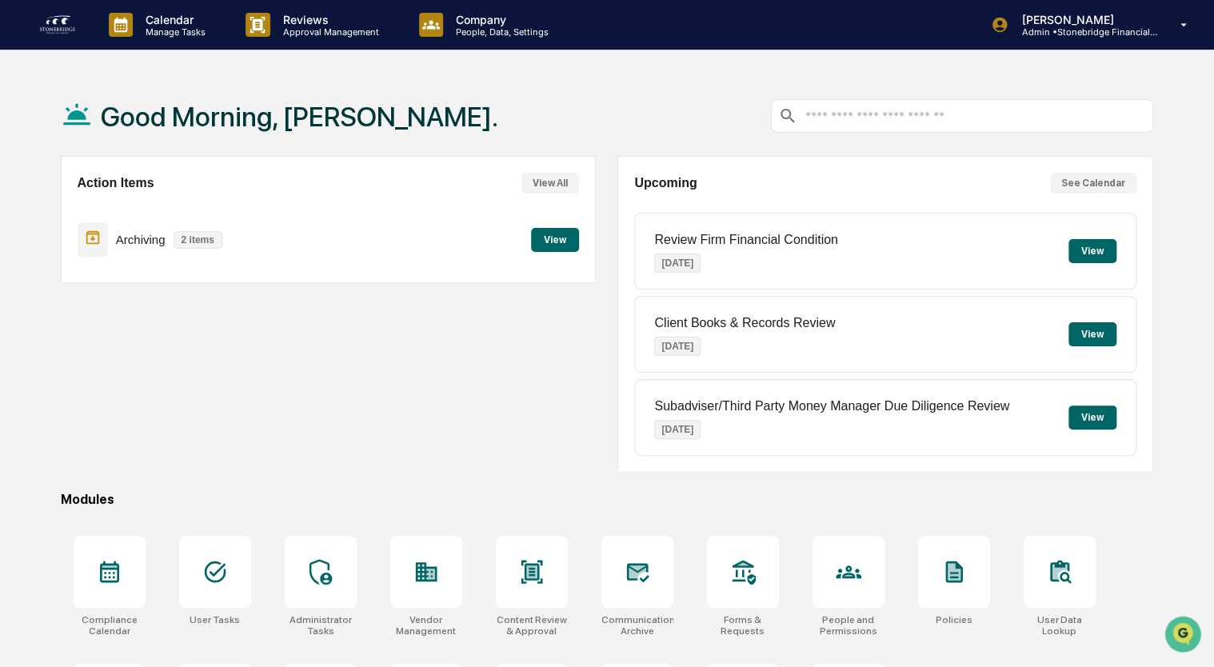
click at [886, 105] on div at bounding box center [962, 116] width 382 height 34
click at [885, 124] on div at bounding box center [962, 116] width 382 height 34
click at [859, 120] on input "text" at bounding box center [975, 116] width 342 height 15
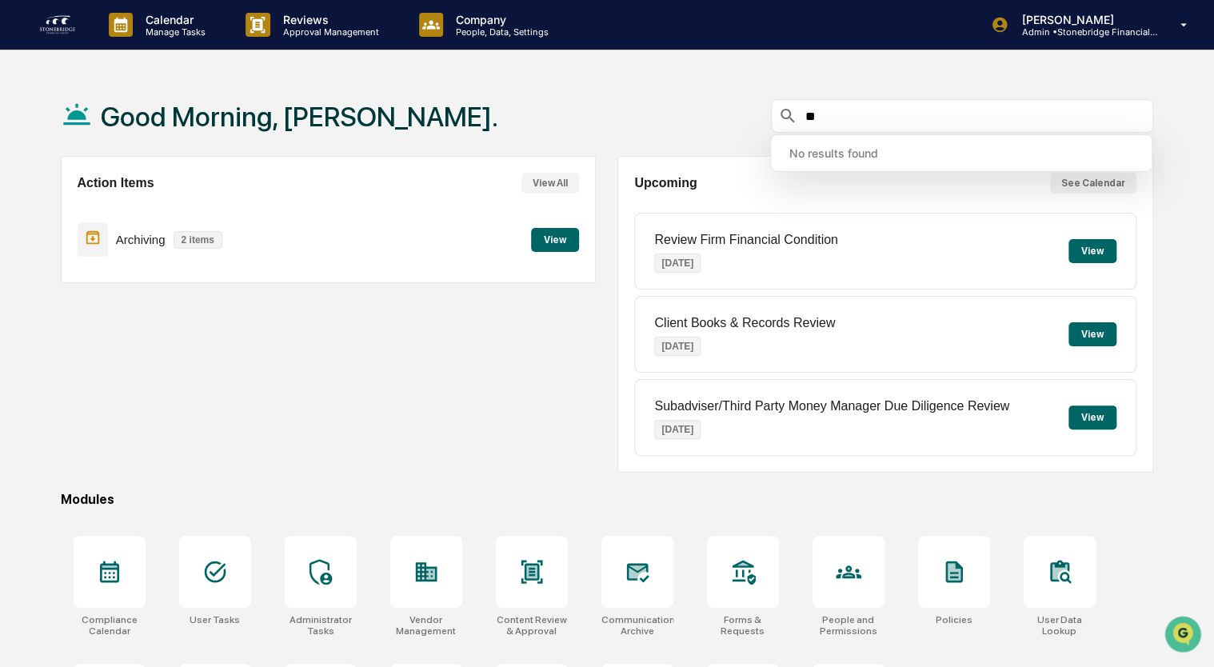
type input "*"
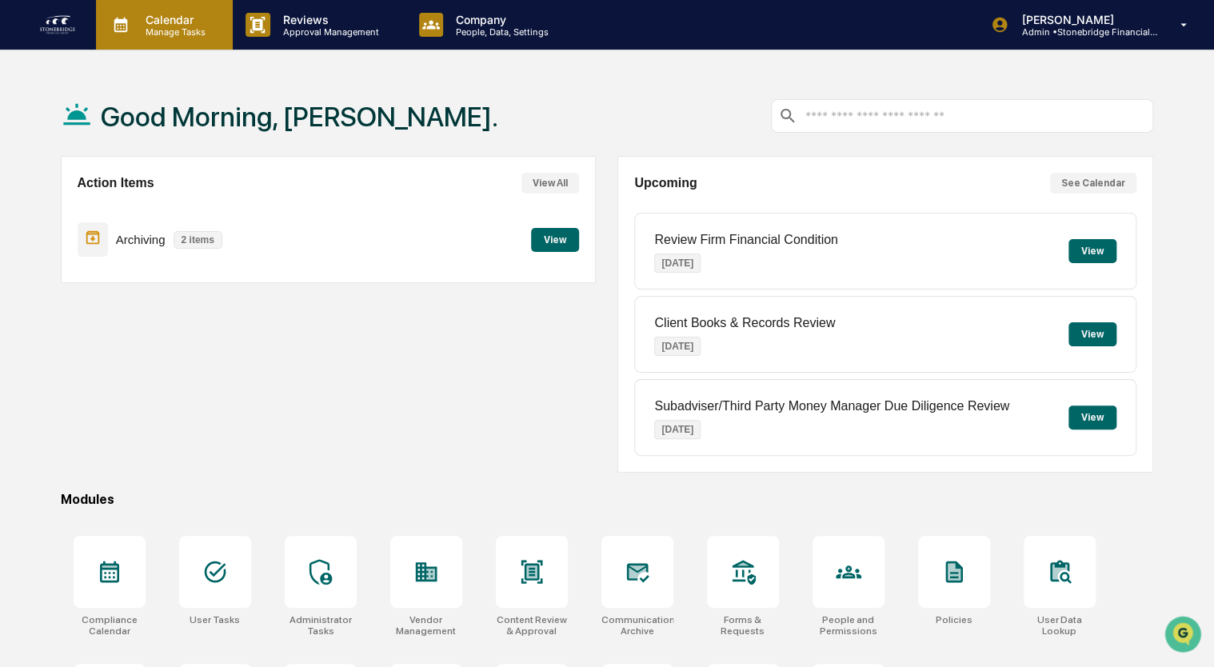
click at [168, 26] on p "Manage Tasks" at bounding box center [173, 31] width 81 height 11
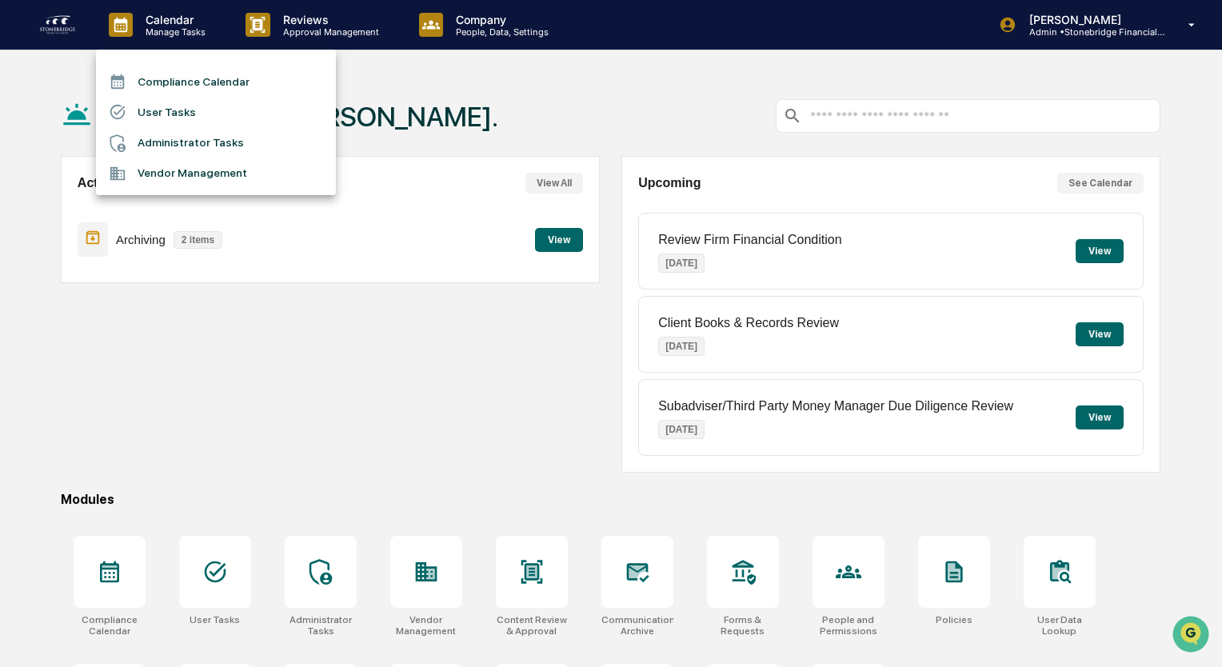
click at [236, 146] on li "Administrator Tasks" at bounding box center [216, 143] width 240 height 30
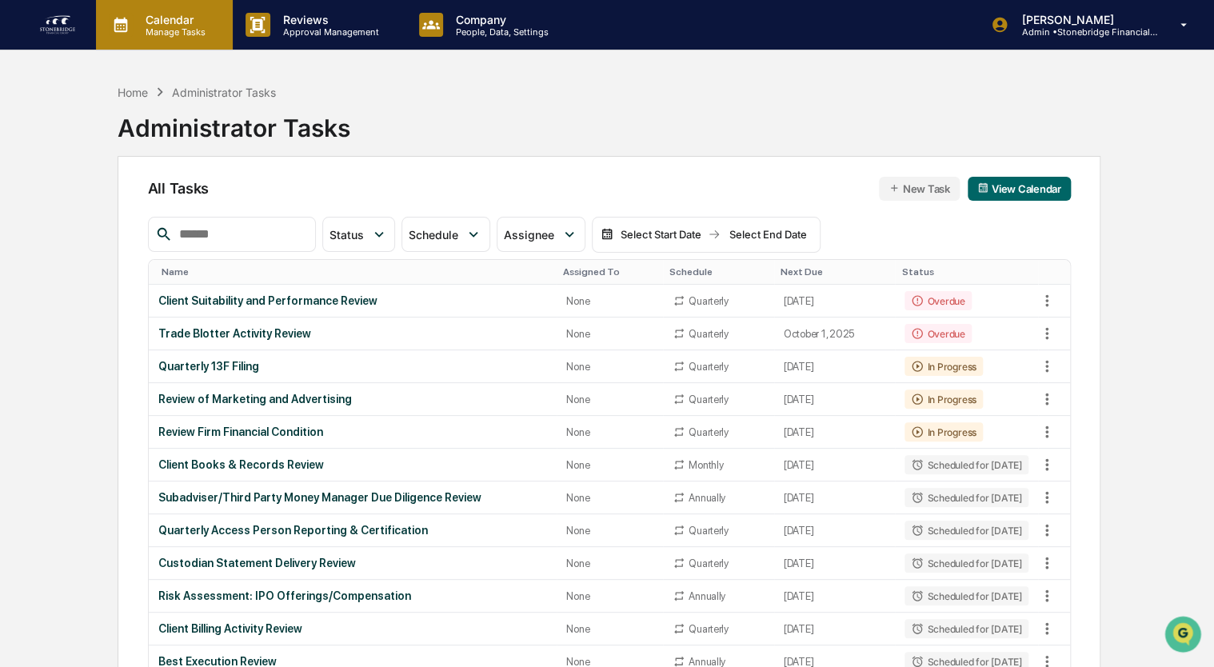
click at [170, 42] on div "Calendar Manage Tasks" at bounding box center [164, 25] width 137 height 50
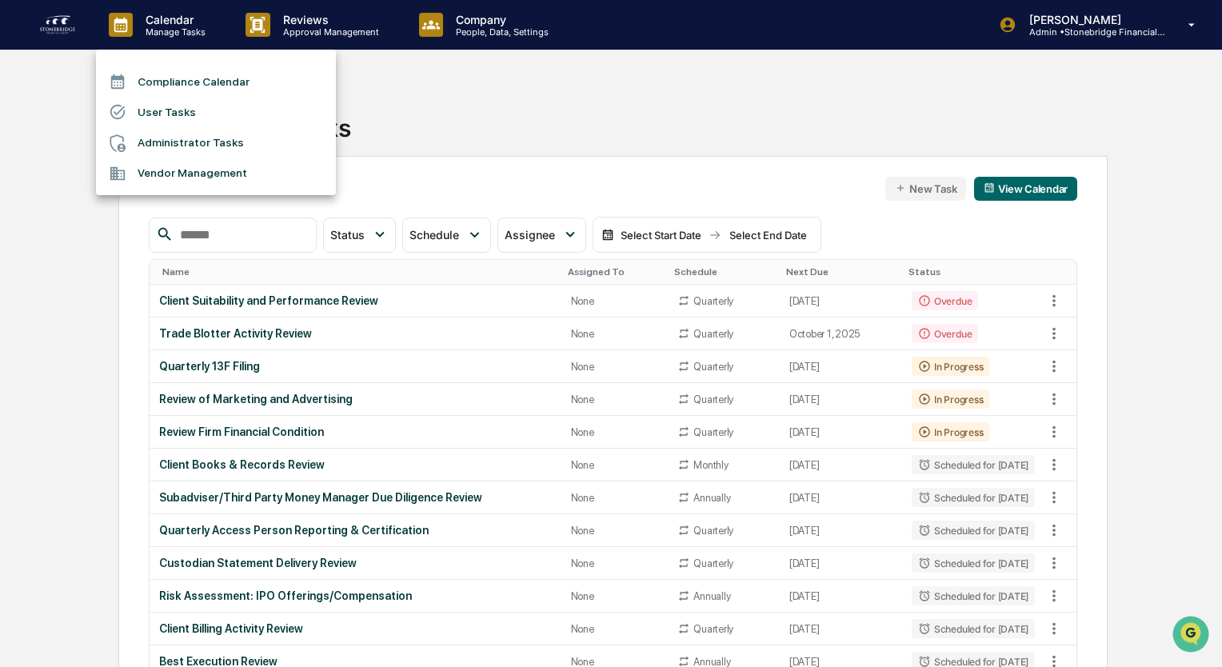
click at [274, 26] on div at bounding box center [611, 333] width 1222 height 667
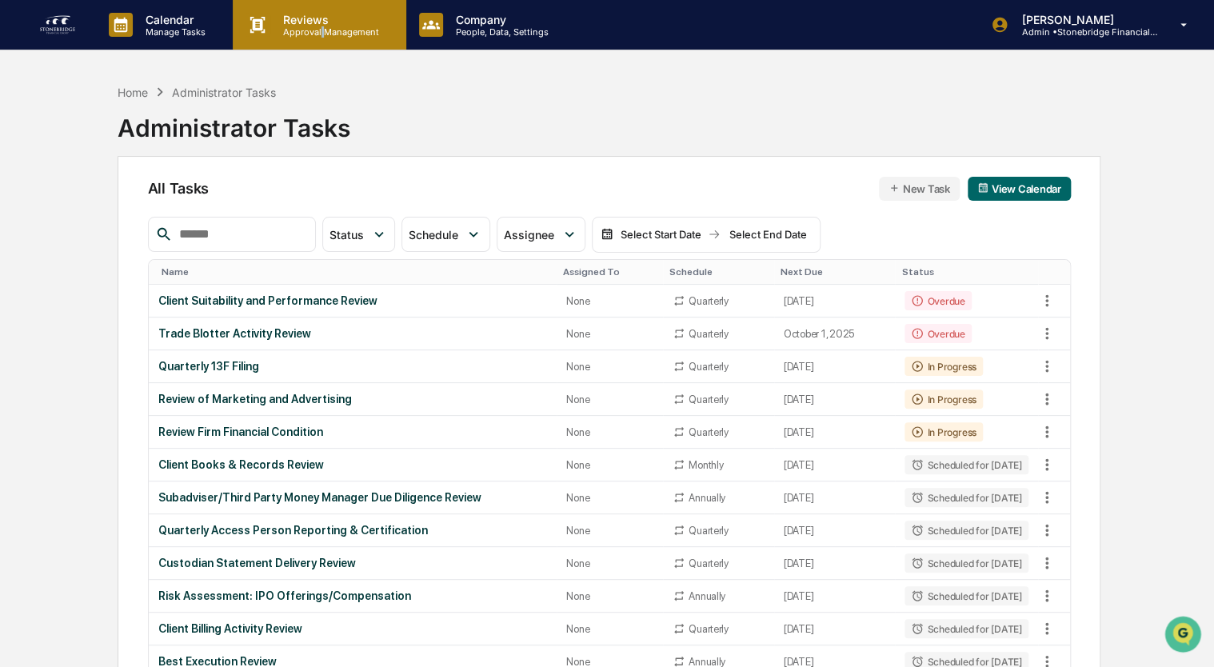
click at [322, 31] on p "Approval Management" at bounding box center [328, 31] width 117 height 11
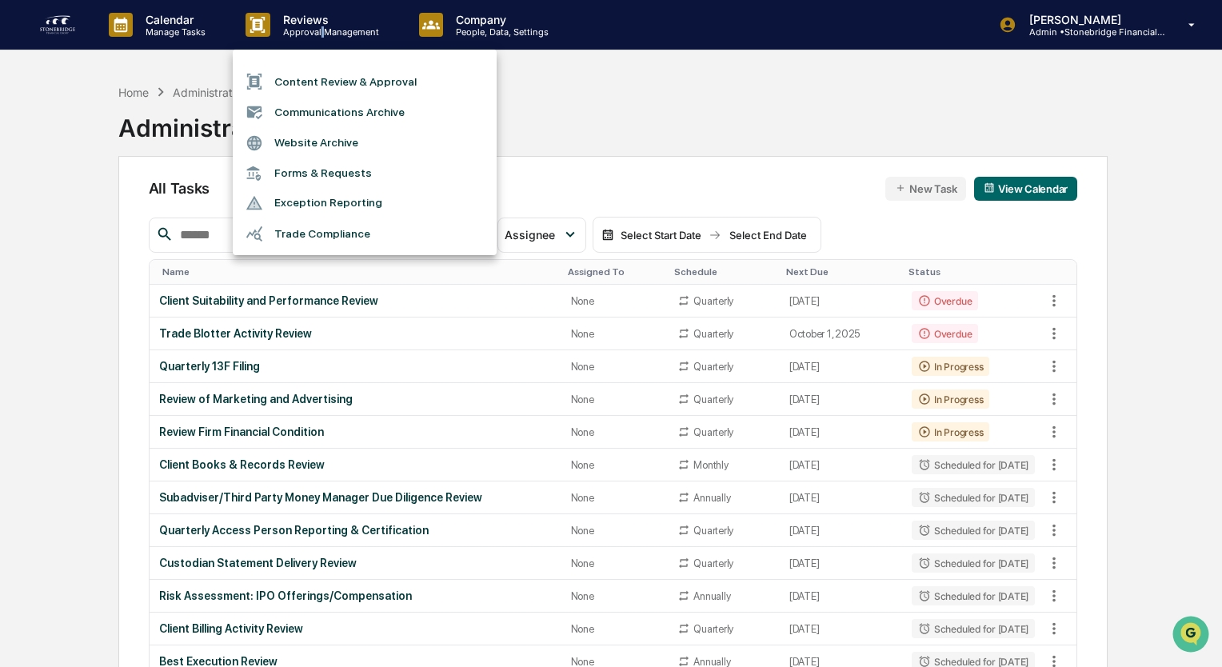
click at [346, 94] on li "Content Review & Approval" at bounding box center [365, 81] width 264 height 30
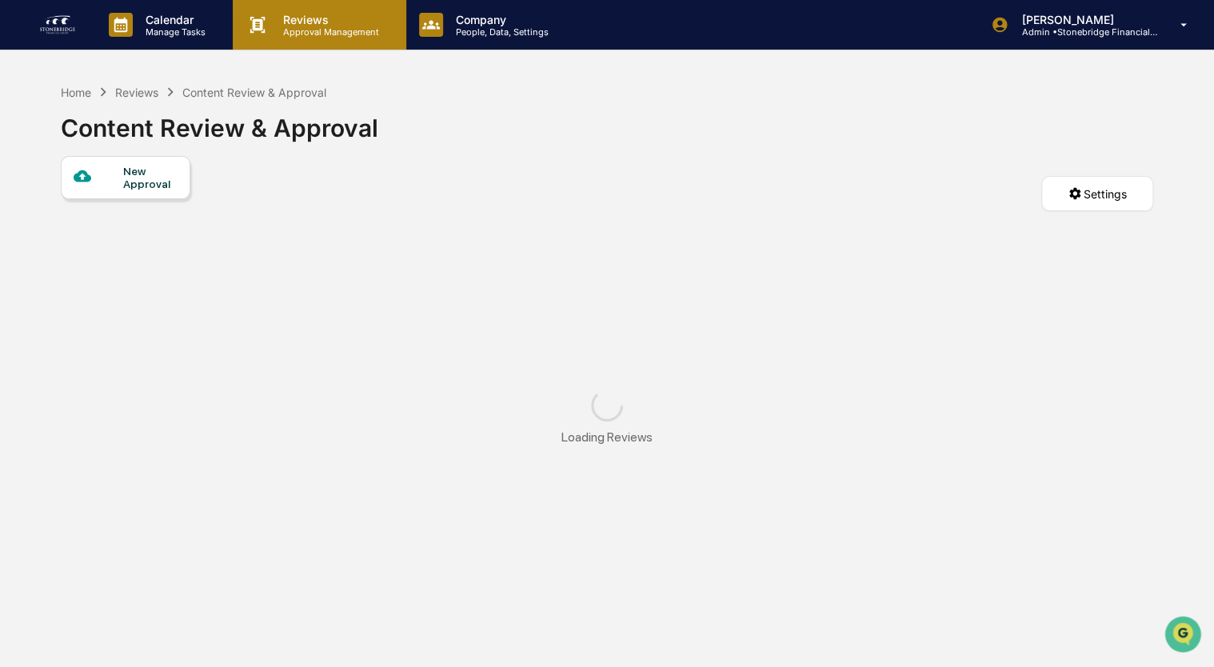
click at [310, 24] on p "Reviews" at bounding box center [328, 20] width 117 height 14
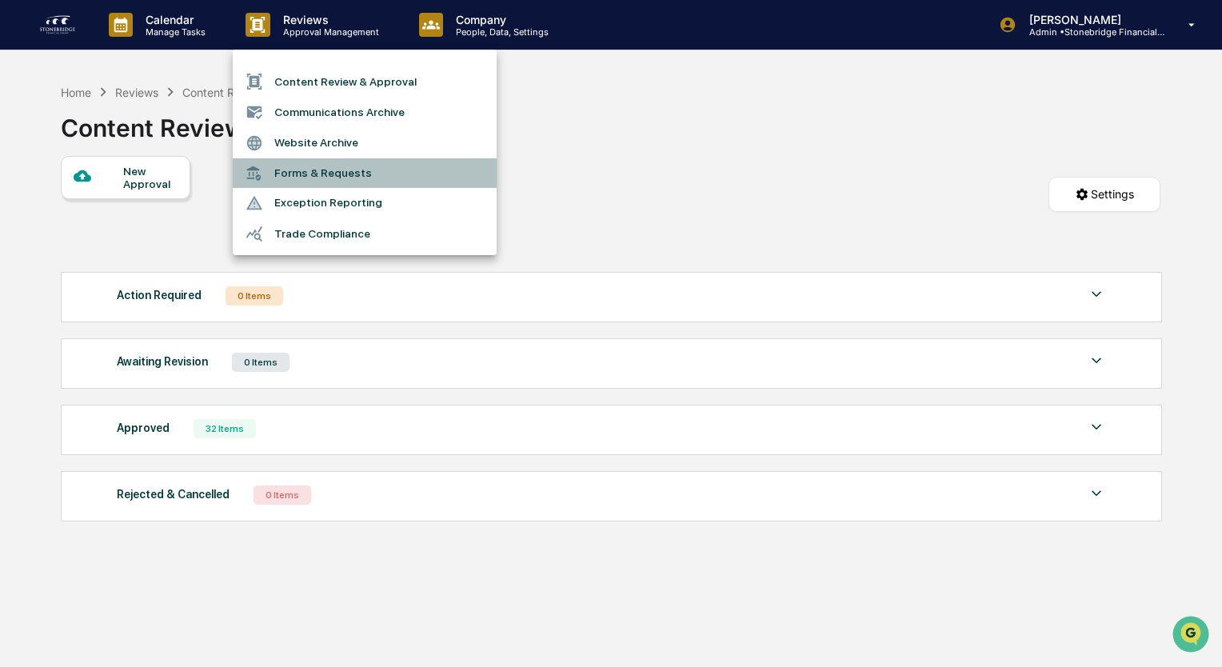
click at [335, 176] on li "Forms & Requests" at bounding box center [365, 173] width 264 height 30
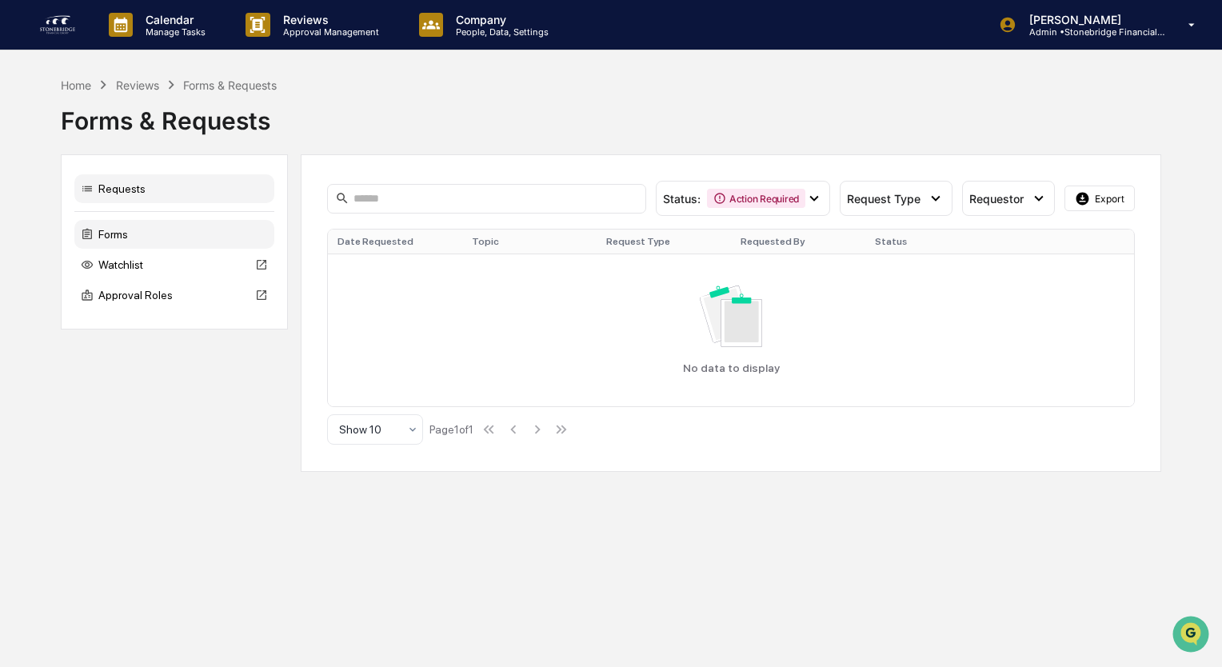
click at [149, 235] on div "Forms" at bounding box center [174, 234] width 200 height 29
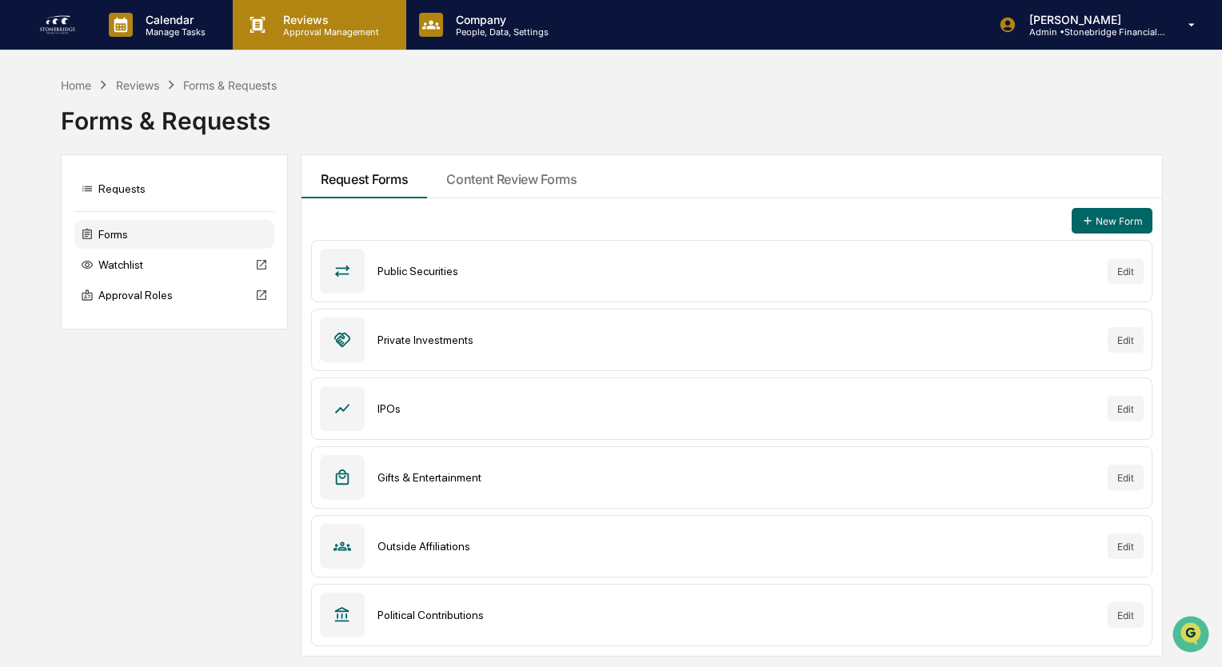
click at [310, 29] on p "Approval Management" at bounding box center [328, 31] width 117 height 11
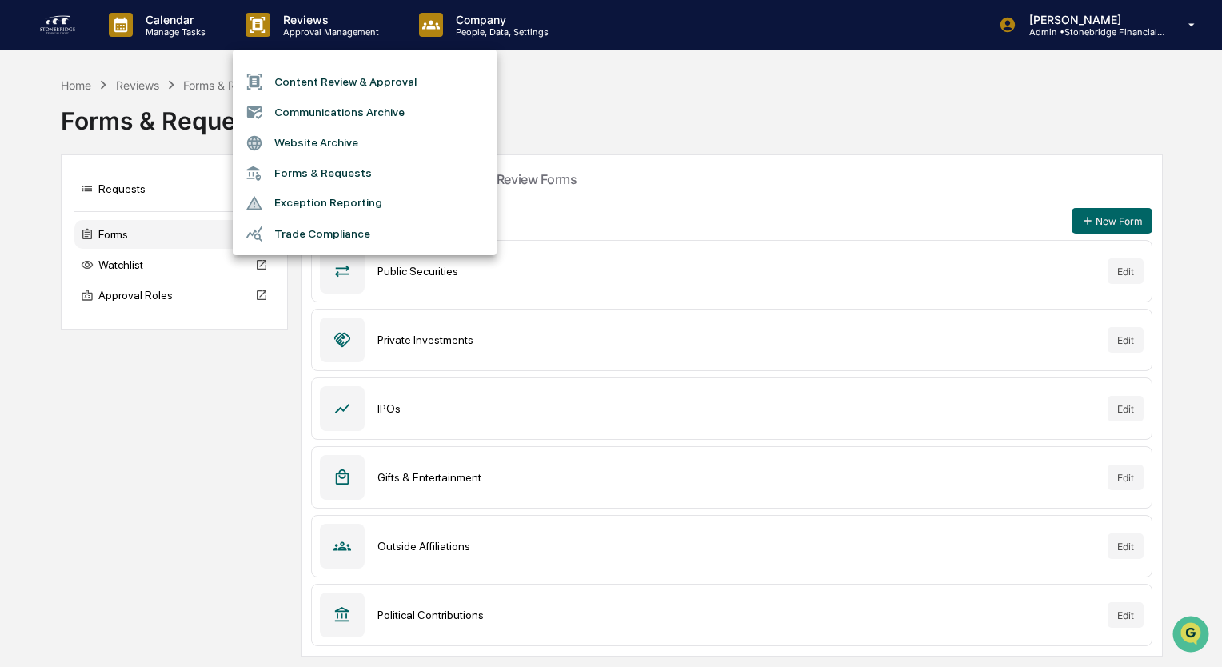
click at [179, 30] on div at bounding box center [611, 333] width 1222 height 667
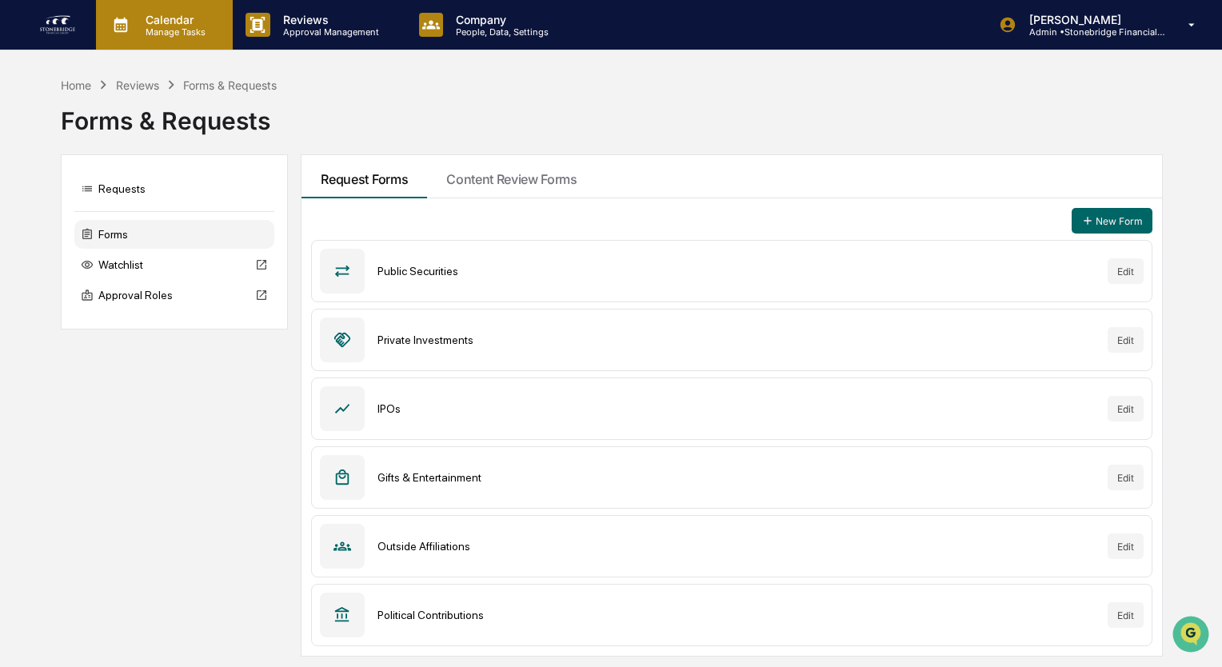
click at [179, 23] on p "Calendar" at bounding box center [173, 20] width 81 height 14
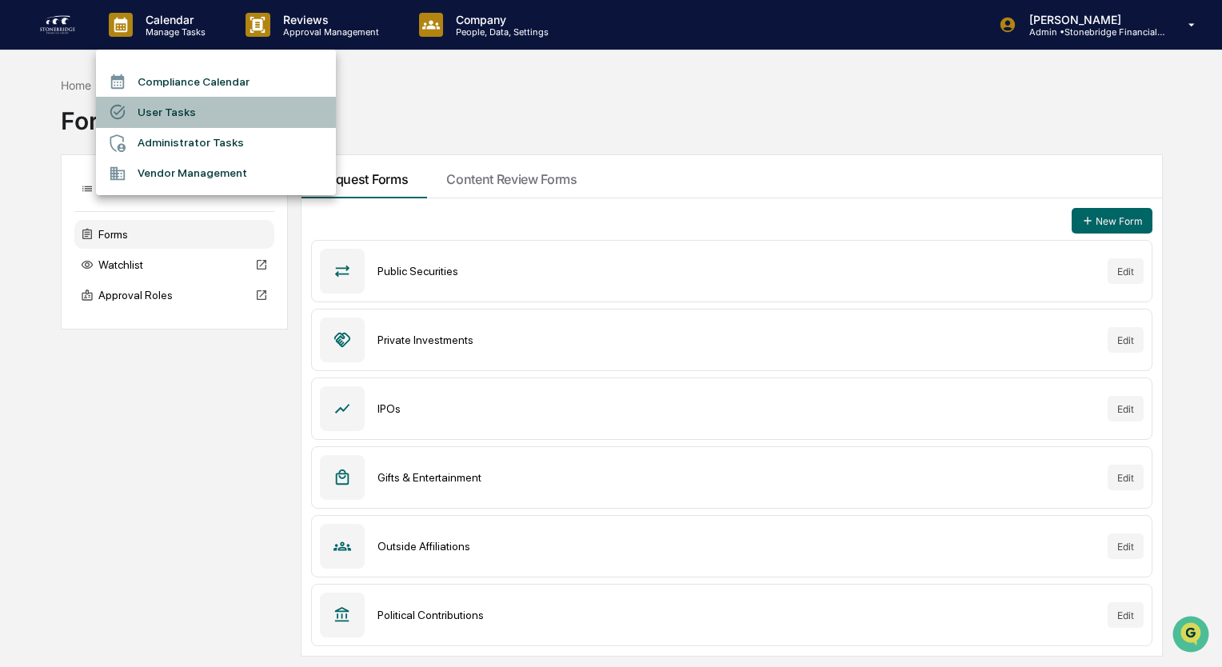
click at [195, 126] on li "User Tasks" at bounding box center [216, 112] width 240 height 30
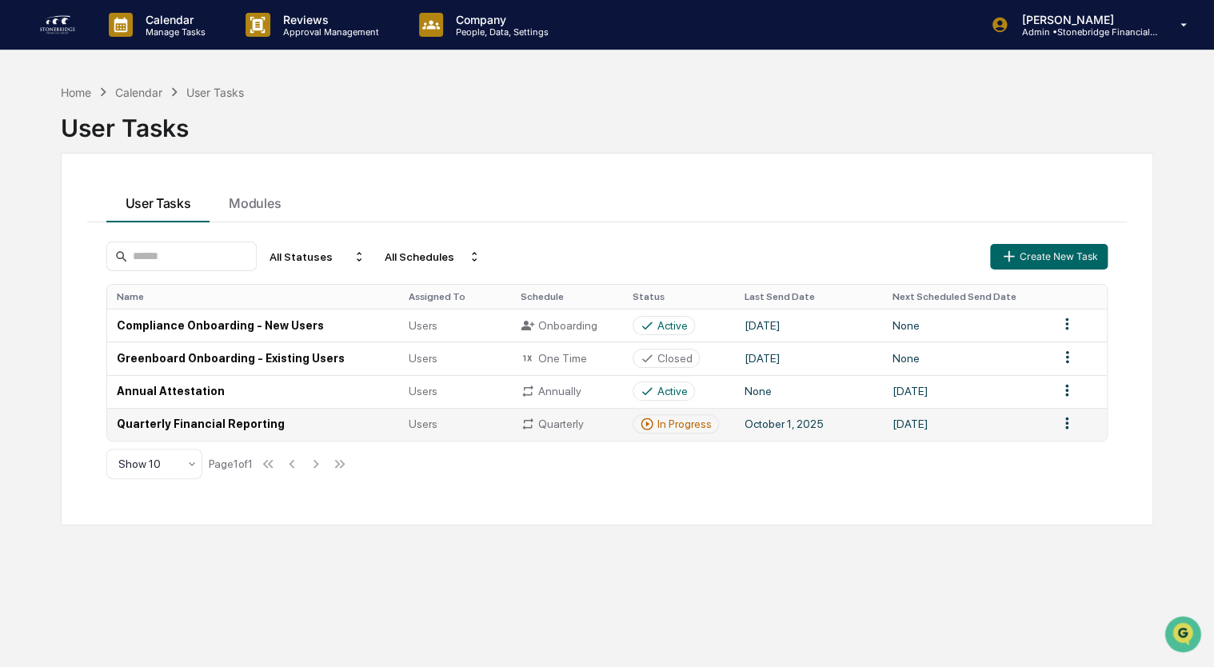
click at [184, 418] on td "Quarterly Financial Reporting" at bounding box center [253, 424] width 293 height 33
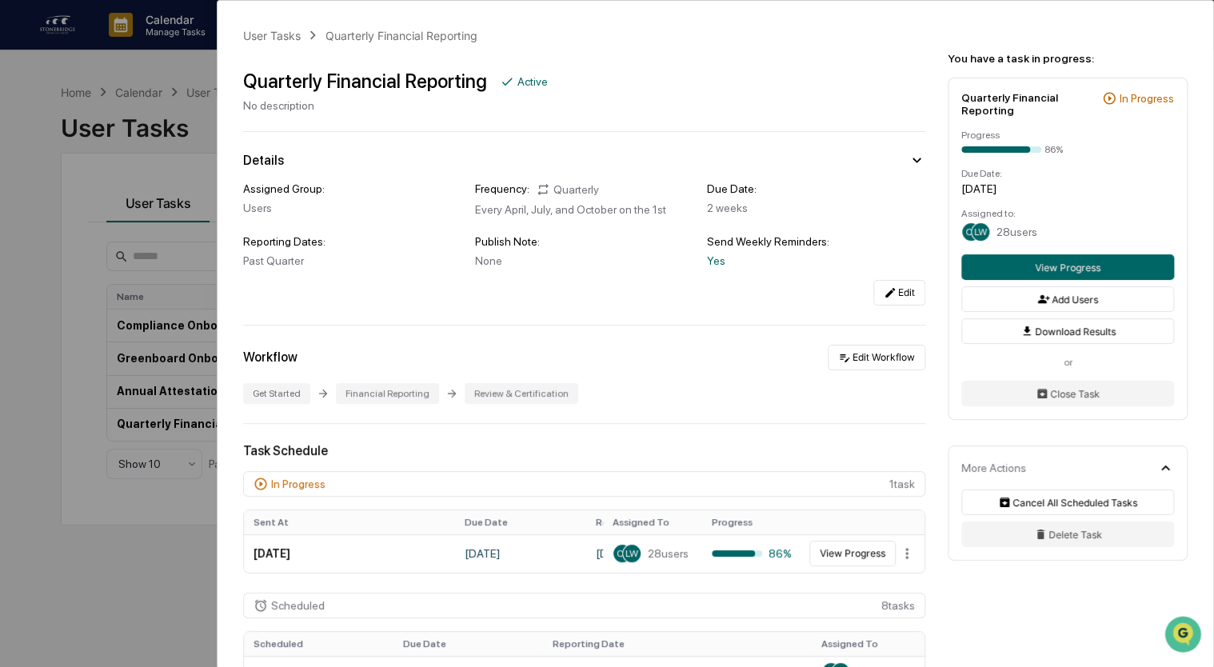
click at [112, 545] on div "User Tasks Quarterly Financial Reporting Quarterly Financial Reporting Active N…" at bounding box center [607, 333] width 1214 height 667
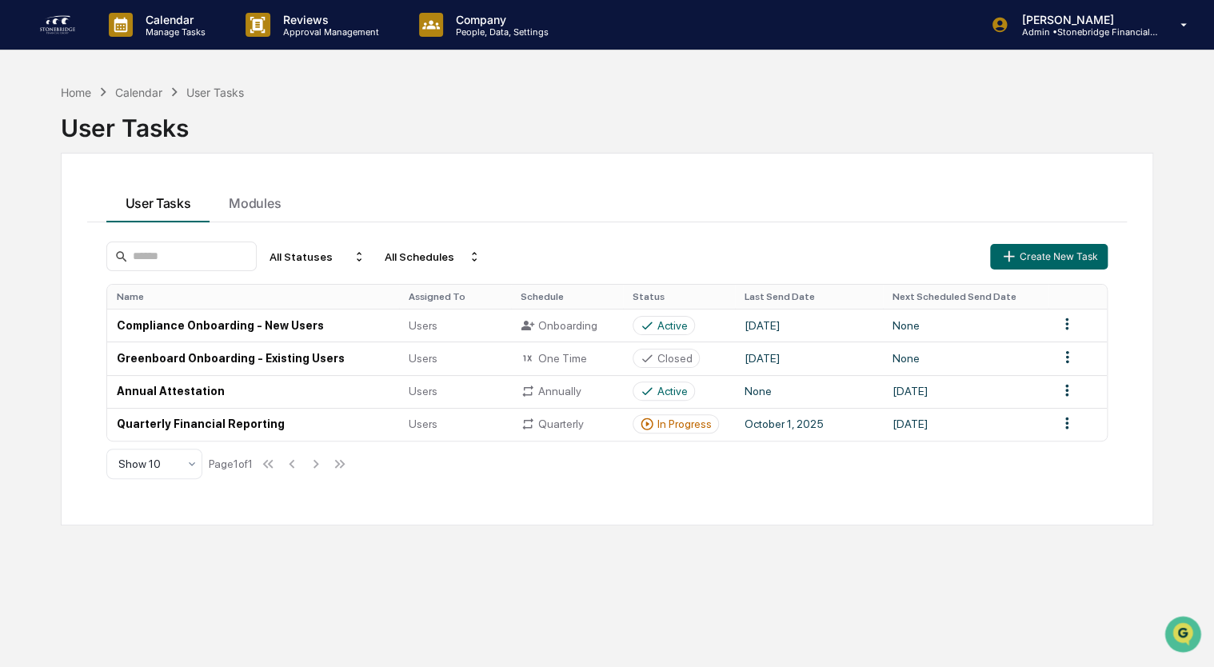
click at [635, 187] on div "User Tasks Modules" at bounding box center [607, 200] width 1040 height 43
click at [179, 26] on p "Manage Tasks" at bounding box center [173, 31] width 81 height 11
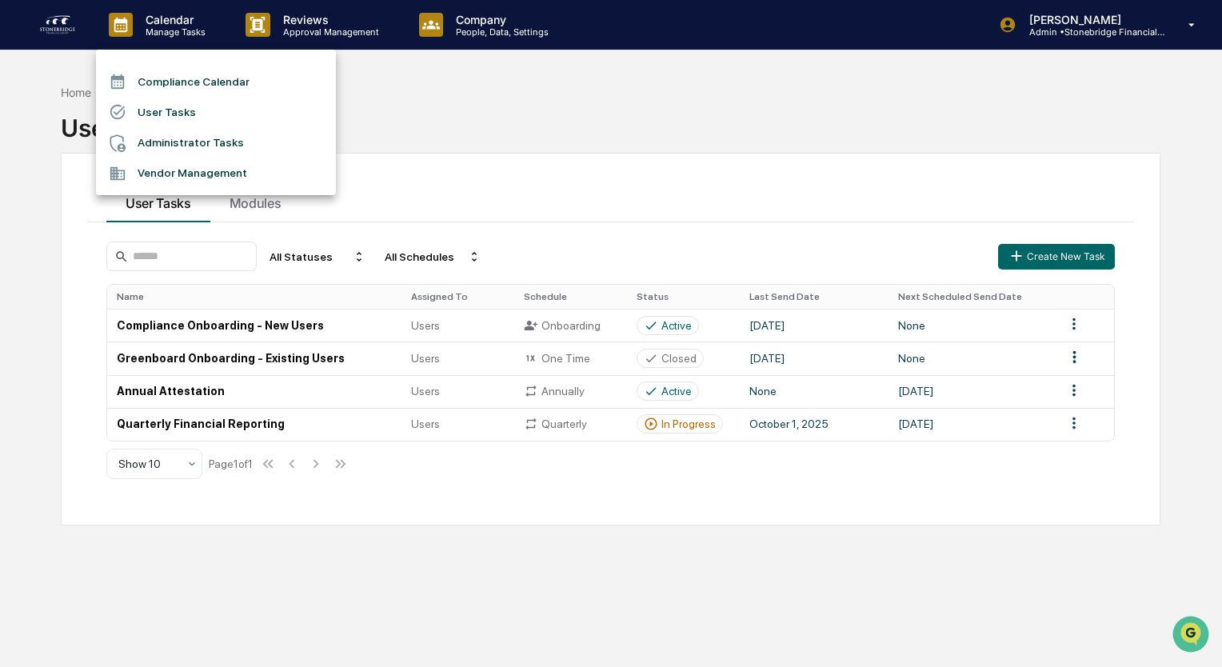
click at [58, 36] on div at bounding box center [611, 333] width 1222 height 667
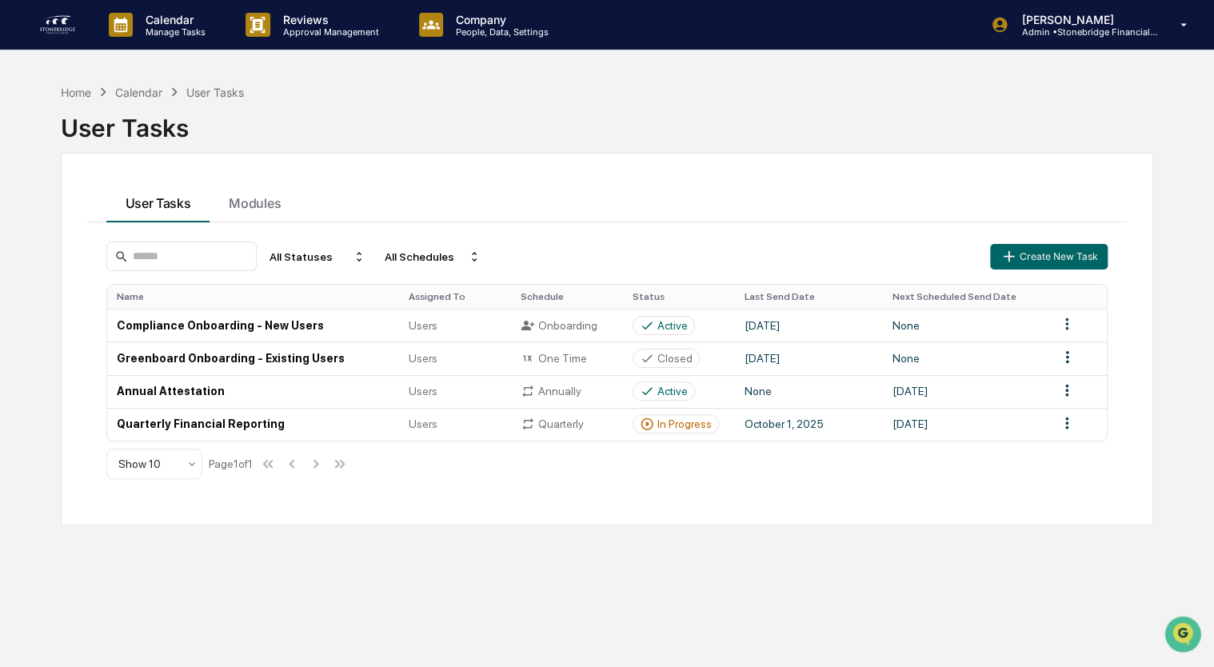
click at [58, 34] on img at bounding box center [57, 25] width 38 height 26
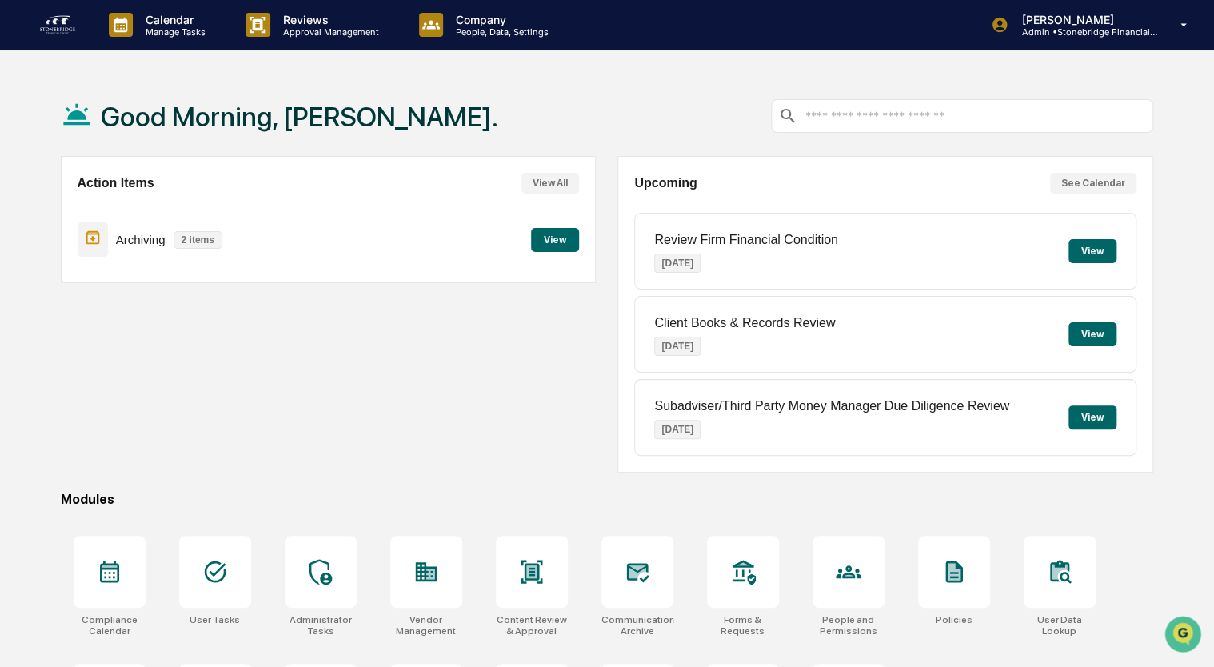
drag, startPoint x: 1101, startPoint y: 8, endPoint x: 922, endPoint y: 43, distance: 182.6
click at [922, 43] on div "Calendar Manage Tasks Reviews Approval Management Company People, Data, Setting…" at bounding box center [607, 25] width 1214 height 50
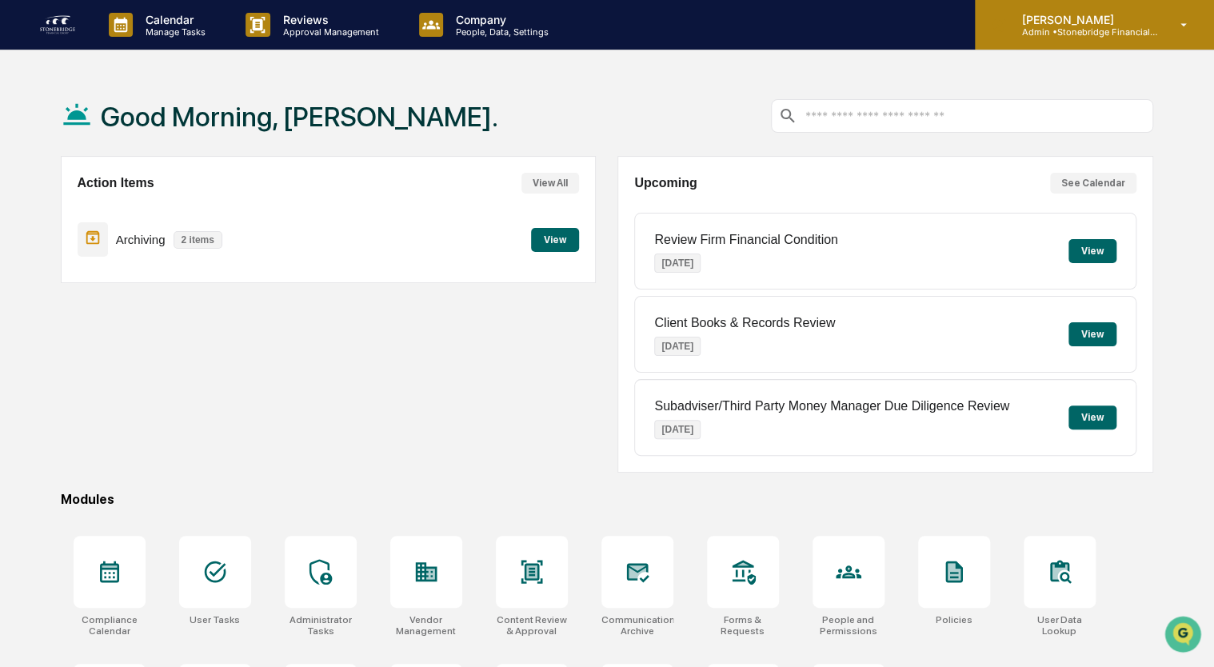
click at [1130, 36] on p "Admin • Stonebridge Financial Group" at bounding box center [1083, 31] width 149 height 11
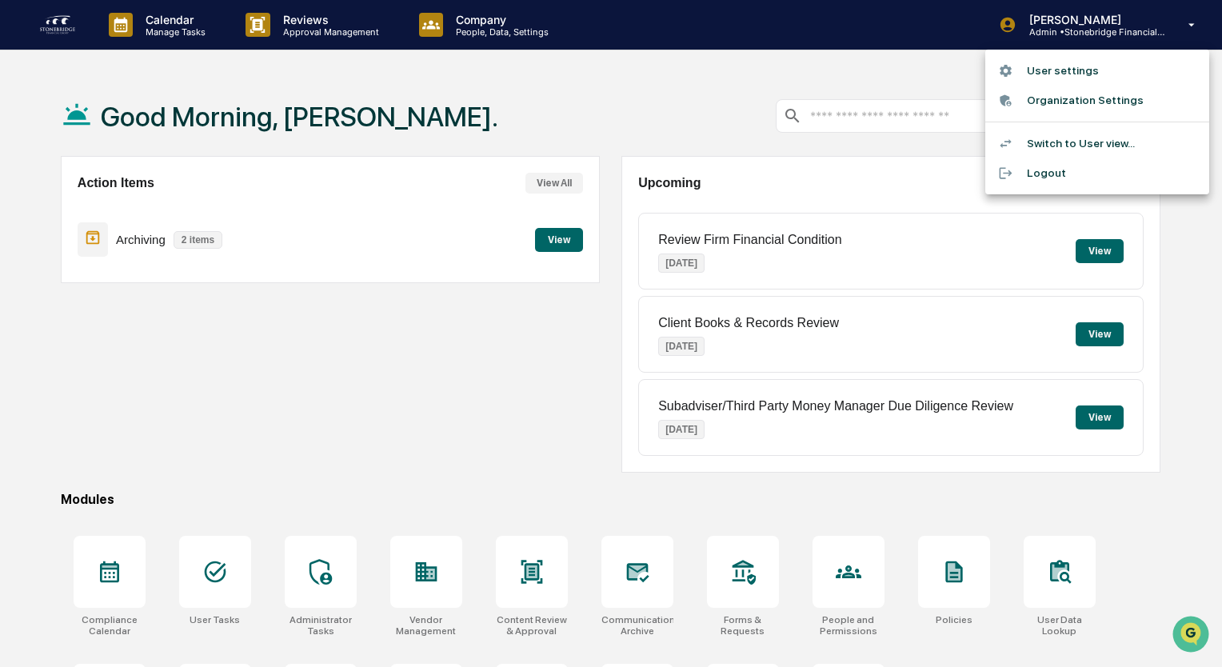
click at [1072, 142] on li "Switch to User view..." at bounding box center [1098, 144] width 224 height 30
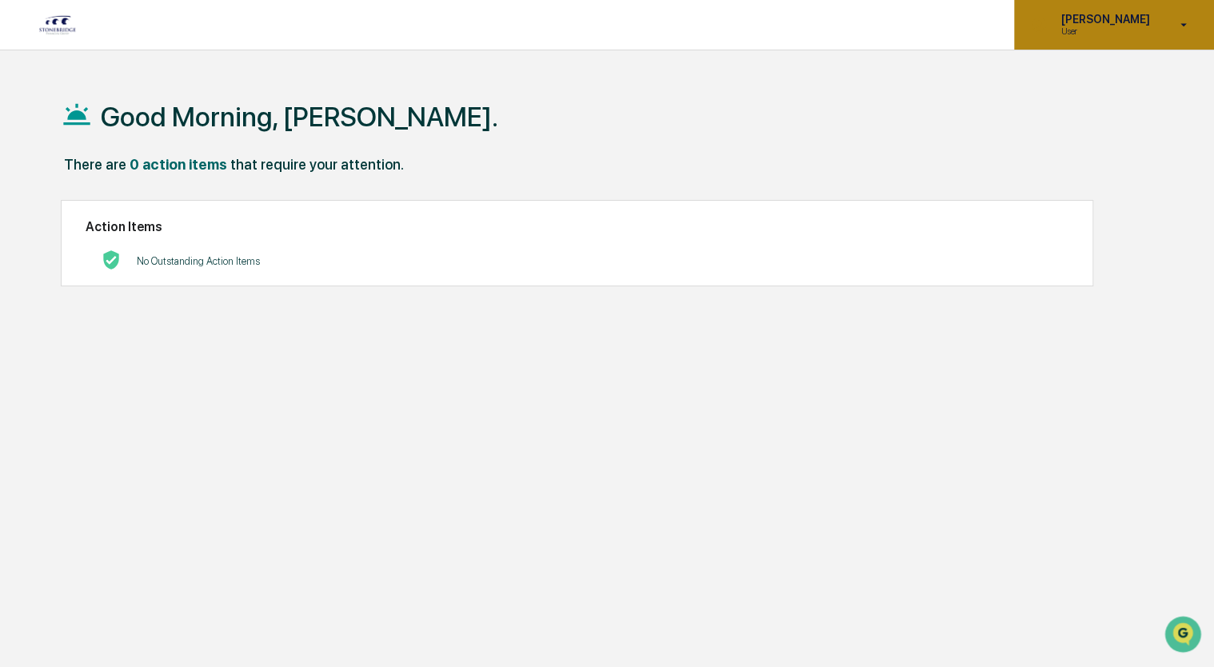
click at [1107, 36] on p "User" at bounding box center [1103, 31] width 110 height 11
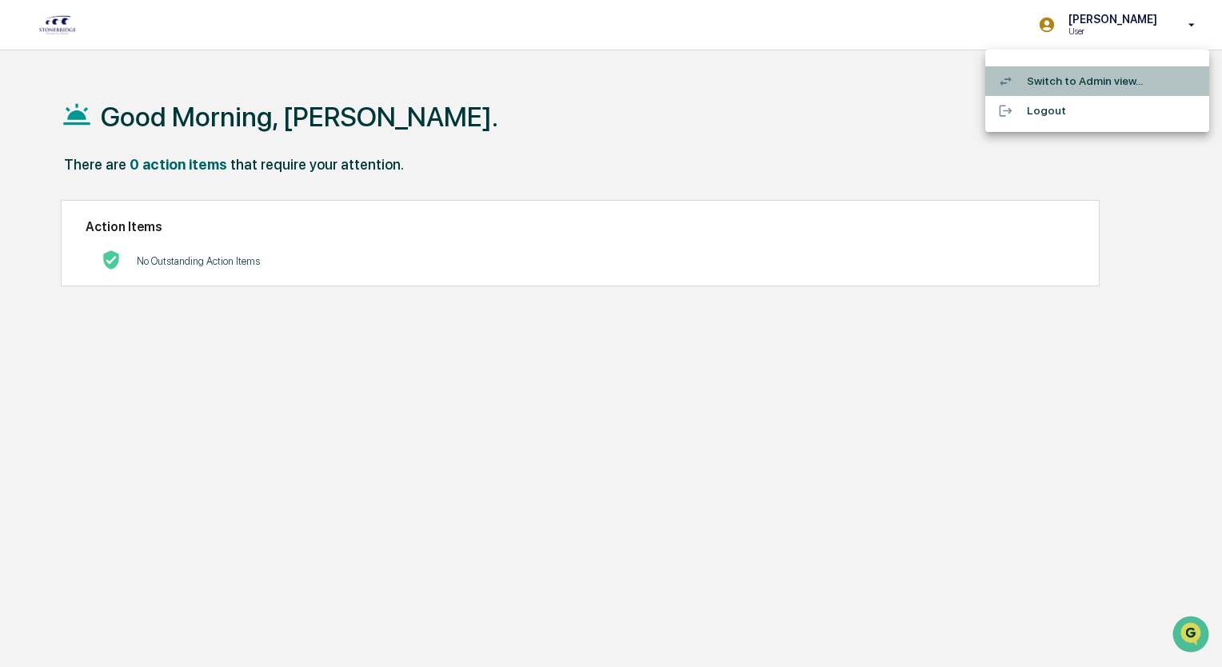
click at [1070, 78] on li "Switch to Admin view..." at bounding box center [1098, 81] width 224 height 30
